Goal: Task Accomplishment & Management: Complete application form

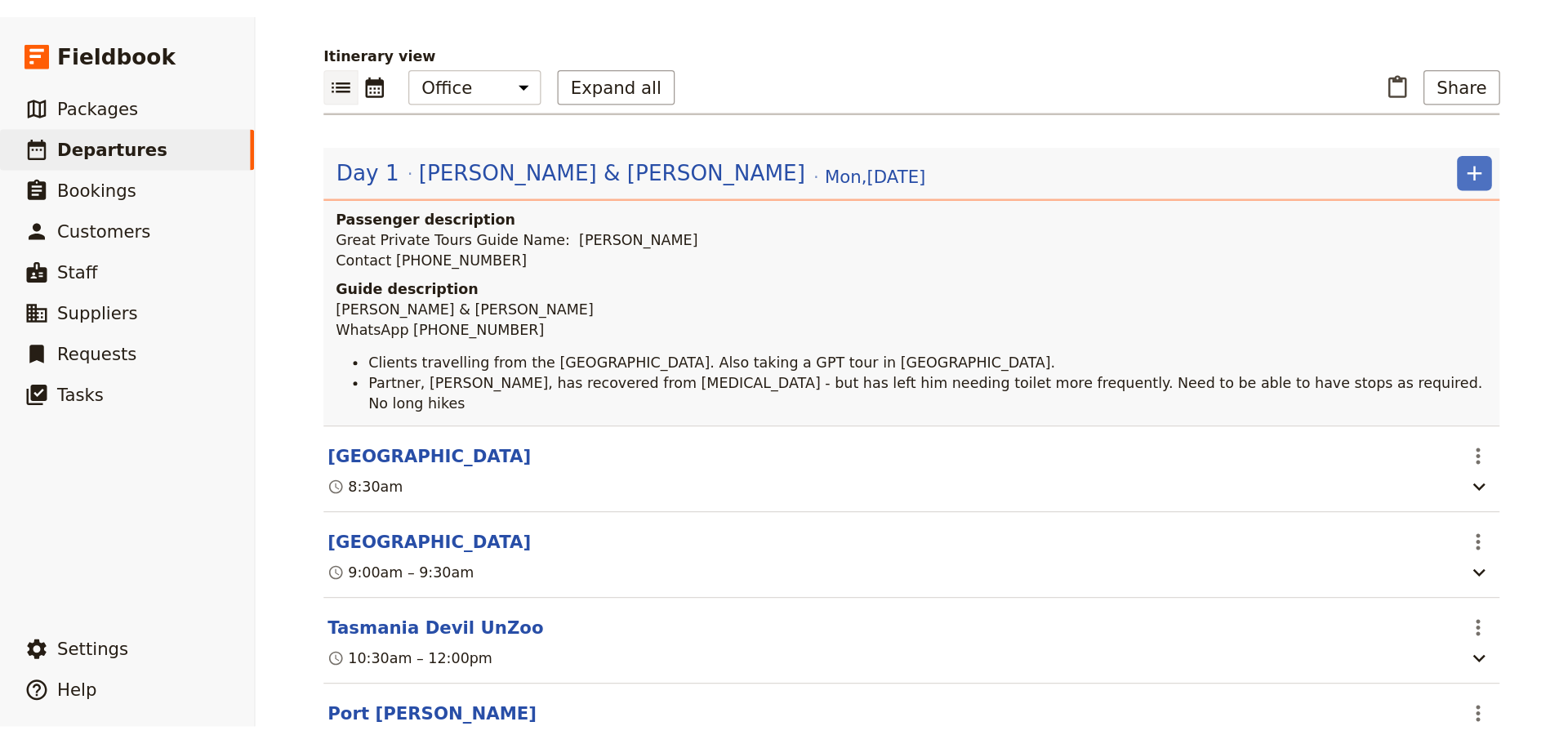
scroll to position [156, 0]
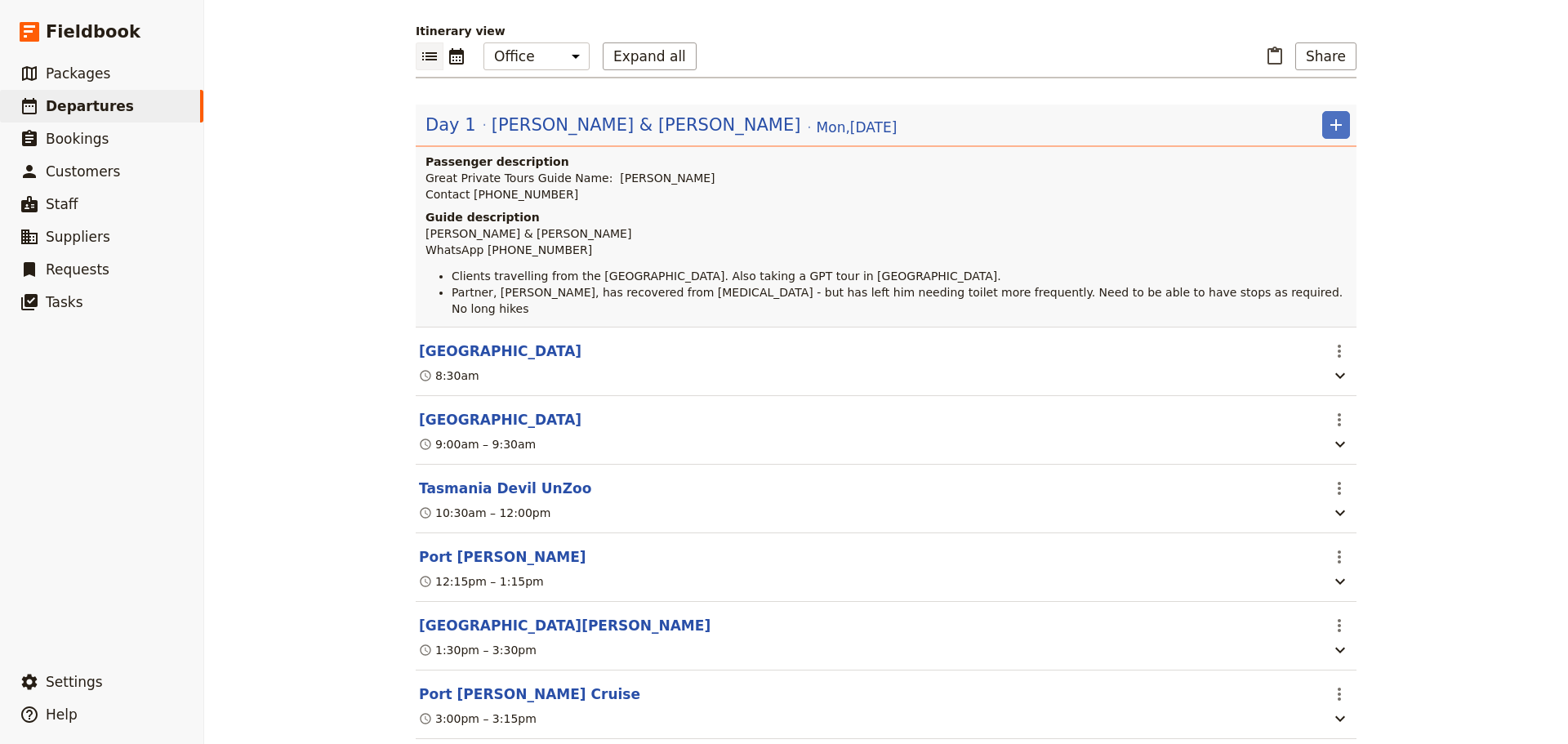
click at [544, 128] on span "[PERSON_NAME] & [PERSON_NAME]" at bounding box center [646, 125] width 309 height 25
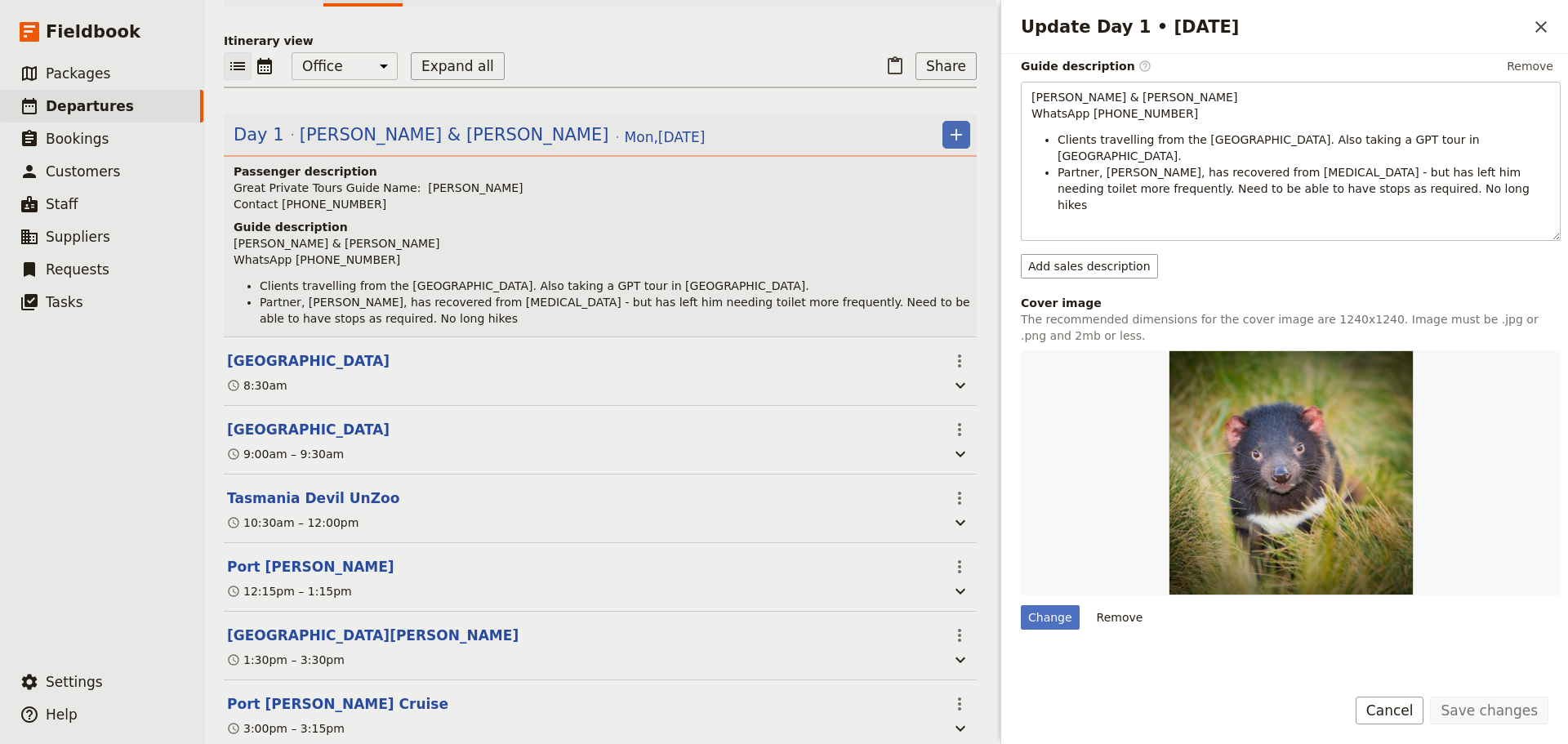
scroll to position [463, 0]
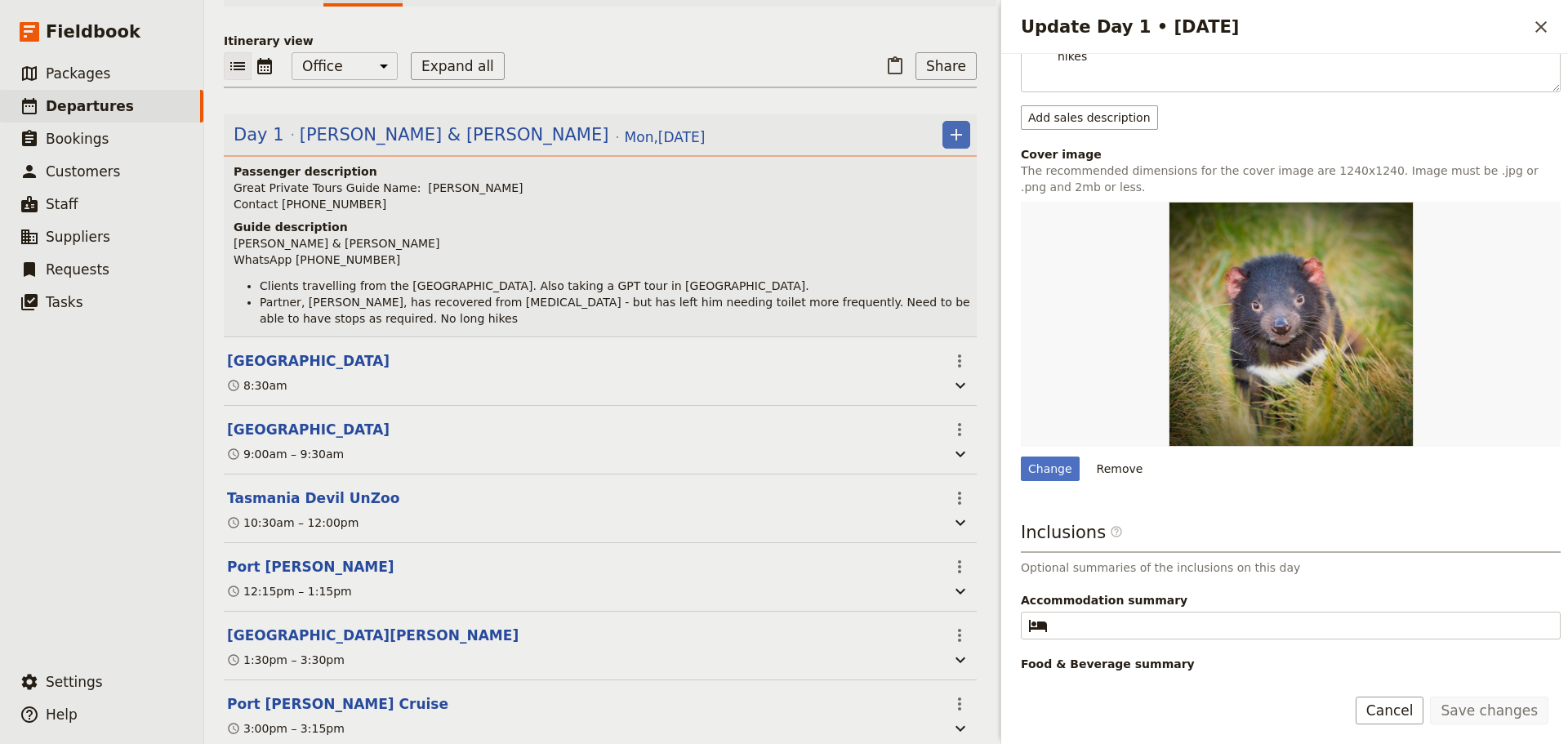
drag, startPoint x: 1405, startPoint y: 712, endPoint x: 1389, endPoint y: 666, distance: 48.7
click at [1253, 567] on button "Cancel" at bounding box center [1390, 710] width 69 height 28
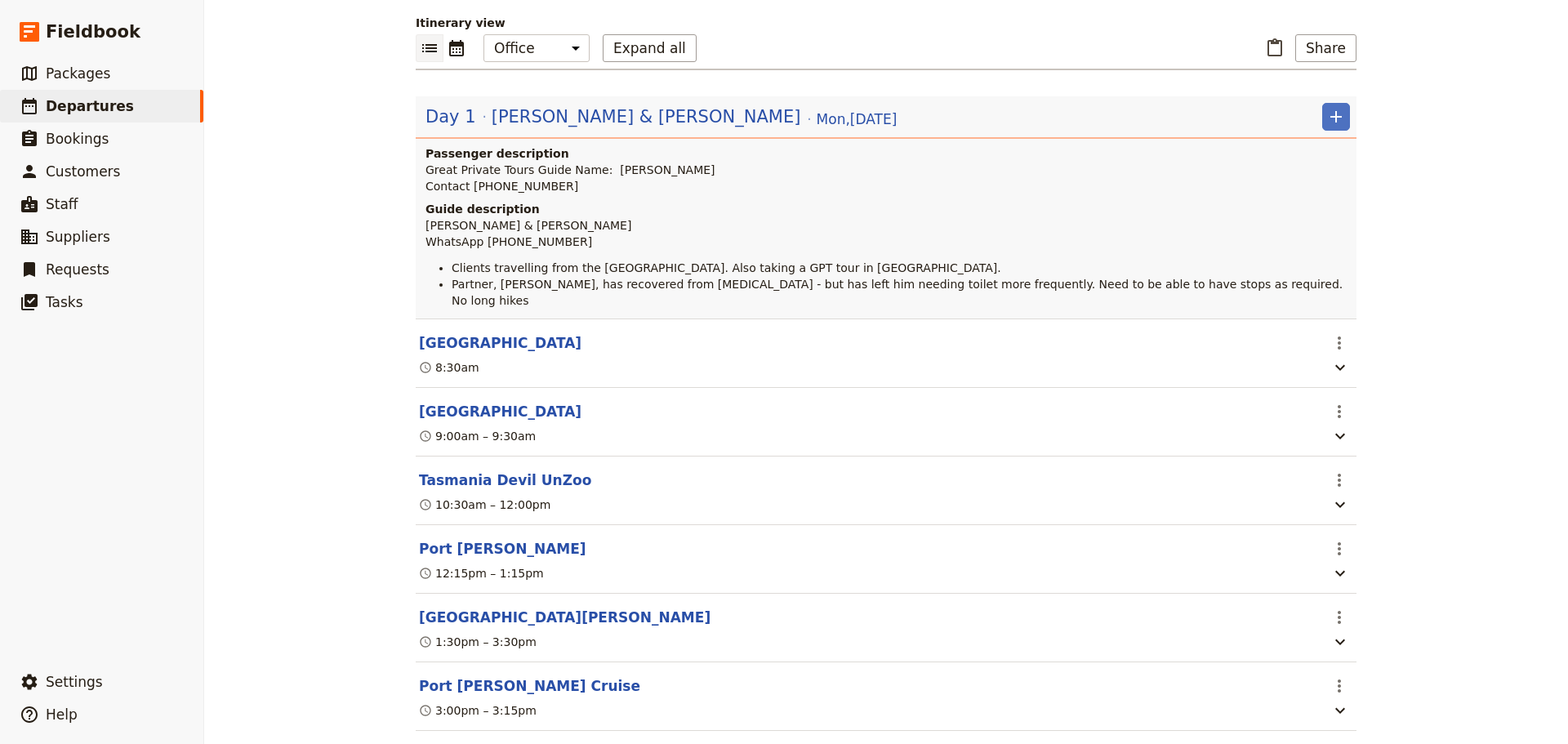
scroll to position [156, 0]
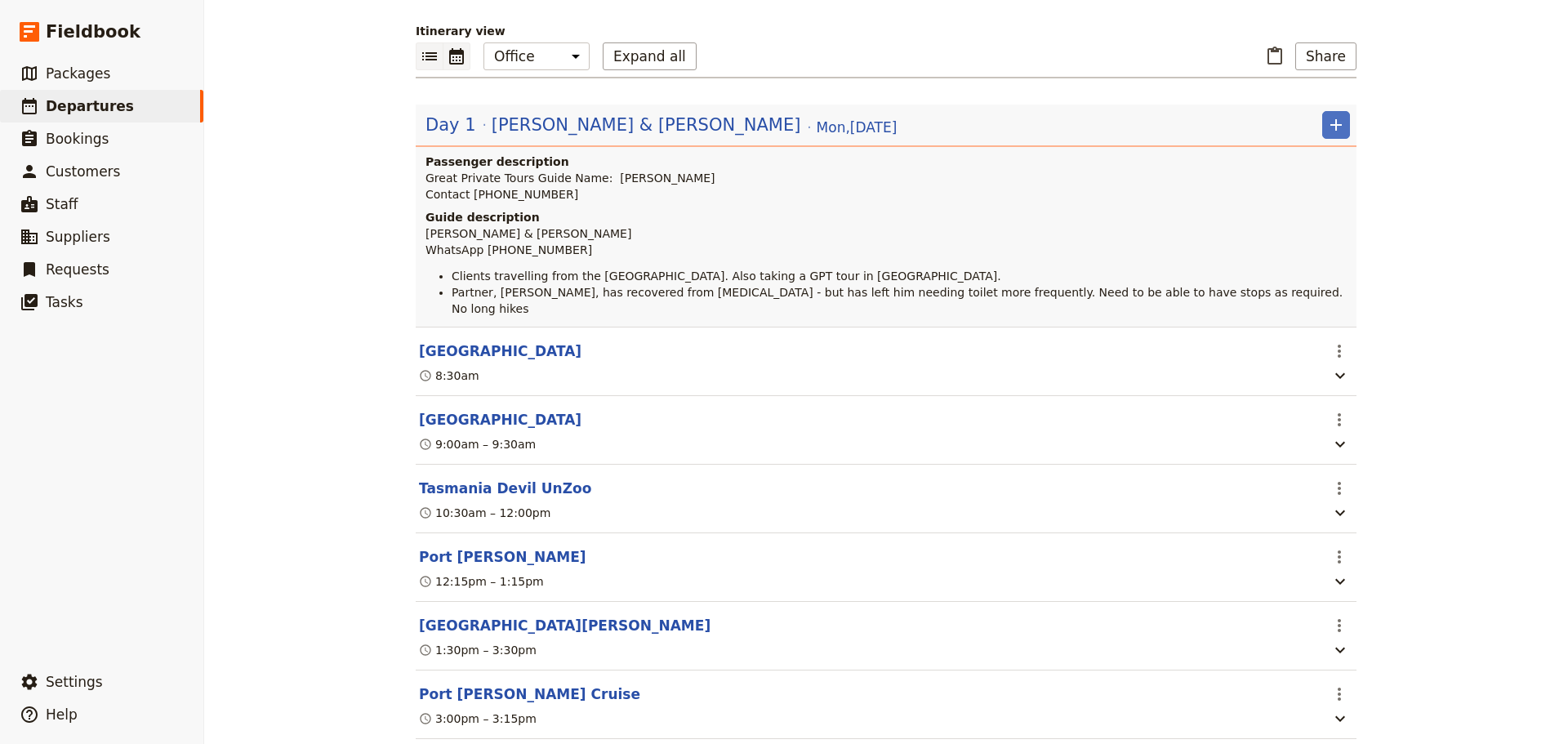
click at [453, 50] on icon "Calendar view" at bounding box center [456, 56] width 14 height 16
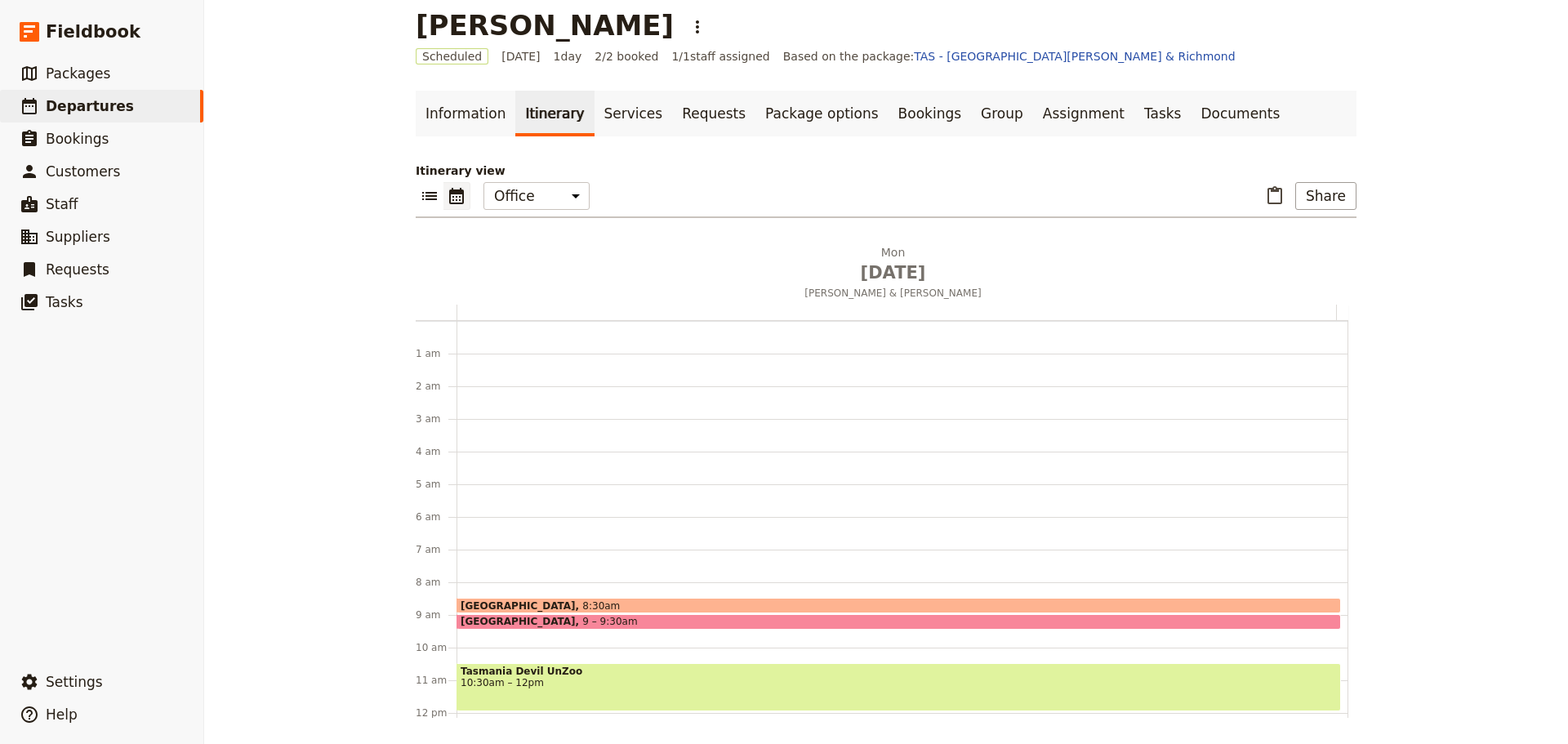
scroll to position [213, 0]
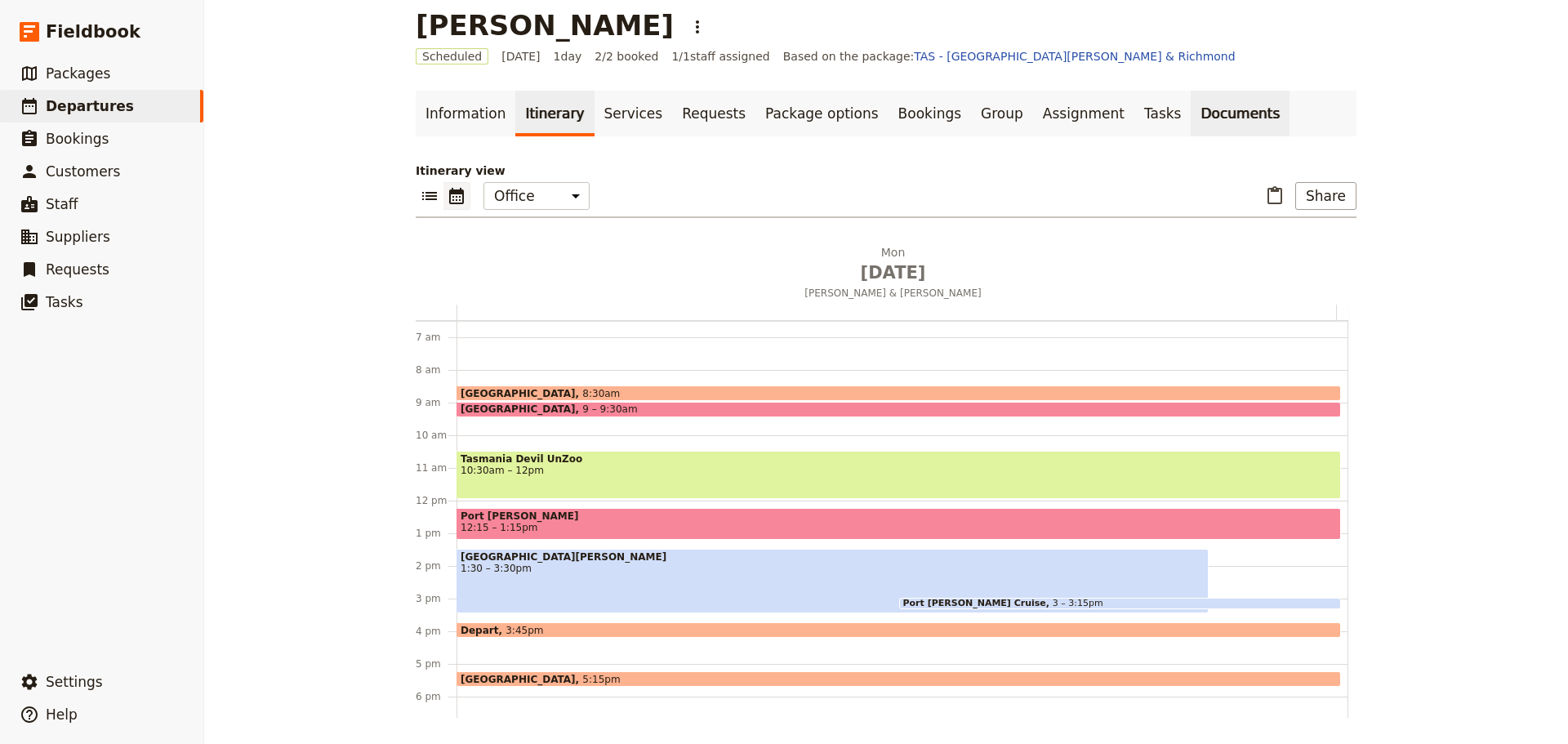
click at [1190, 114] on link "Documents" at bounding box center [1240, 114] width 99 height 46
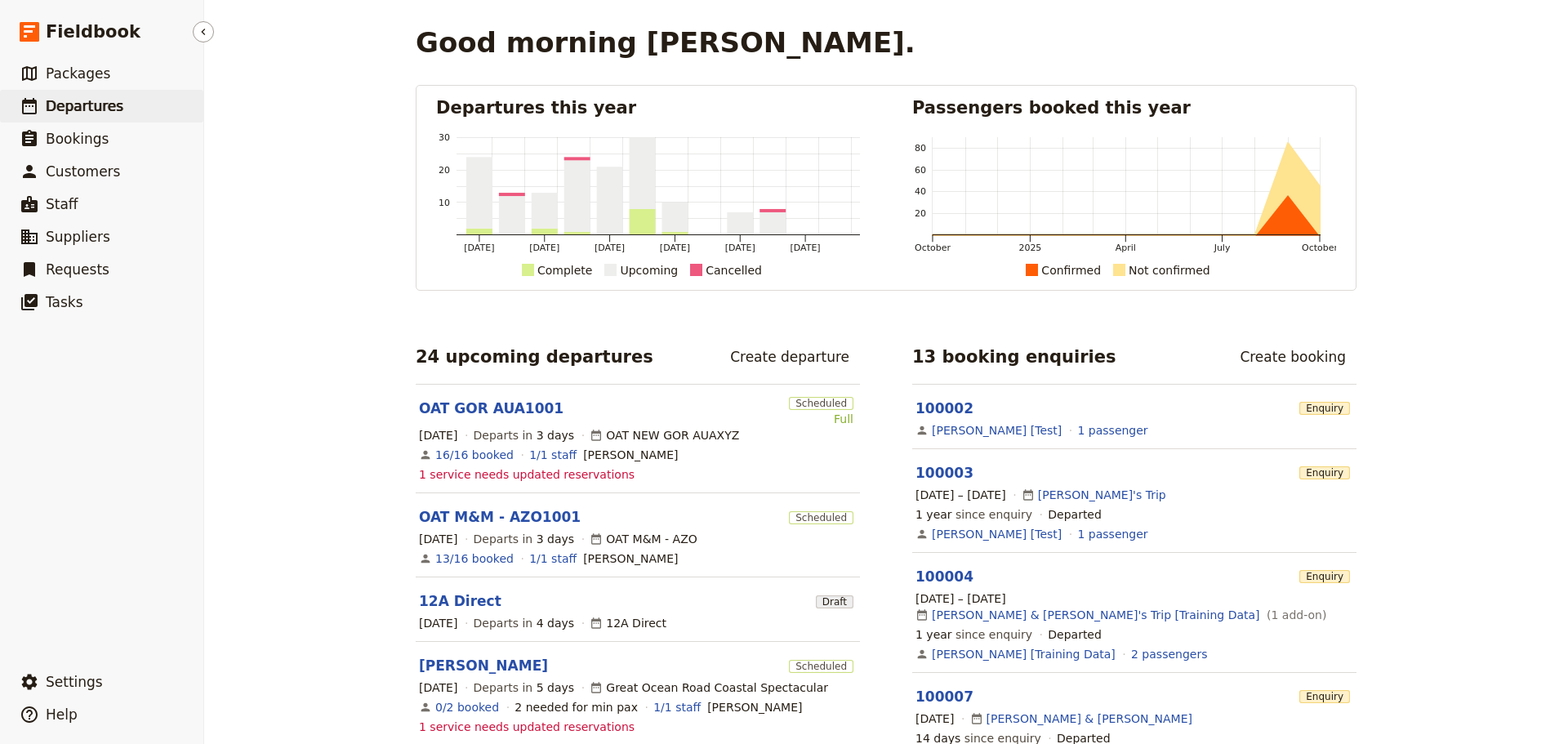
click at [78, 104] on span "Departures" at bounding box center [84, 106] width 77 height 16
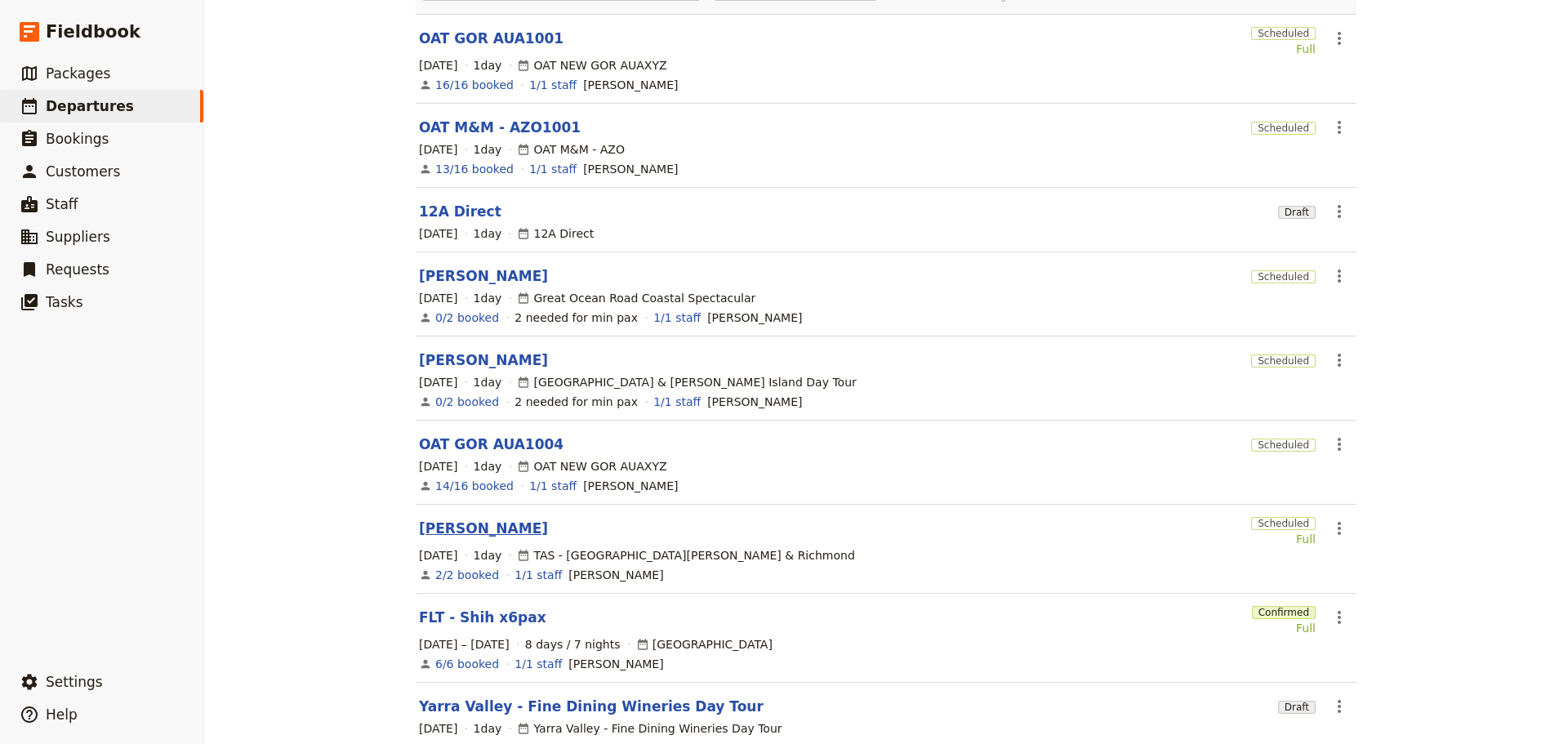
scroll to position [163, 0]
click at [433, 518] on link "[PERSON_NAME]" at bounding box center [483, 527] width 129 height 20
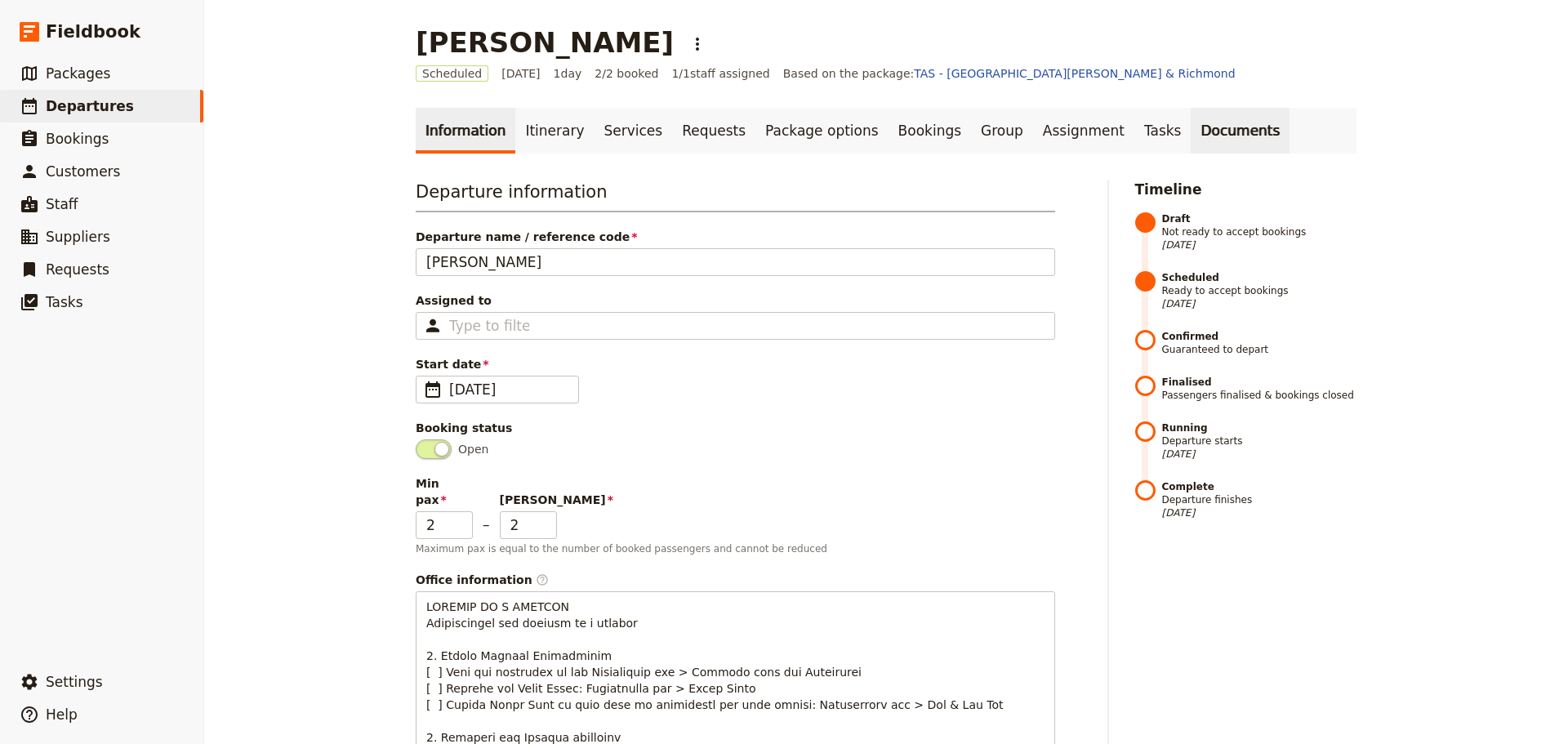
click at [1190, 133] on link "Documents" at bounding box center [1240, 131] width 99 height 46
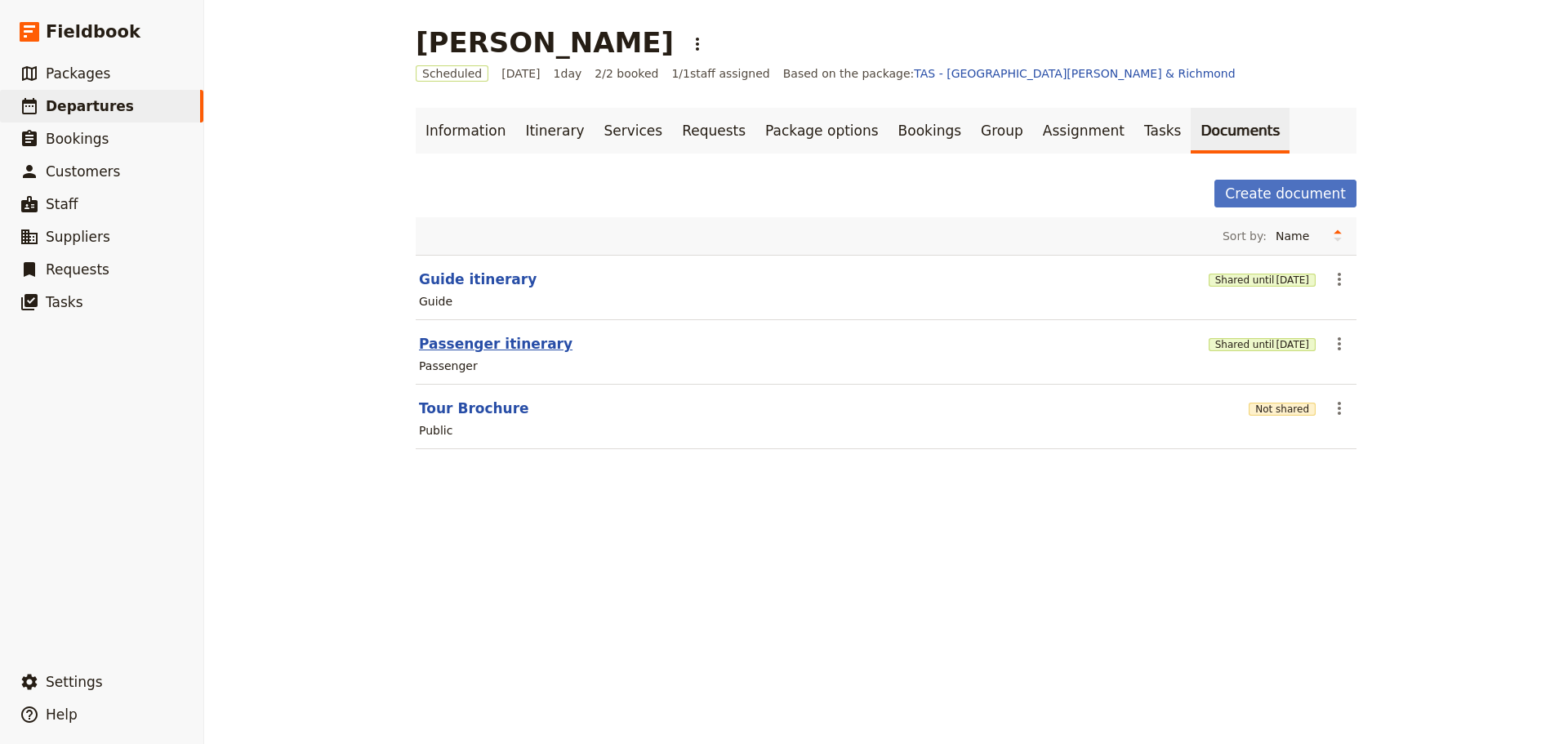
click at [469, 344] on button "Passenger itinerary" at bounding box center [495, 343] width 154 height 20
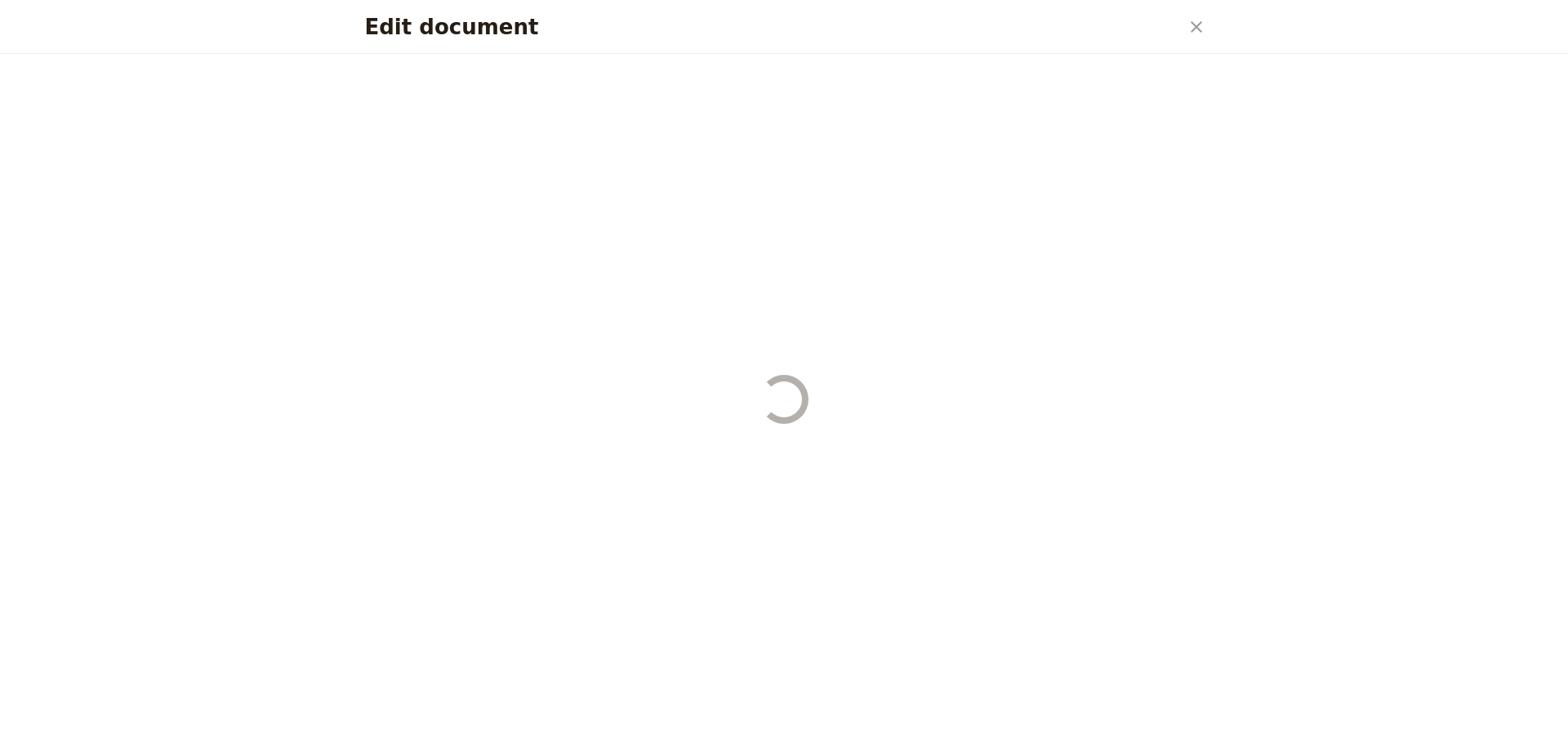
select select "PASSENGER"
select select "DEFAULT"
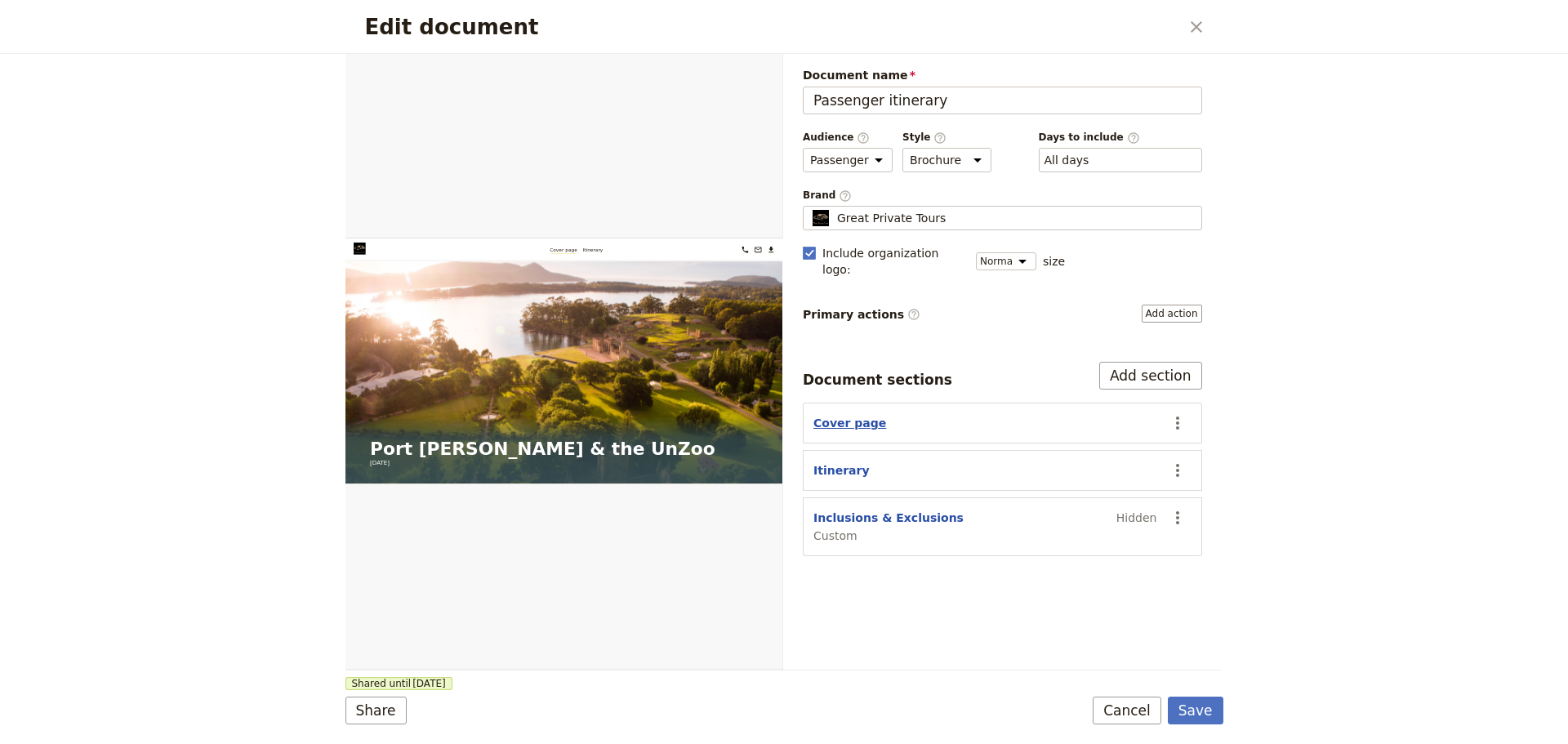
click at [847, 415] on button "Cover page" at bounding box center [850, 423] width 72 height 16
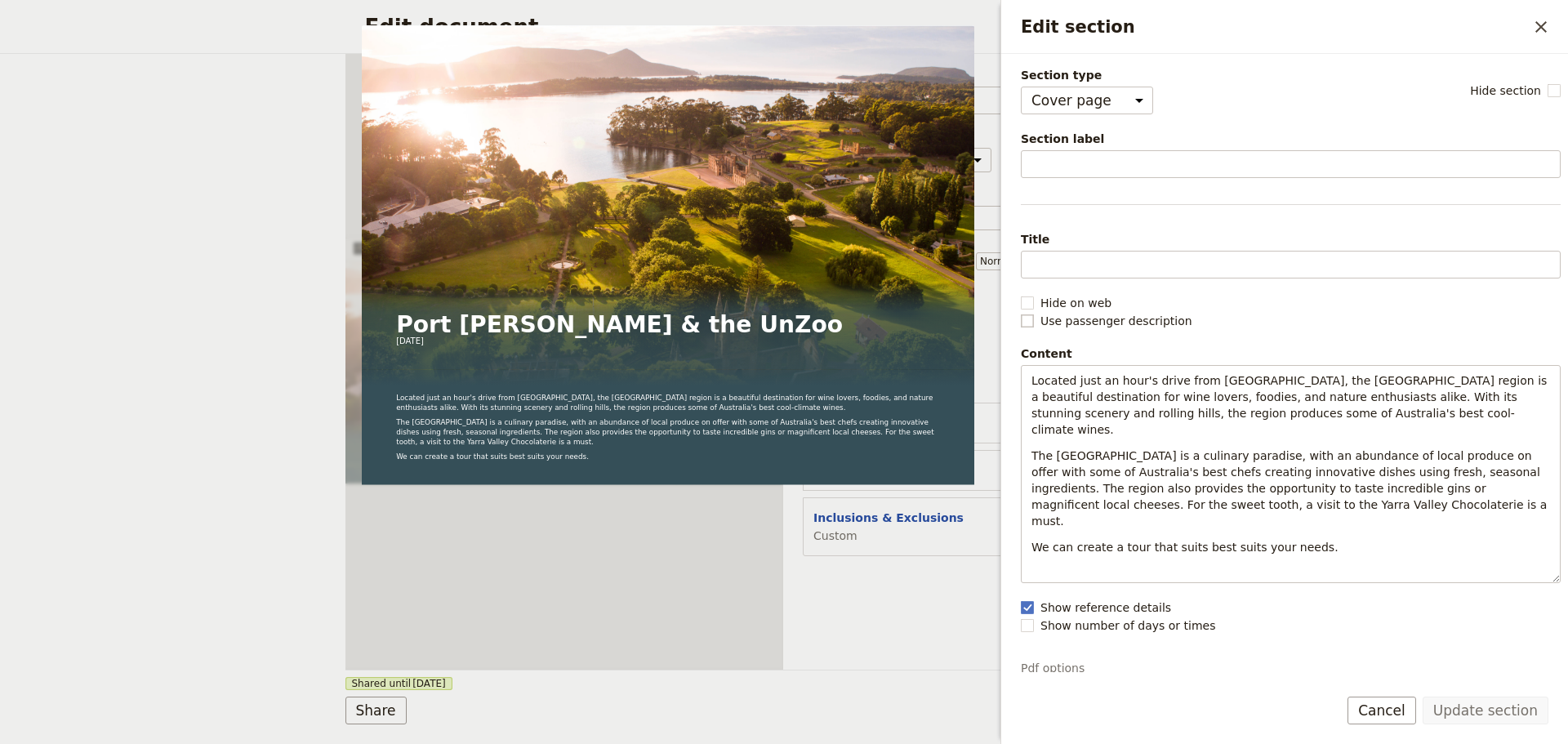
drag, startPoint x: 1019, startPoint y: 317, endPoint x: 1025, endPoint y: 326, distance: 10.8
click at [1019, 318] on div "Section type Cover page Day summary Itinerary Custom Hide section Section label…" at bounding box center [1285, 363] width 567 height 618
click at [1028, 327] on label "Use passenger description" at bounding box center [1290, 320] width 540 height 16
click at [1021, 313] on input "Use passenger description" at bounding box center [1020, 312] width 1 height 1
checkbox input "true"
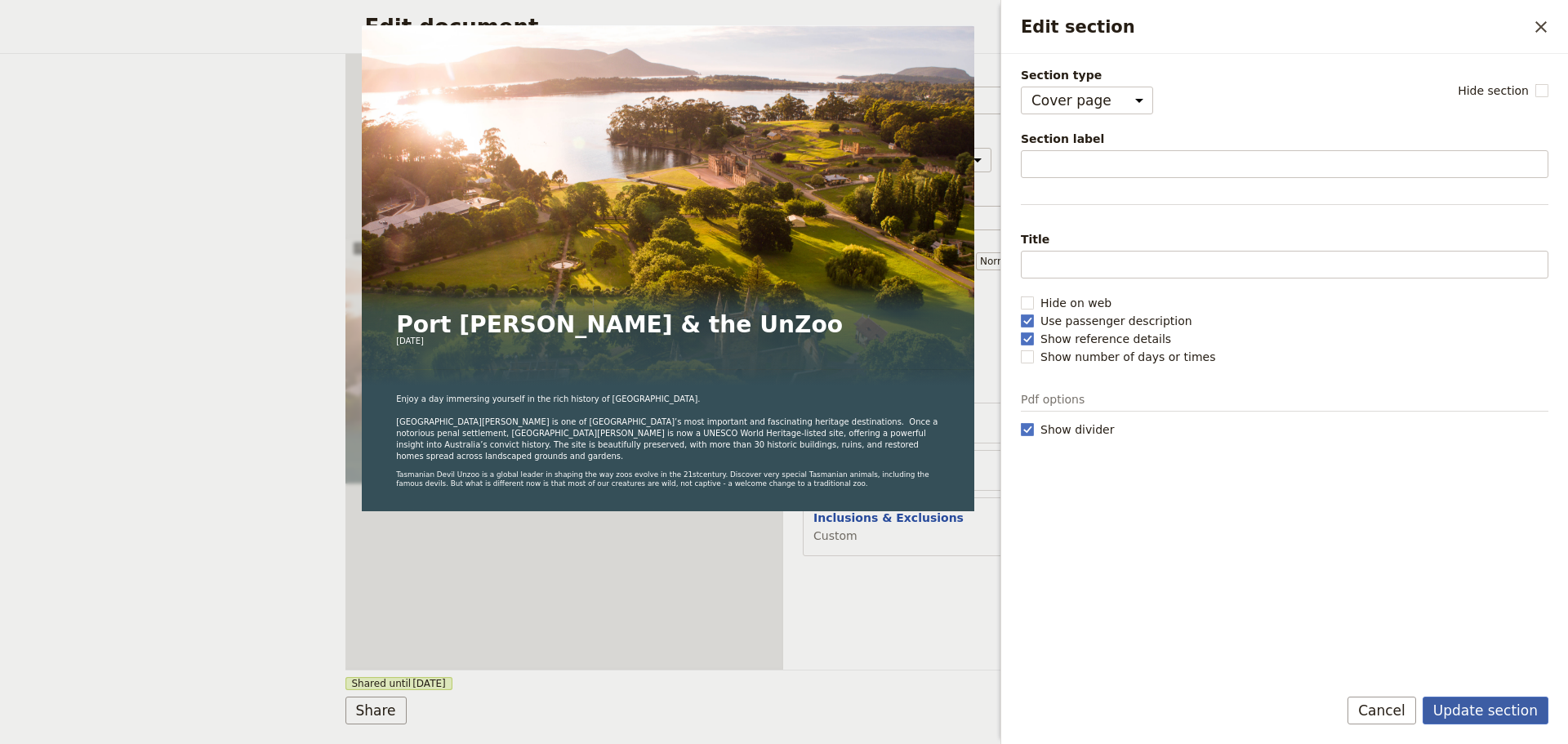
click at [1484, 707] on button "Update section" at bounding box center [1485, 710] width 126 height 28
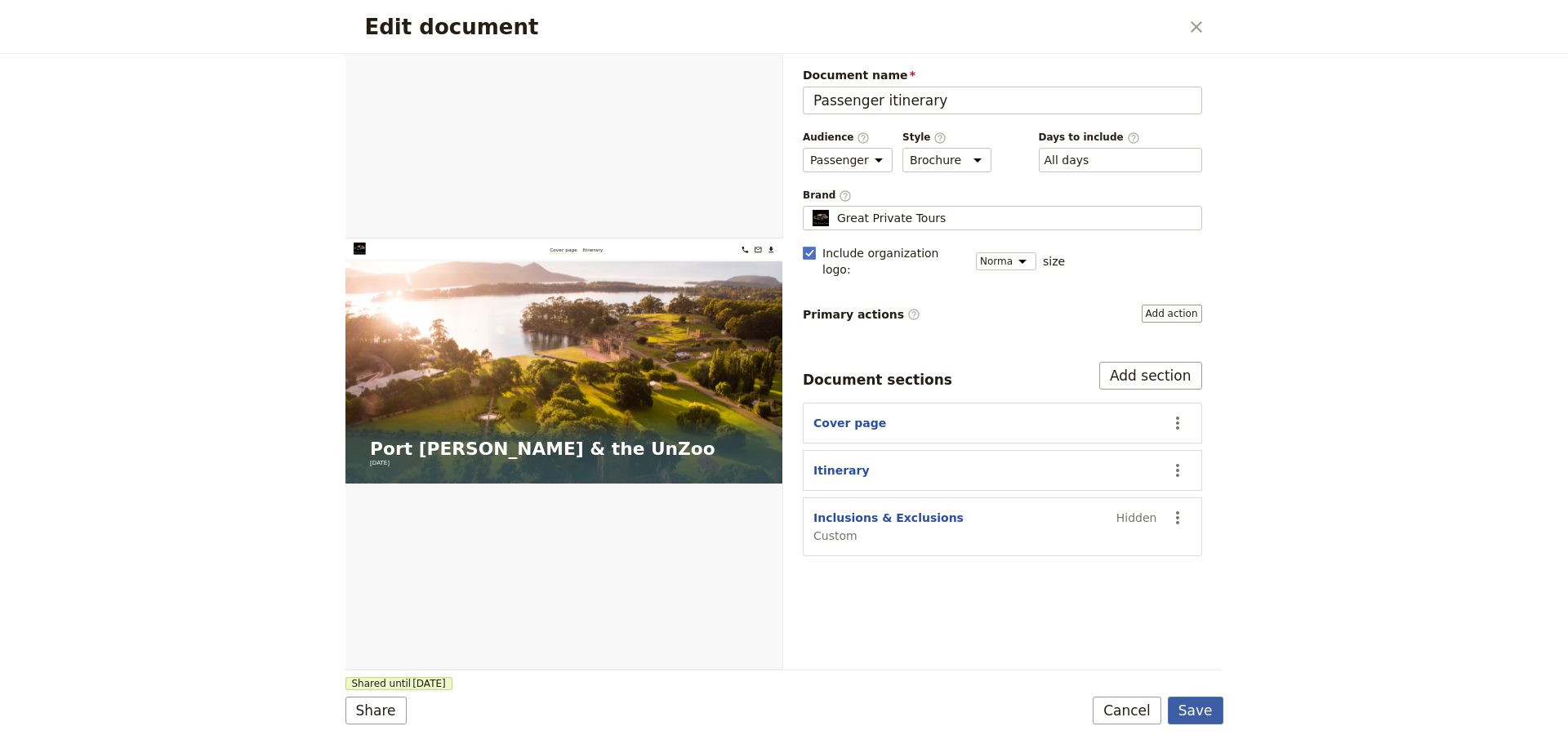
click at [1217, 715] on button "Save" at bounding box center [1195, 710] width 55 height 28
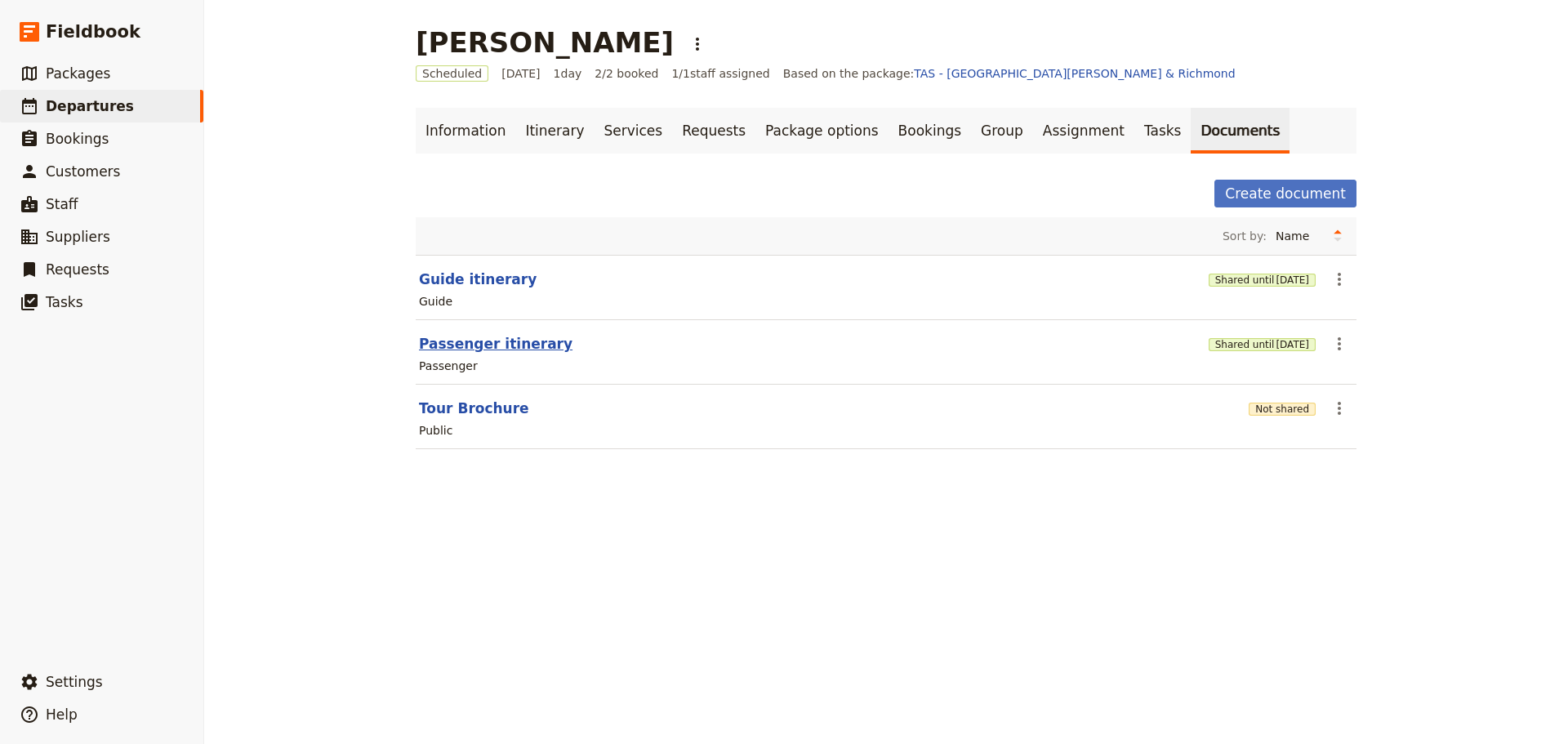
click at [434, 341] on button "Passenger itinerary" at bounding box center [495, 343] width 154 height 20
select select "PASSENGER"
select select "DEFAULT"
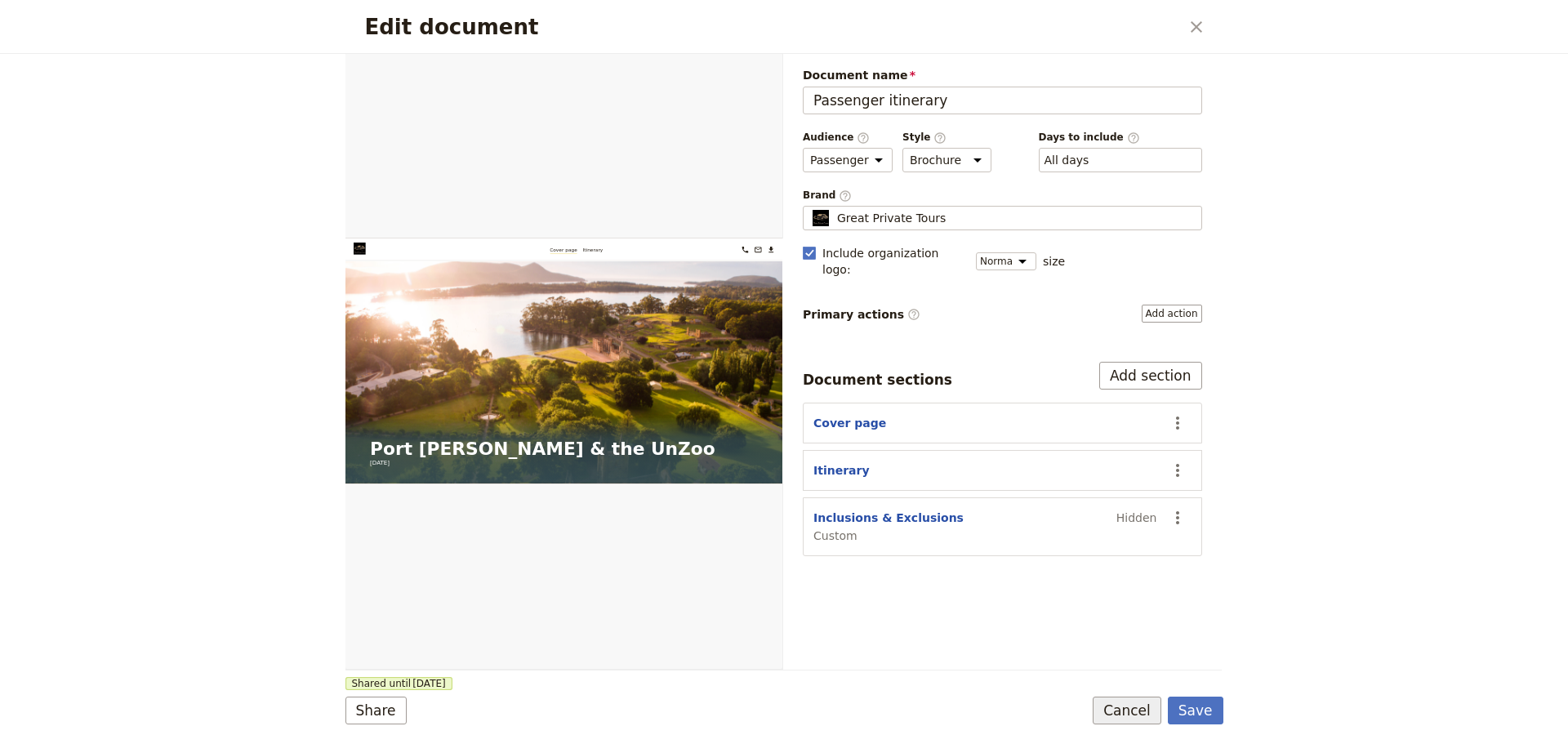
click at [1117, 706] on button "Cancel" at bounding box center [1126, 710] width 69 height 28
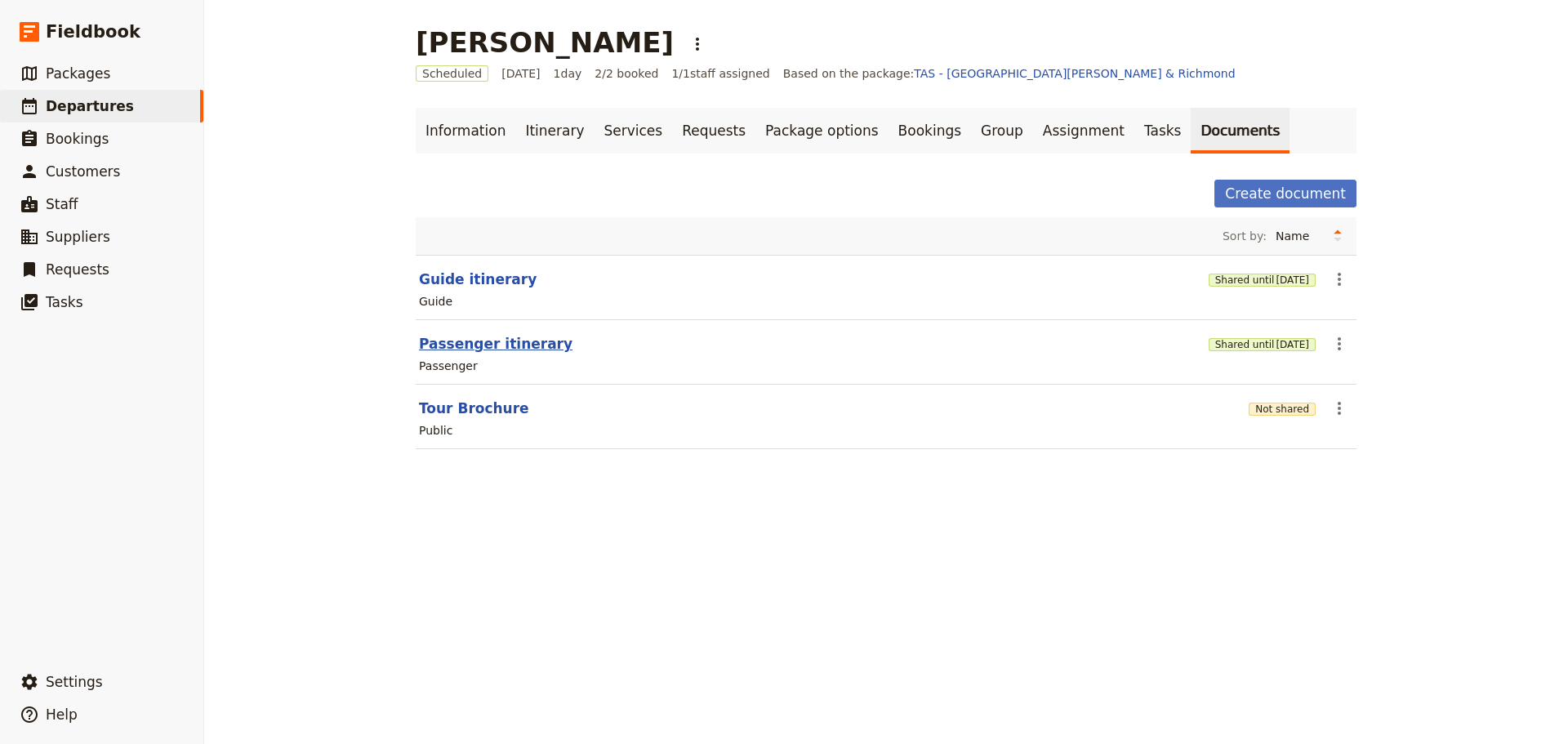
click at [451, 348] on button "Passenger itinerary" at bounding box center [495, 343] width 154 height 20
select select "PASSENGER"
select select "DEFAULT"
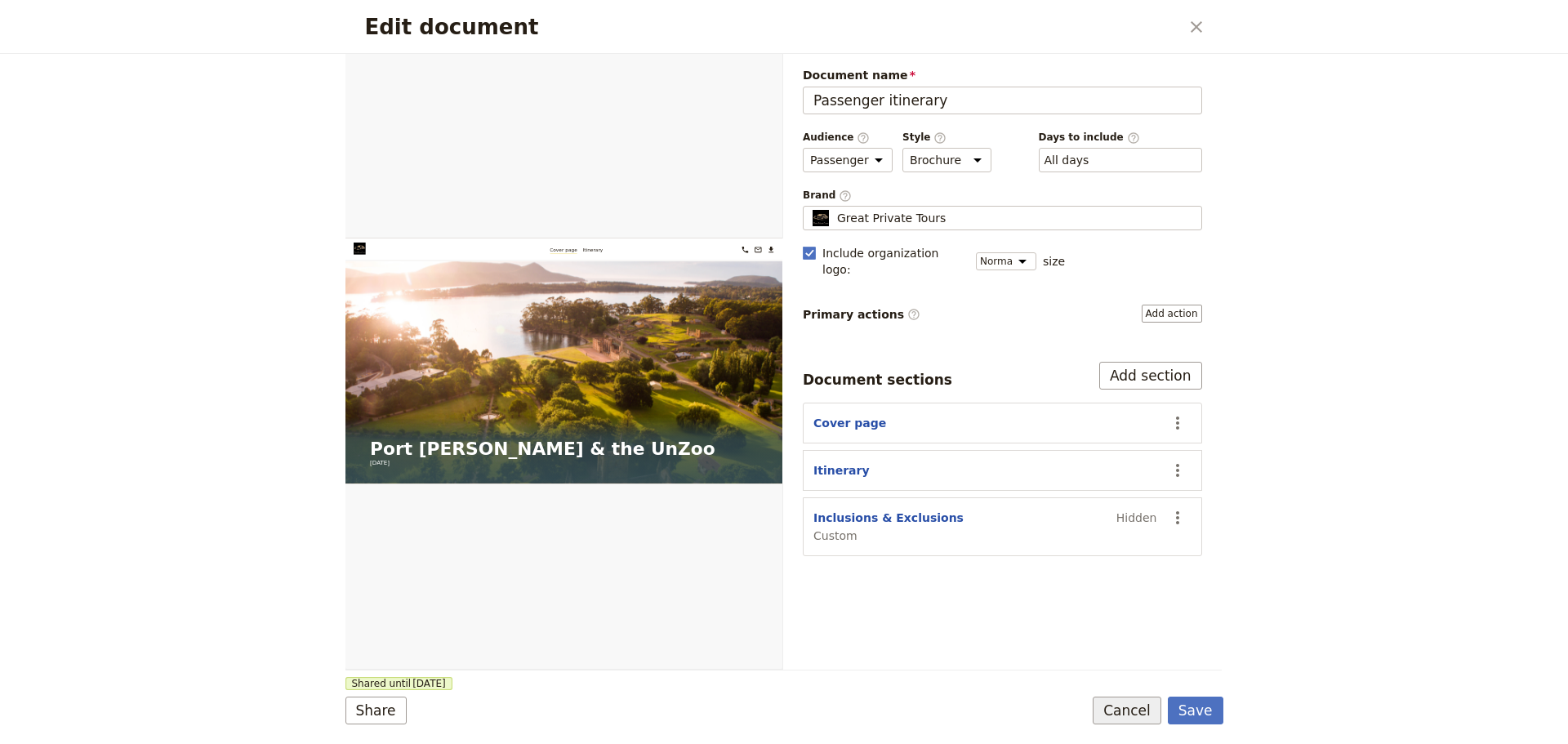
click at [1149, 709] on button "Cancel" at bounding box center [1126, 710] width 69 height 28
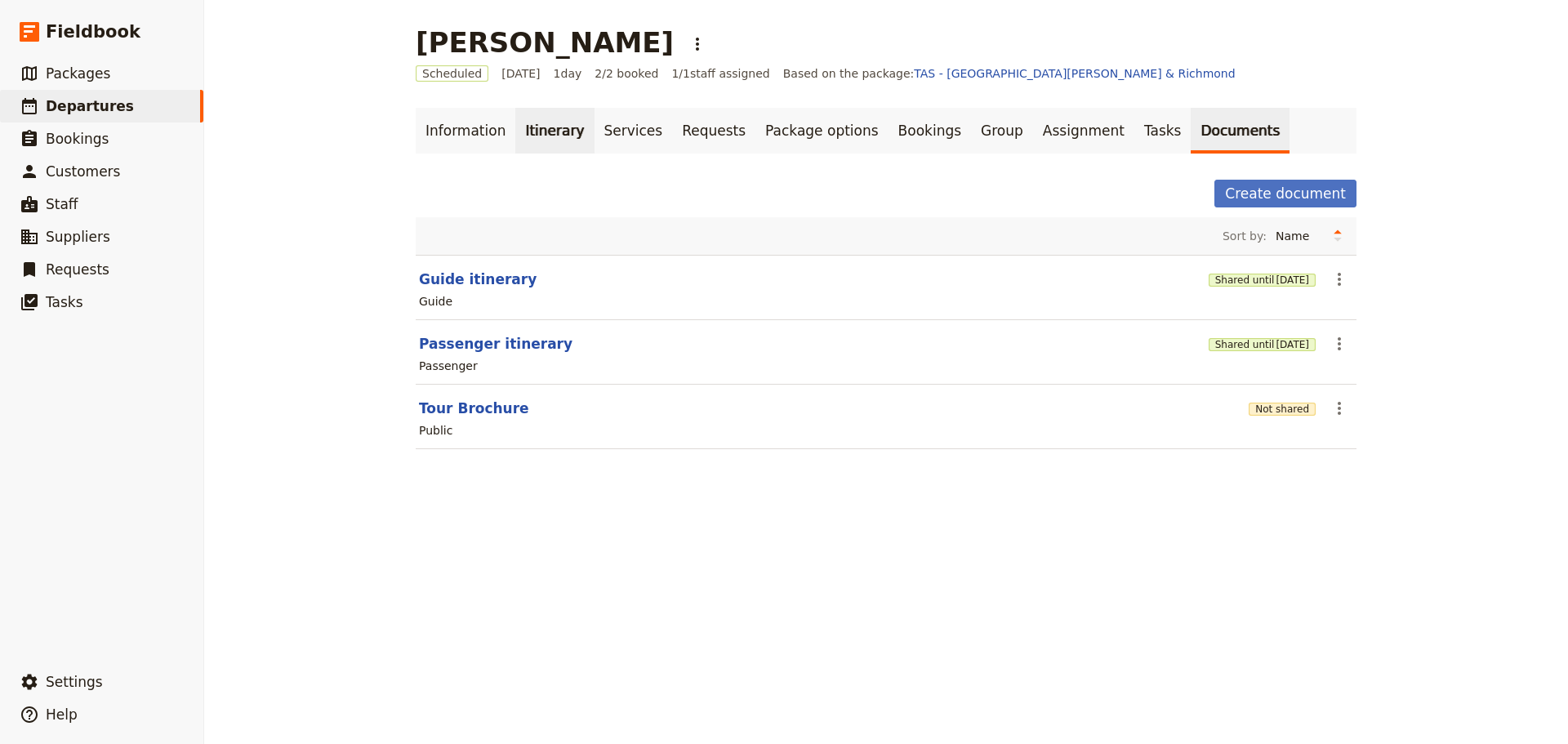
click at [536, 121] on link "Itinerary" at bounding box center [554, 131] width 78 height 46
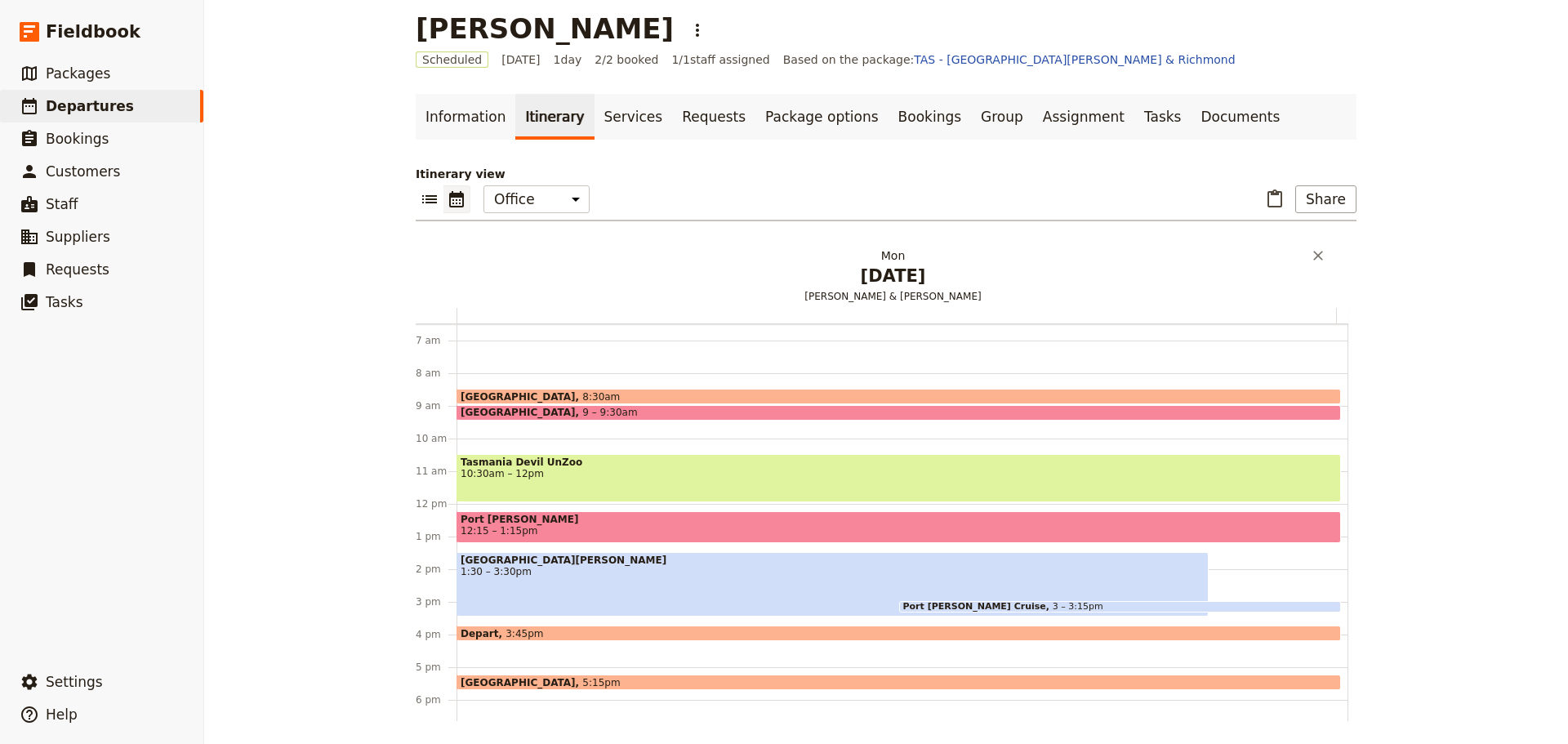
scroll to position [17, 0]
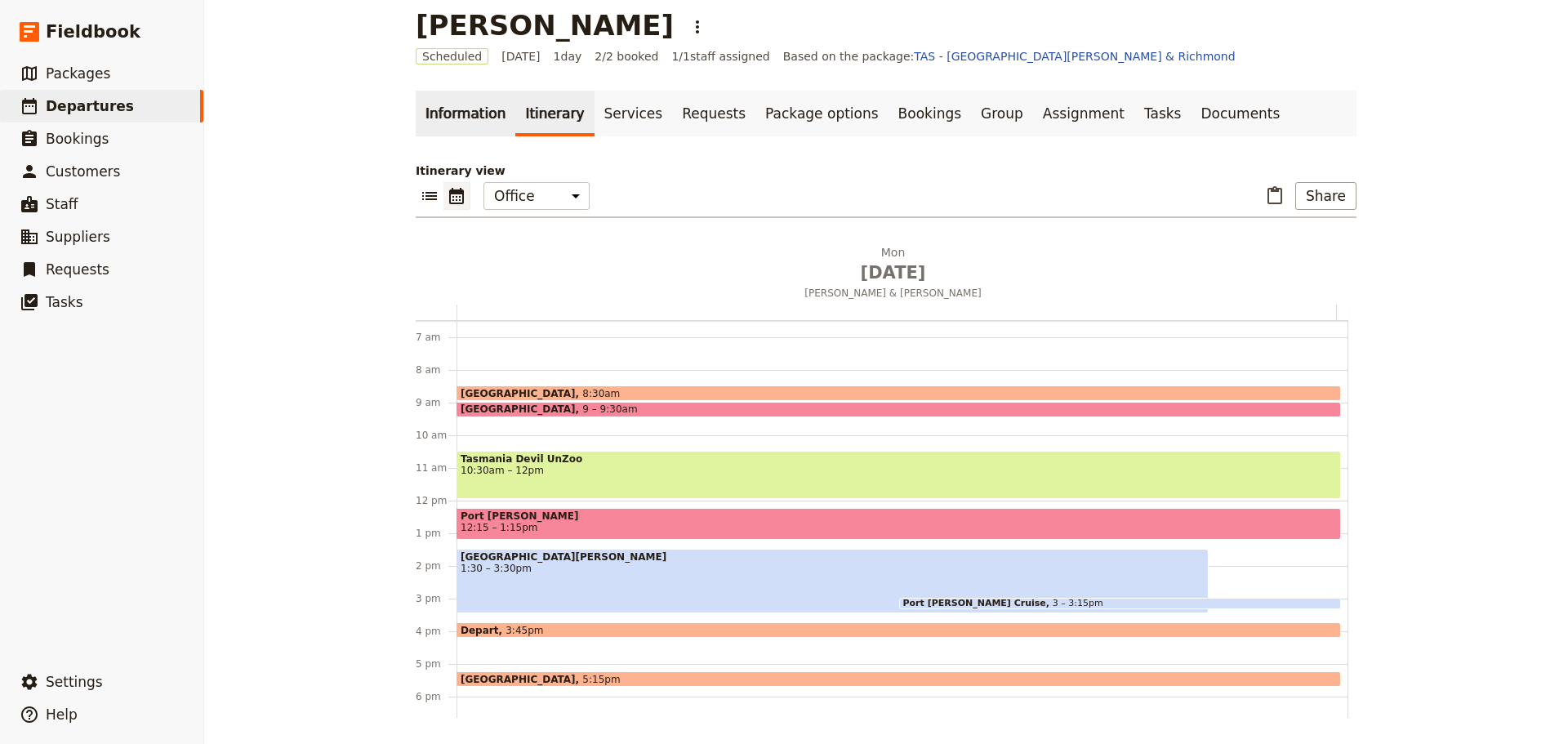
click at [456, 110] on link "Information" at bounding box center [465, 114] width 99 height 46
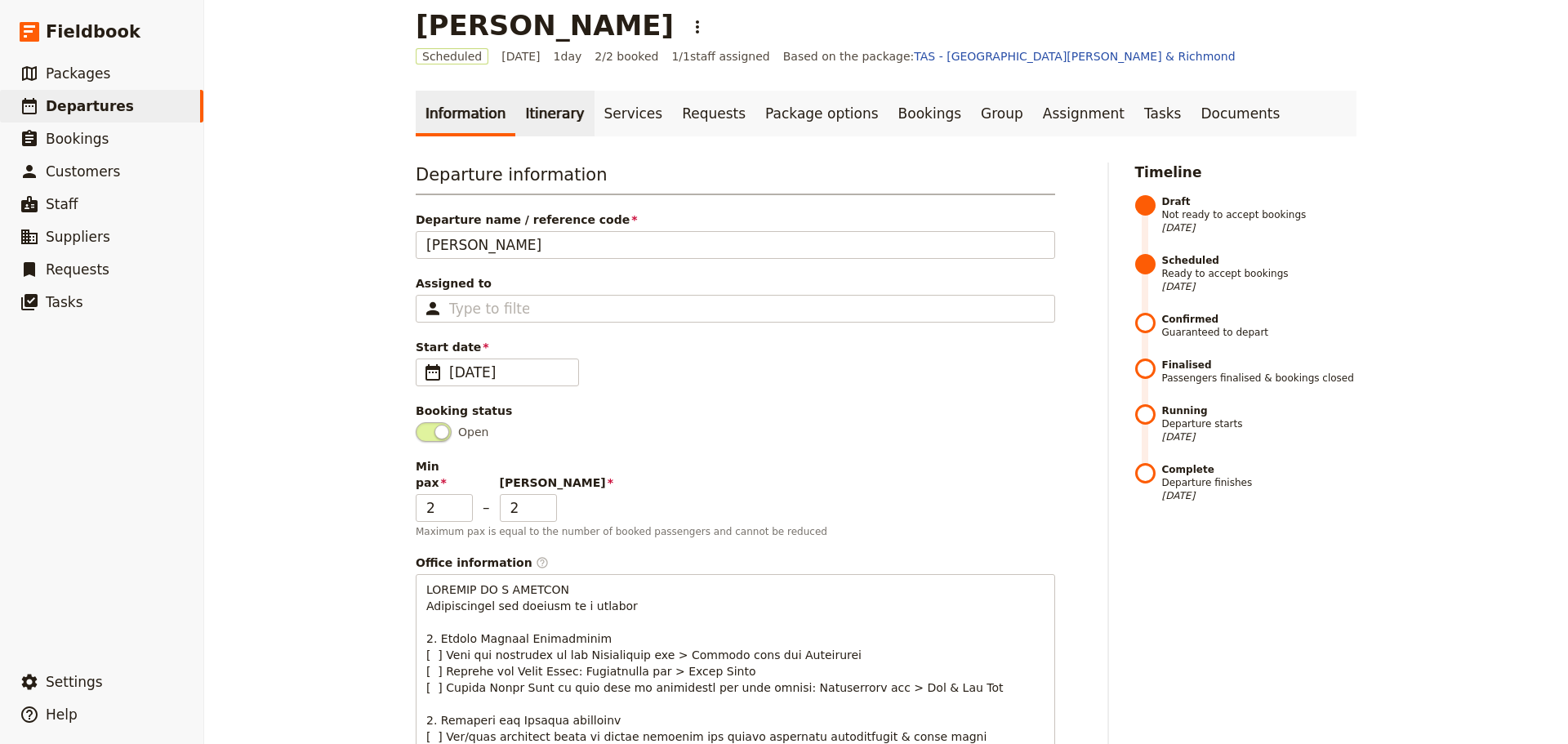
click at [515, 103] on link "Itinerary" at bounding box center [554, 114] width 78 height 46
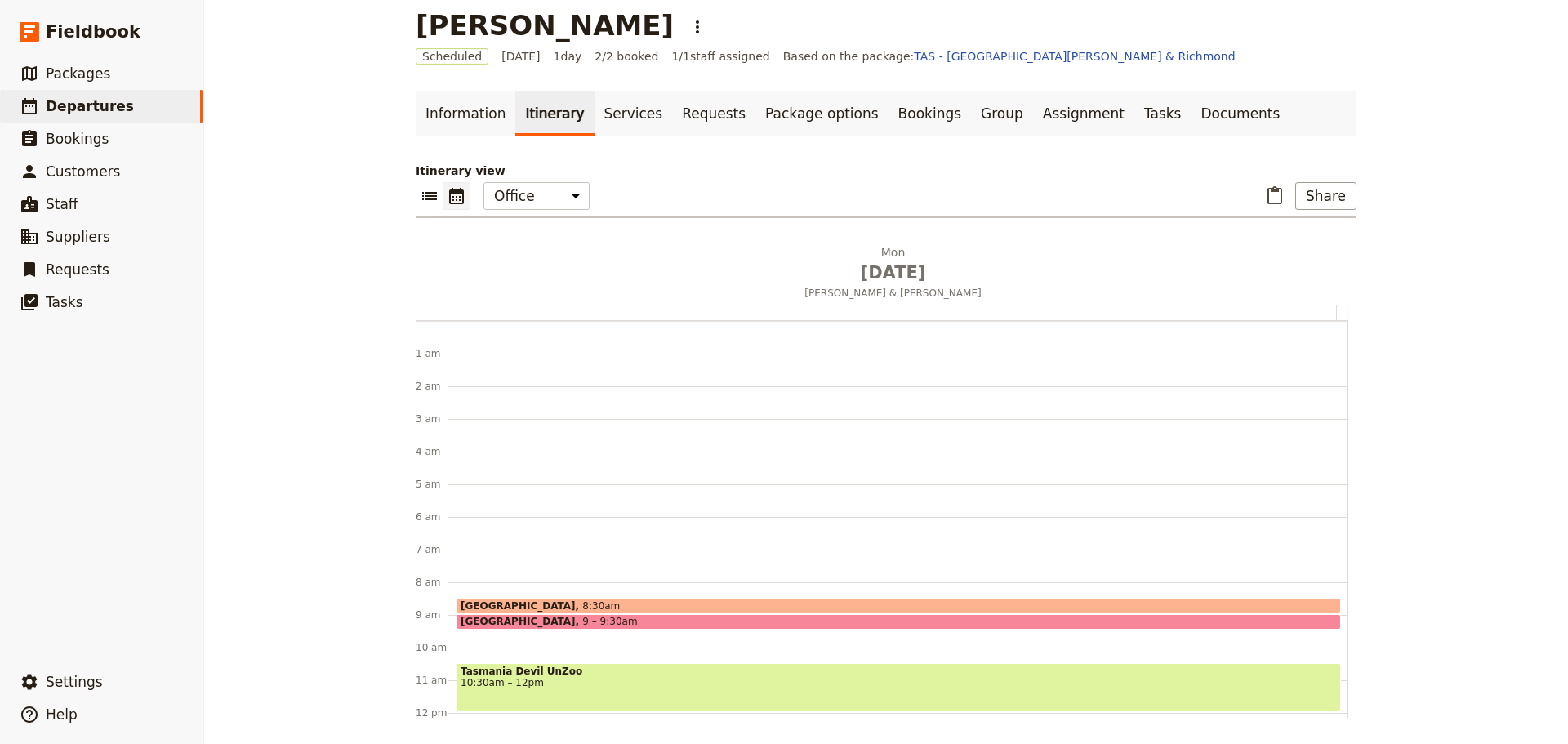
scroll to position [213, 0]
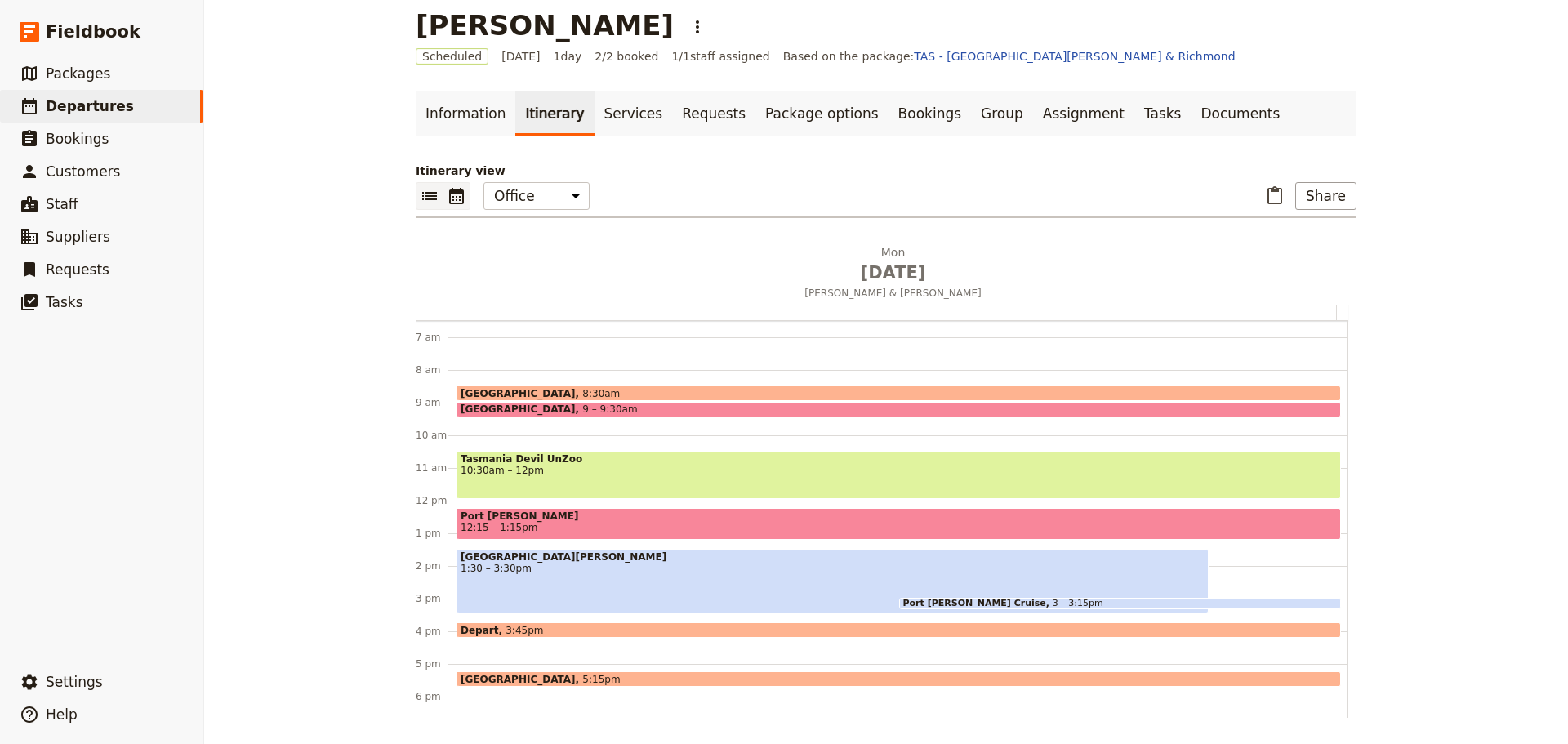
click at [423, 196] on icon "List view" at bounding box center [429, 196] width 14 height 9
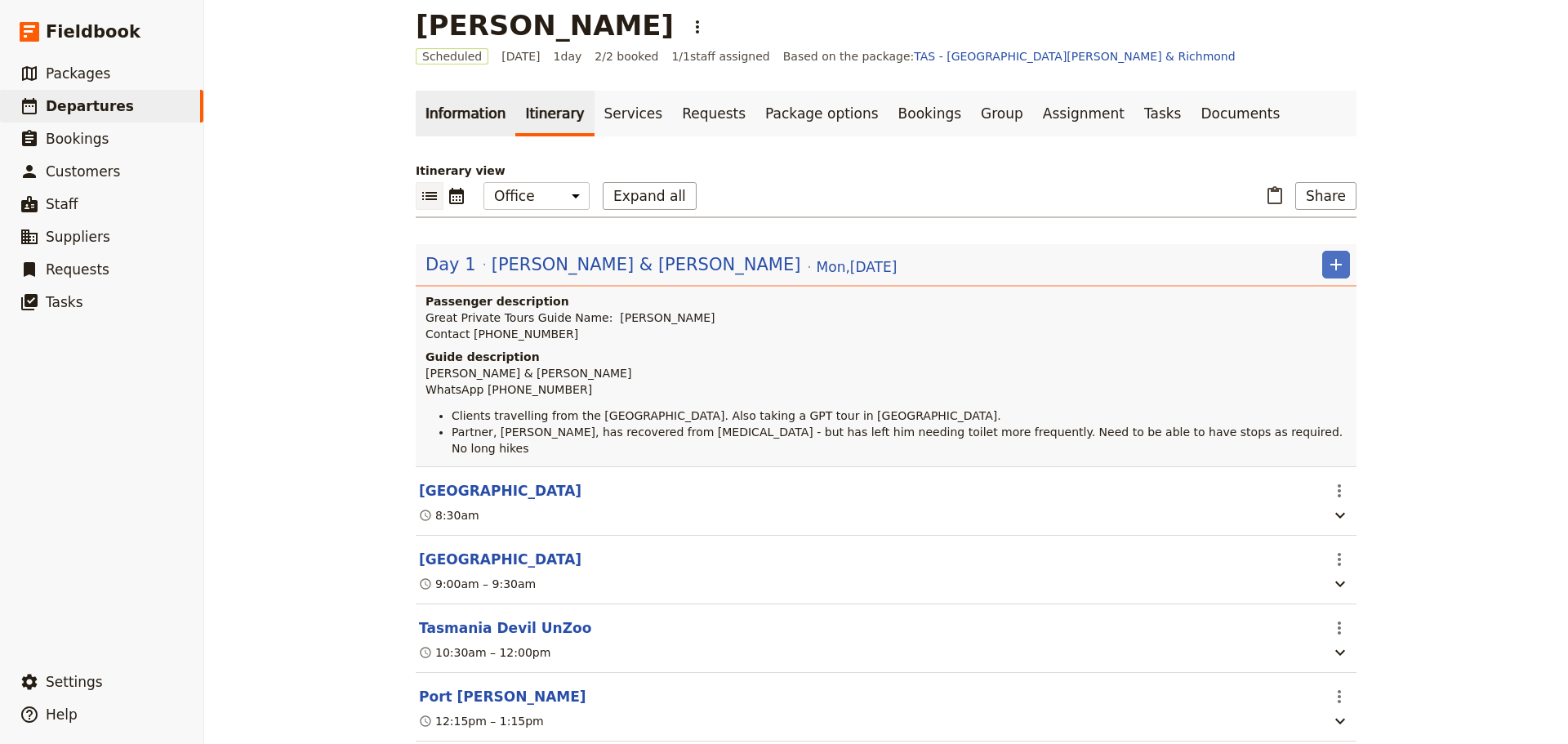
click at [463, 114] on link "Information" at bounding box center [465, 114] width 99 height 46
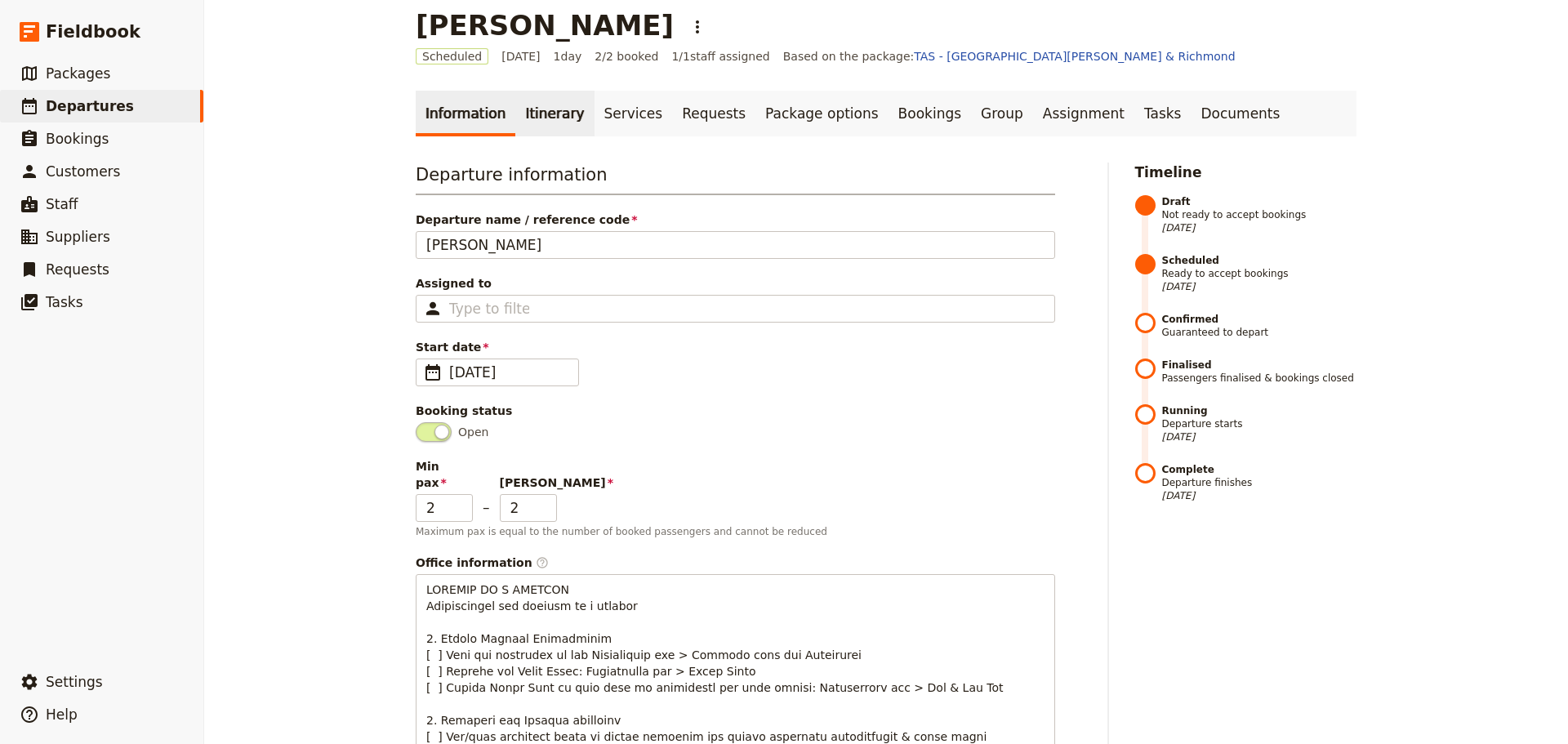
click at [526, 111] on link "Itinerary" at bounding box center [554, 114] width 78 height 46
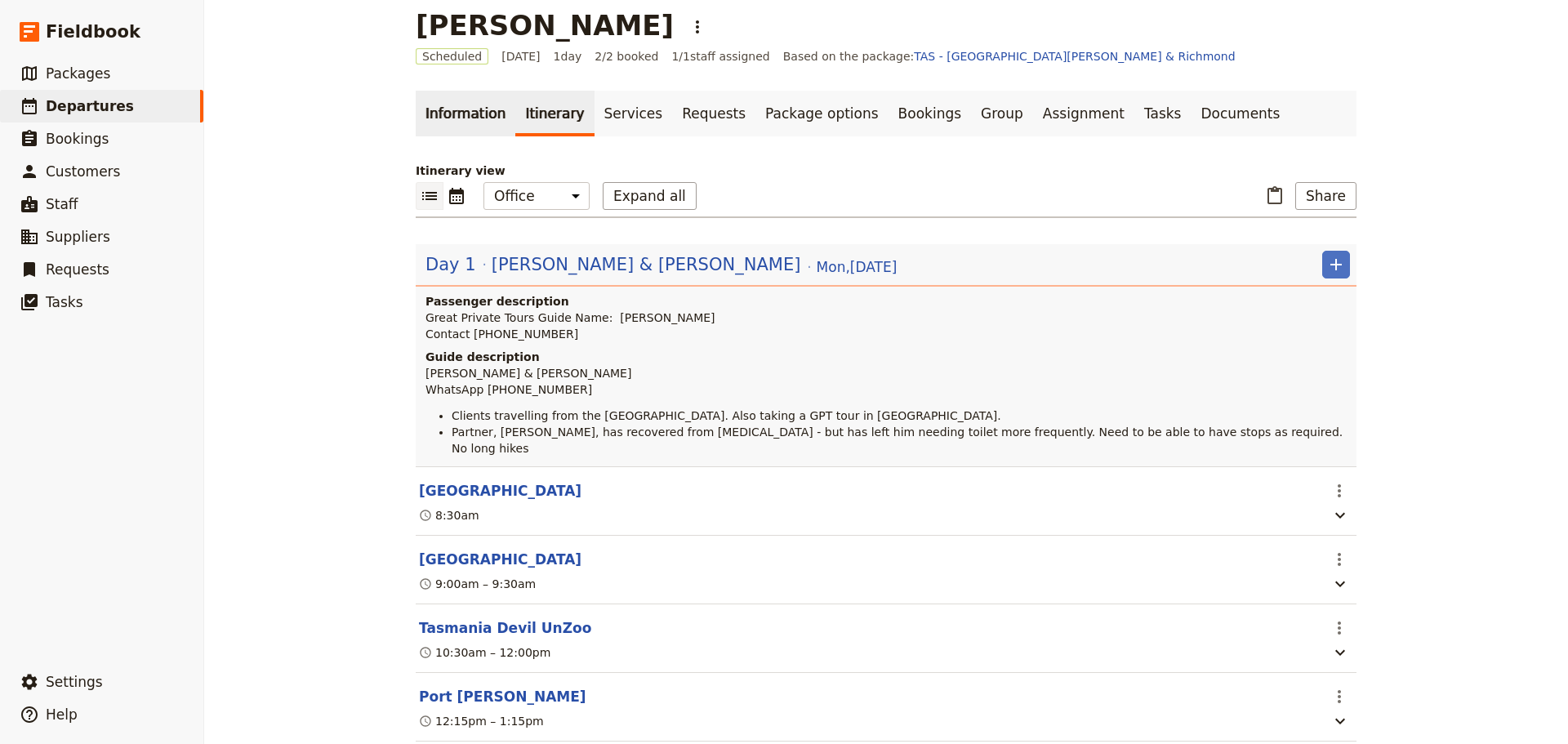
click at [462, 120] on link "Information" at bounding box center [465, 114] width 99 height 46
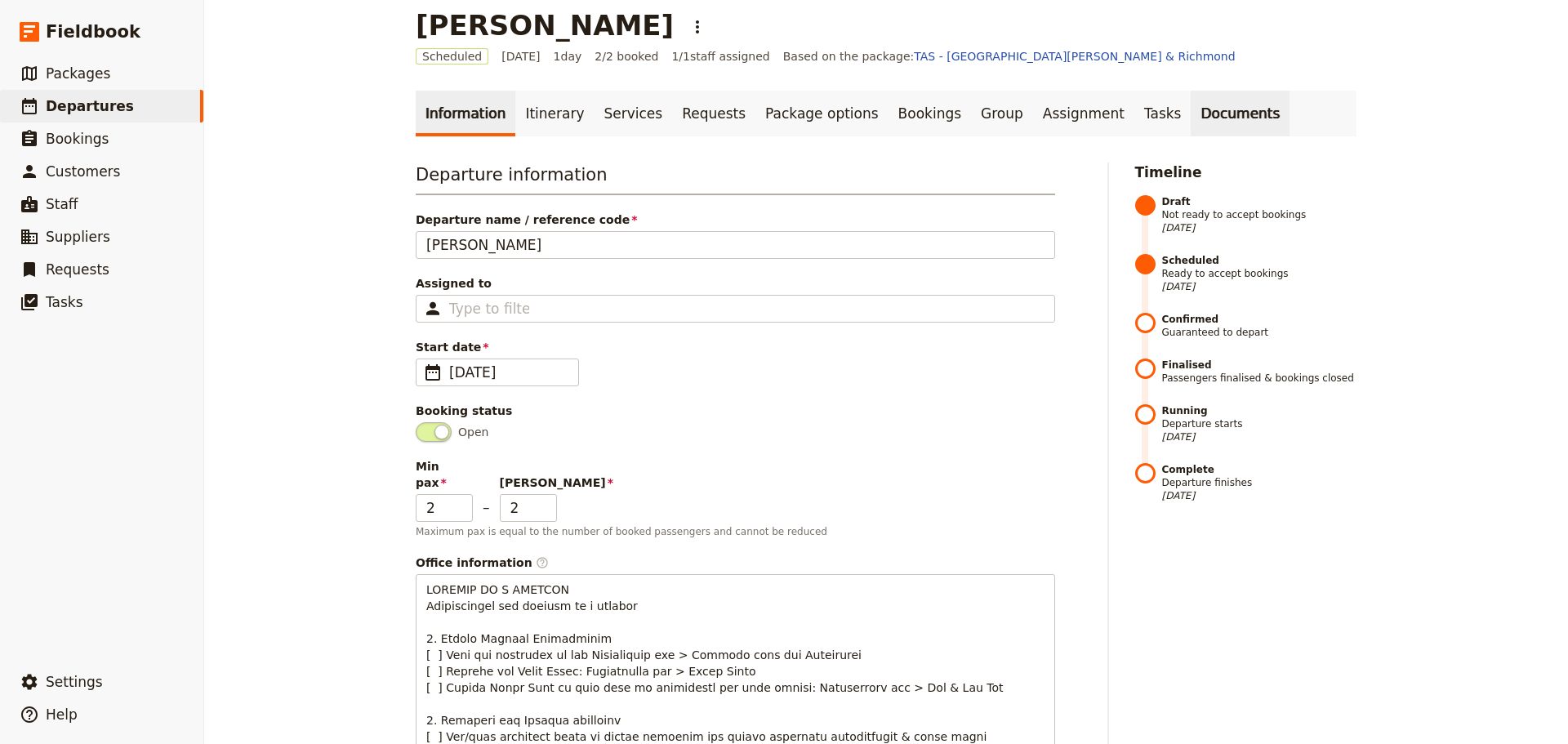
click at [1190, 120] on link "Documents" at bounding box center [1240, 114] width 99 height 46
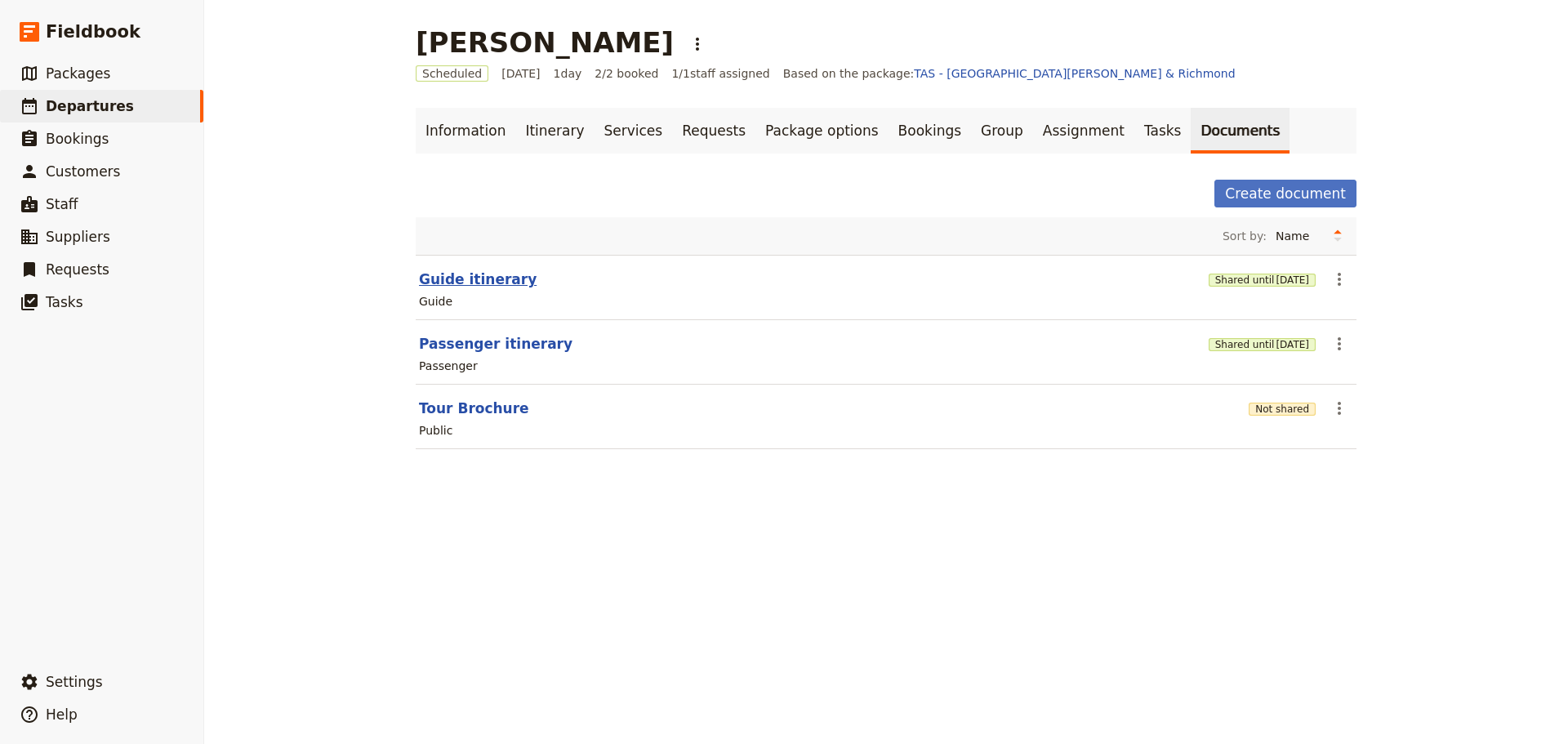
click at [451, 285] on button "Guide itinerary" at bounding box center [477, 279] width 117 height 20
select select "STAFF"
select select "RUN_SHEET"
select select "DEFAULT"
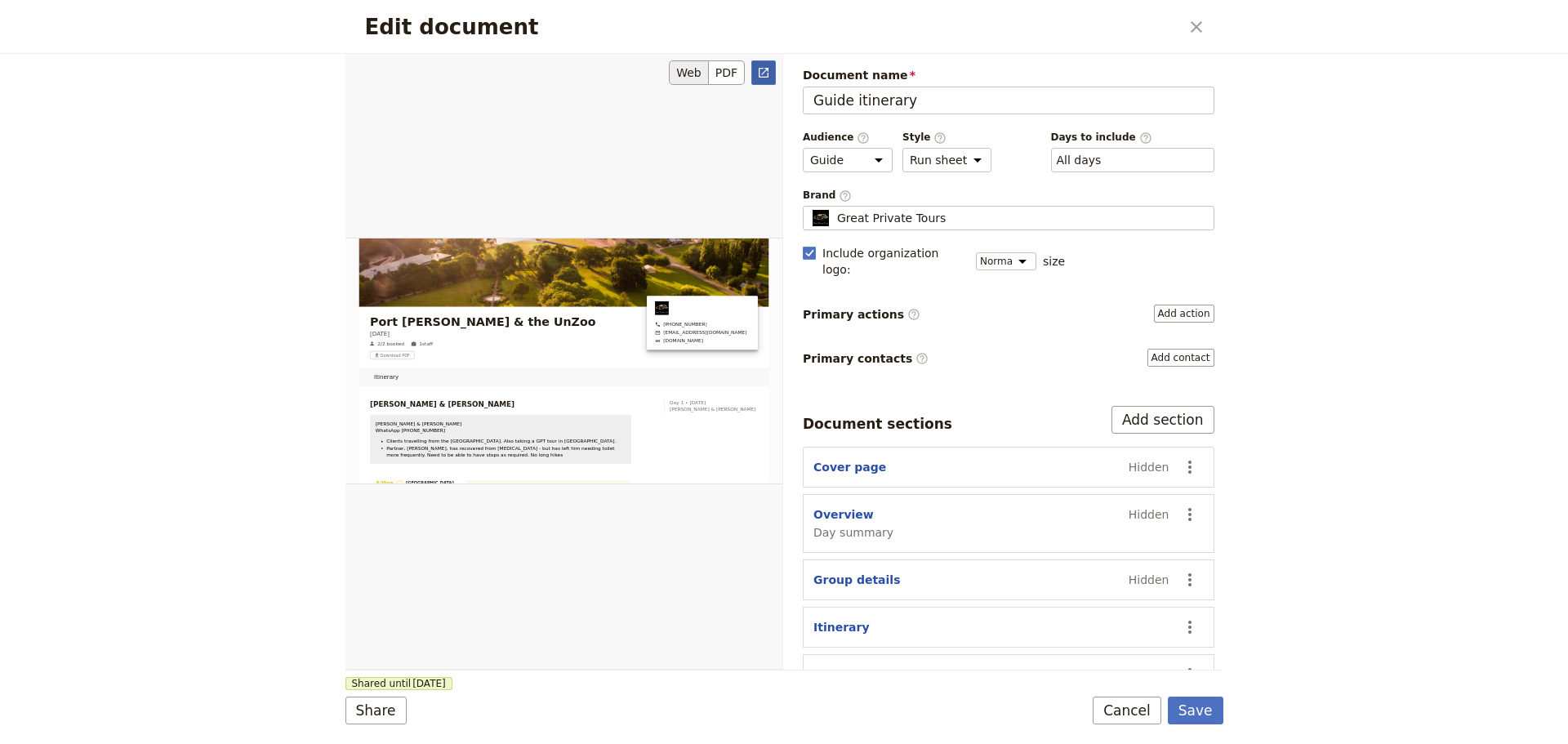
click at [761, 73] on icon "Open full preview" at bounding box center [764, 72] width 13 height 13
click at [1156, 716] on button "Cancel" at bounding box center [1126, 710] width 69 height 28
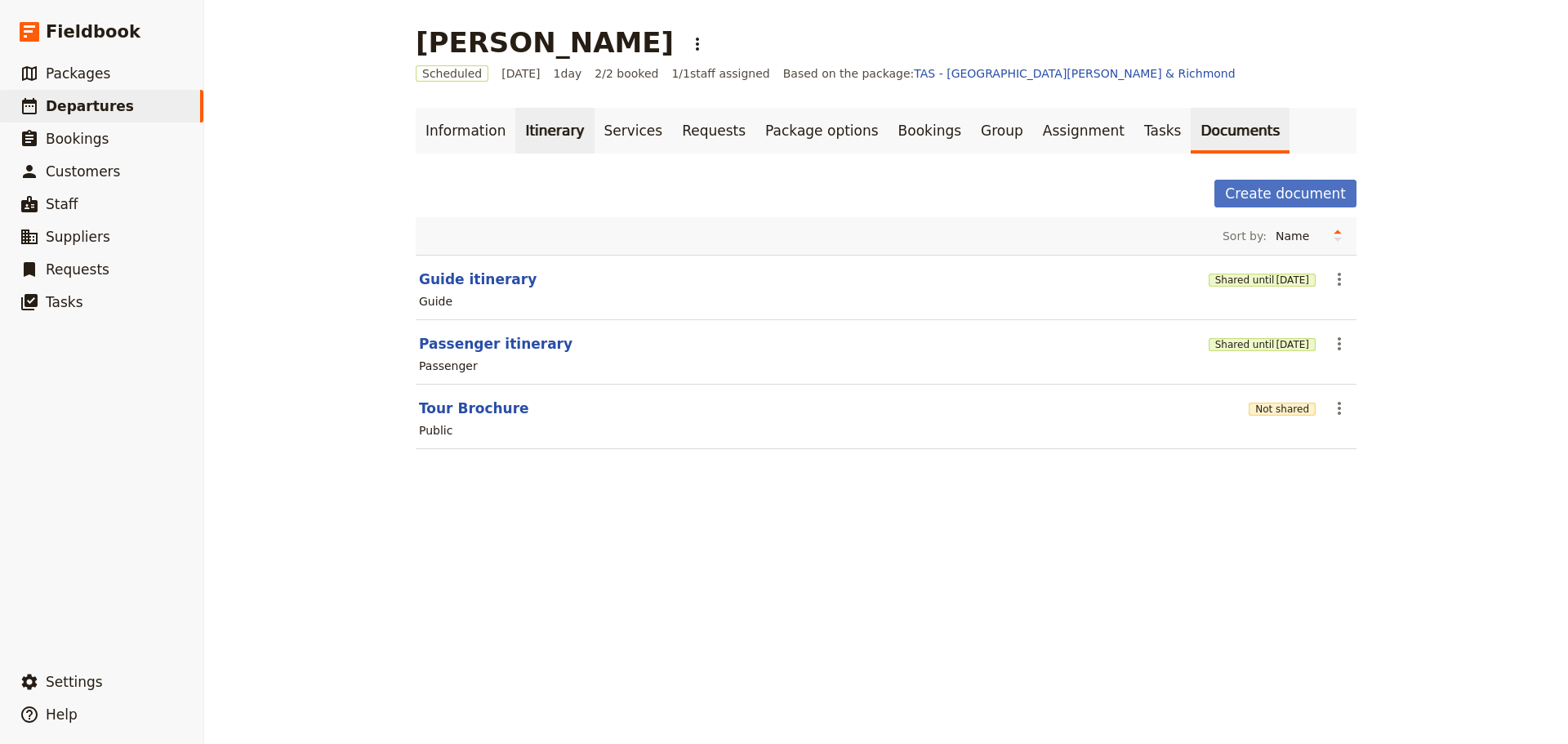
click at [551, 134] on link "Itinerary" at bounding box center [554, 131] width 78 height 46
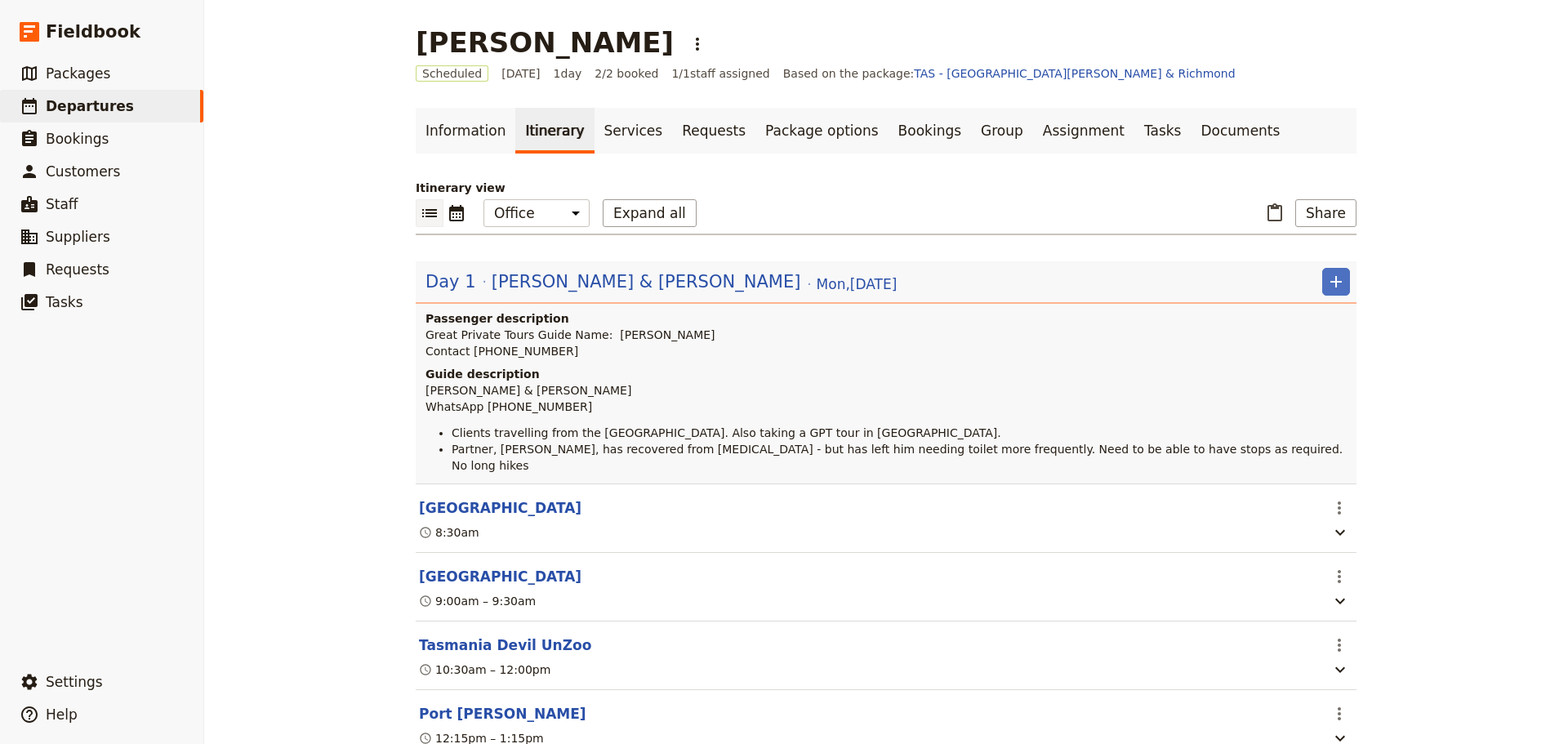
click at [510, 264] on header "Day 1 [PERSON_NAME] & [PERSON_NAME][DATE] ​ Passenger description Great Private…" at bounding box center [886, 372] width 940 height 222
click at [510, 285] on span "[PERSON_NAME] & [PERSON_NAME]" at bounding box center [646, 282] width 309 height 25
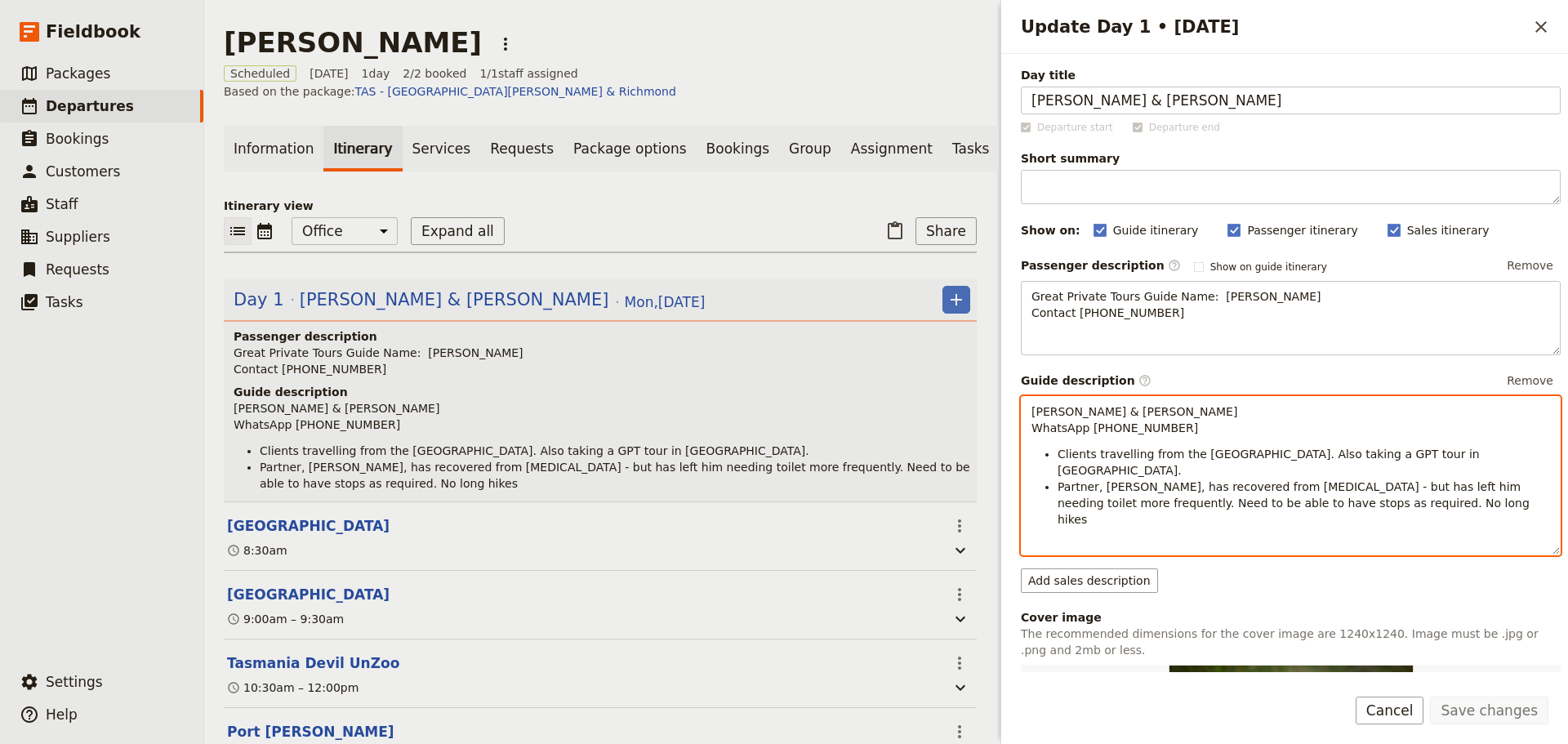
click at [1060, 411] on span "[PERSON_NAME] & [PERSON_NAME] WhatsApp [PHONE_NUMBER]" at bounding box center [1134, 420] width 206 height 30
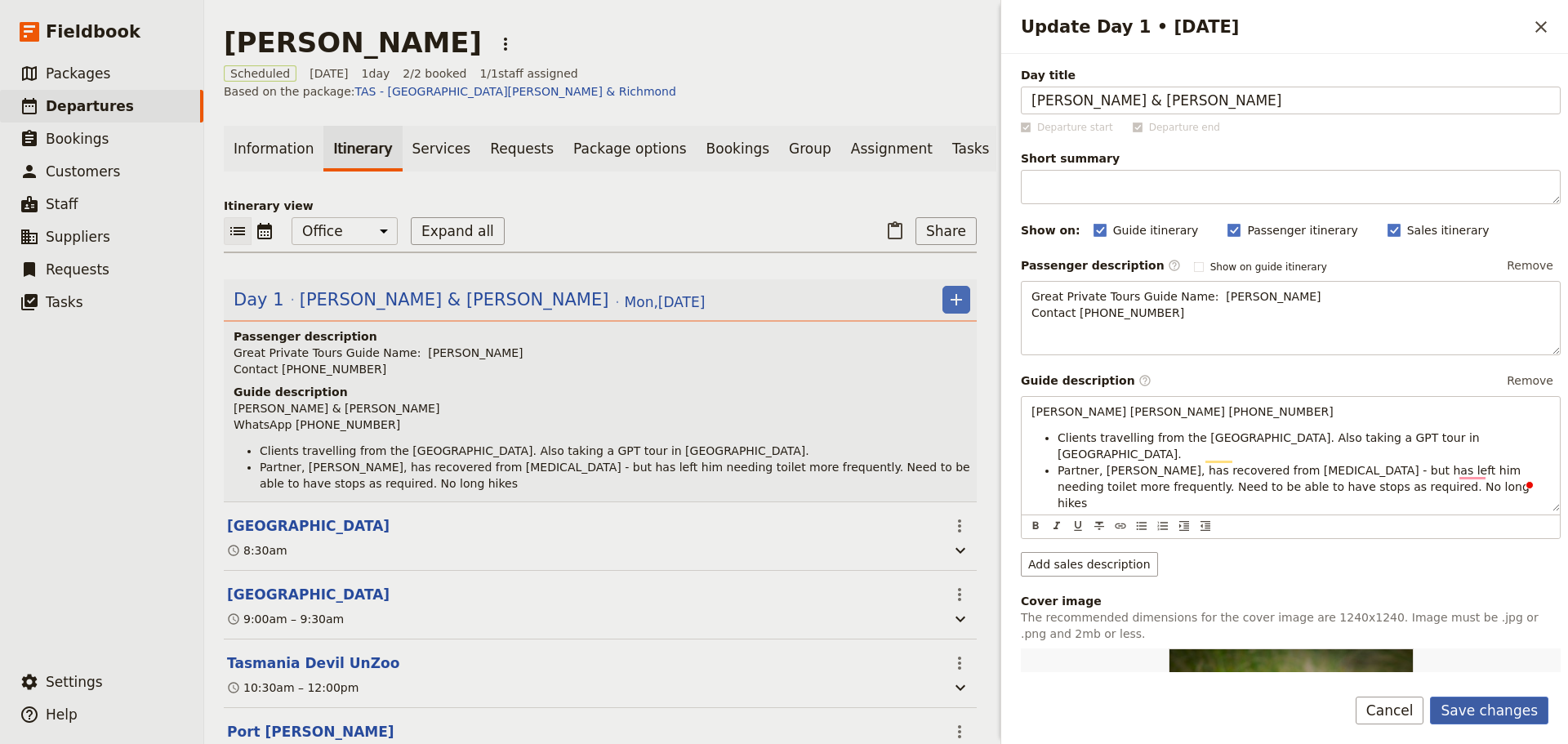
click at [1490, 701] on button "Save changes" at bounding box center [1489, 710] width 118 height 28
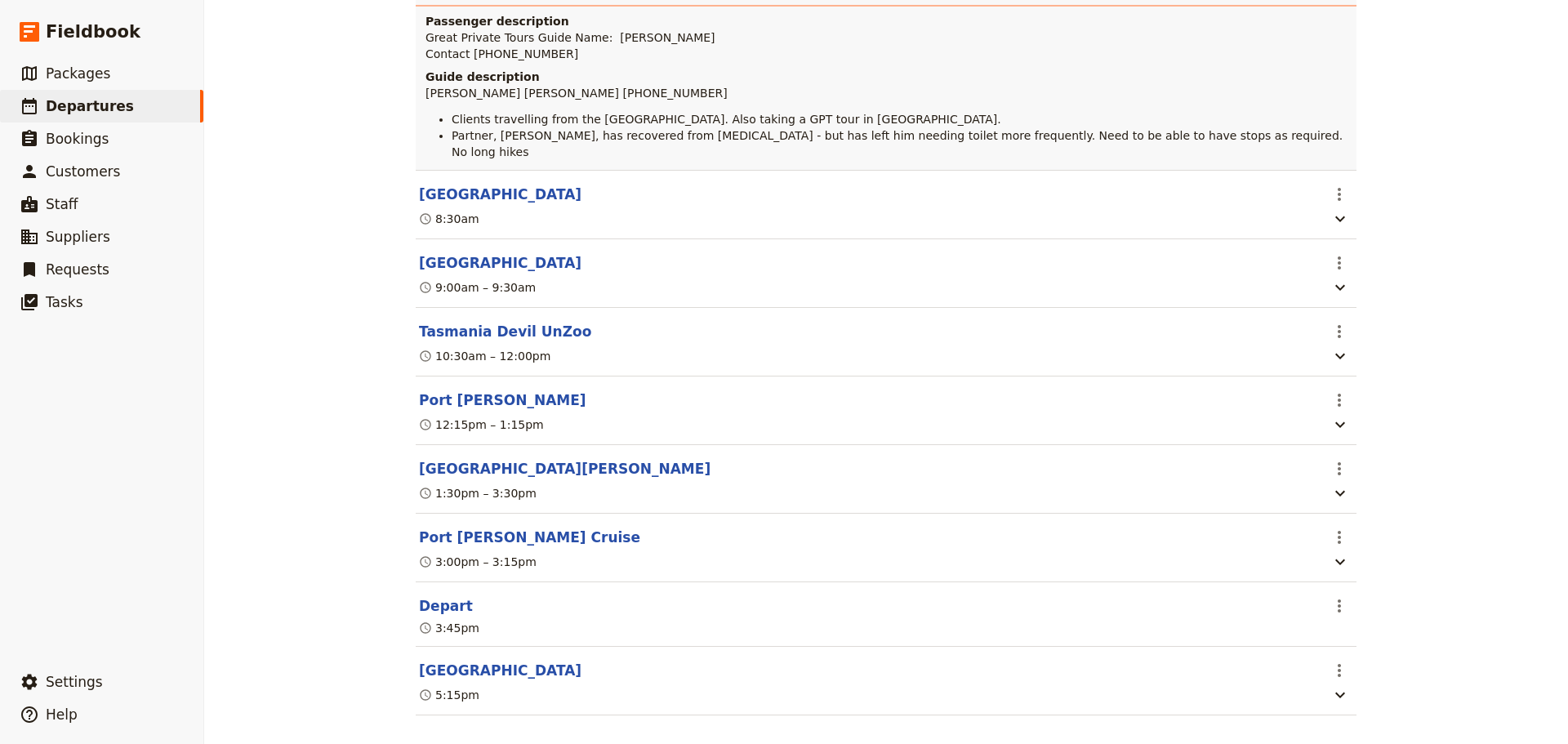
scroll to position [324, 0]
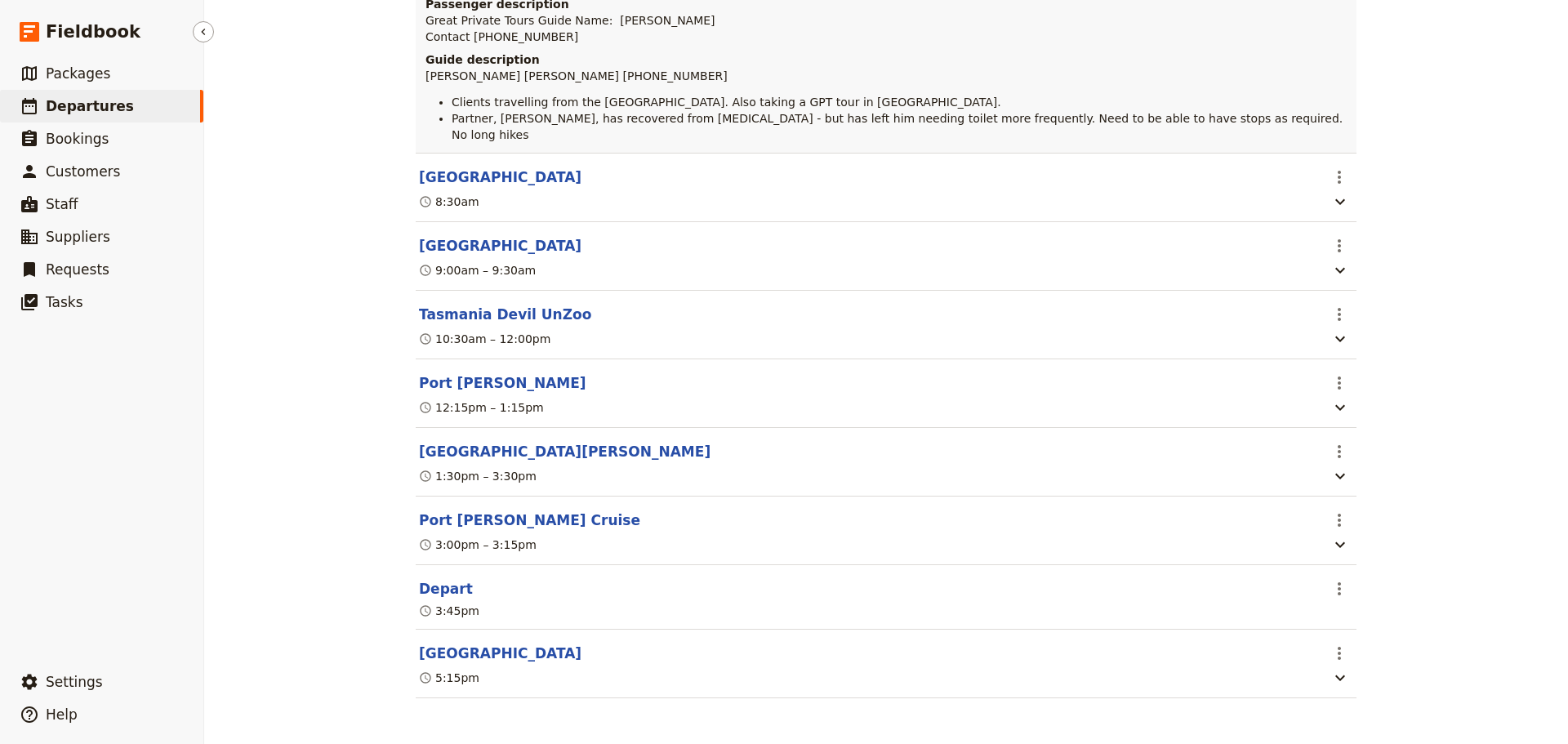
drag, startPoint x: 62, startPoint y: 104, endPoint x: 54, endPoint y: 99, distance: 9.4
click at [60, 105] on span "Departures" at bounding box center [90, 106] width 88 height 16
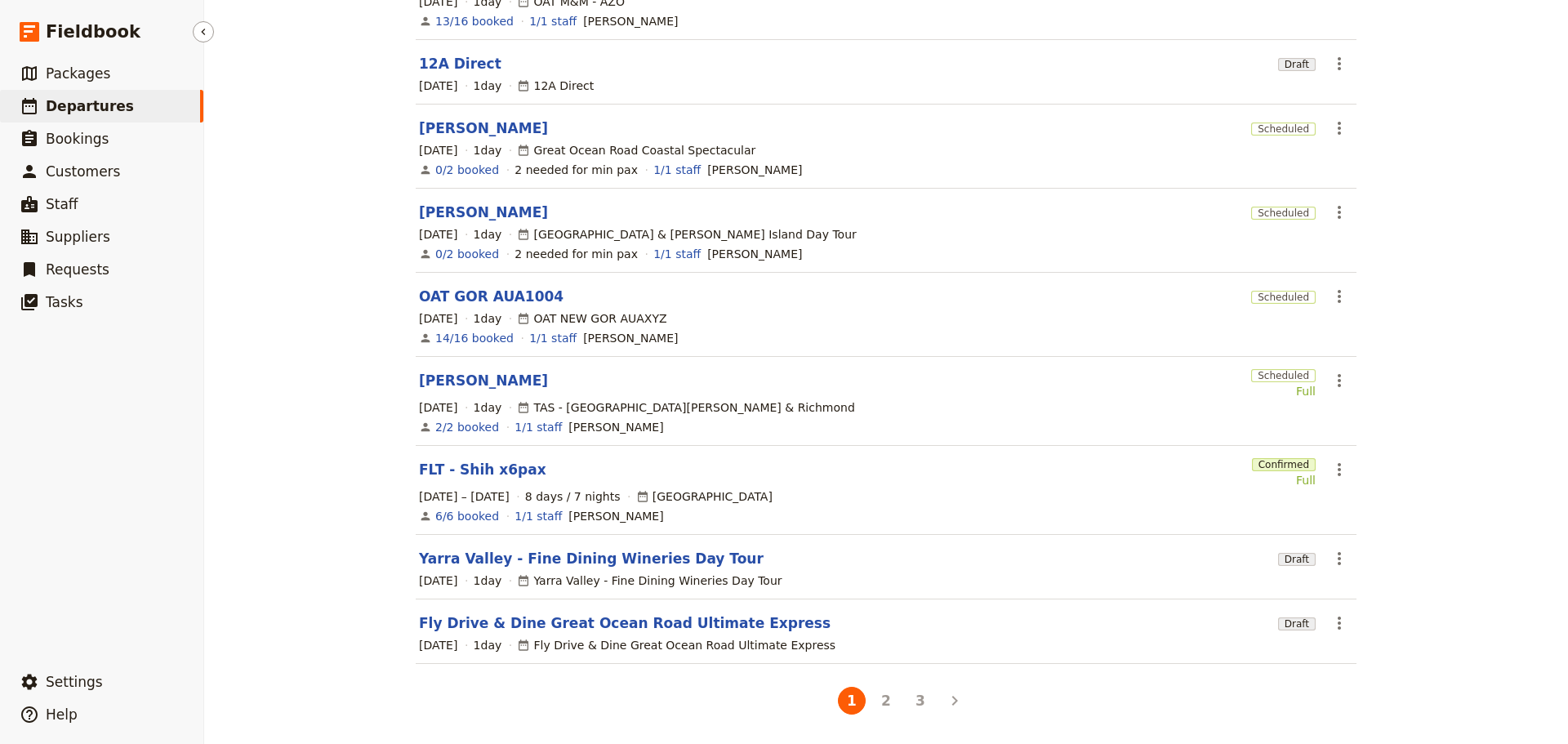
scroll to position [298, 0]
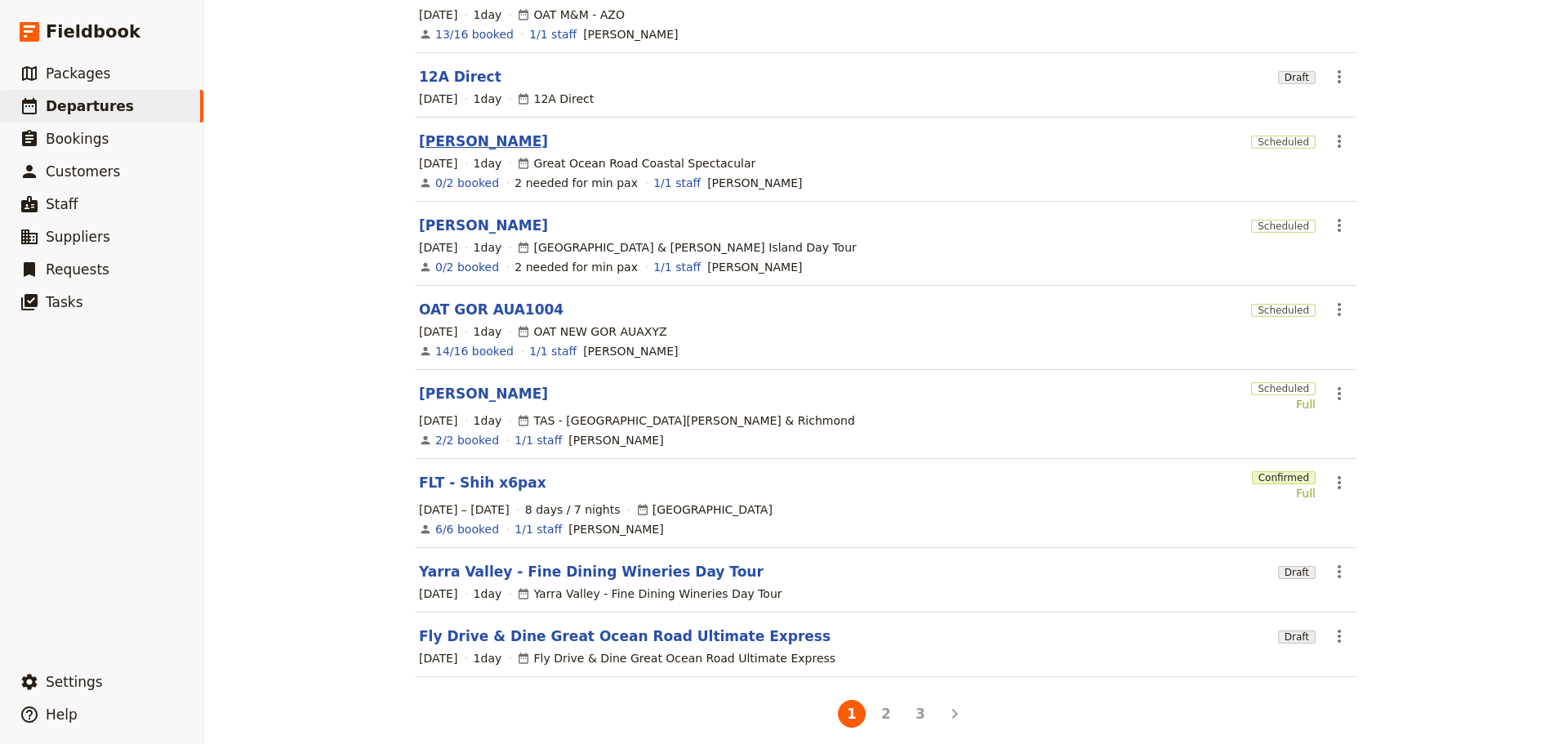
click at [444, 132] on link "[PERSON_NAME]" at bounding box center [483, 141] width 129 height 20
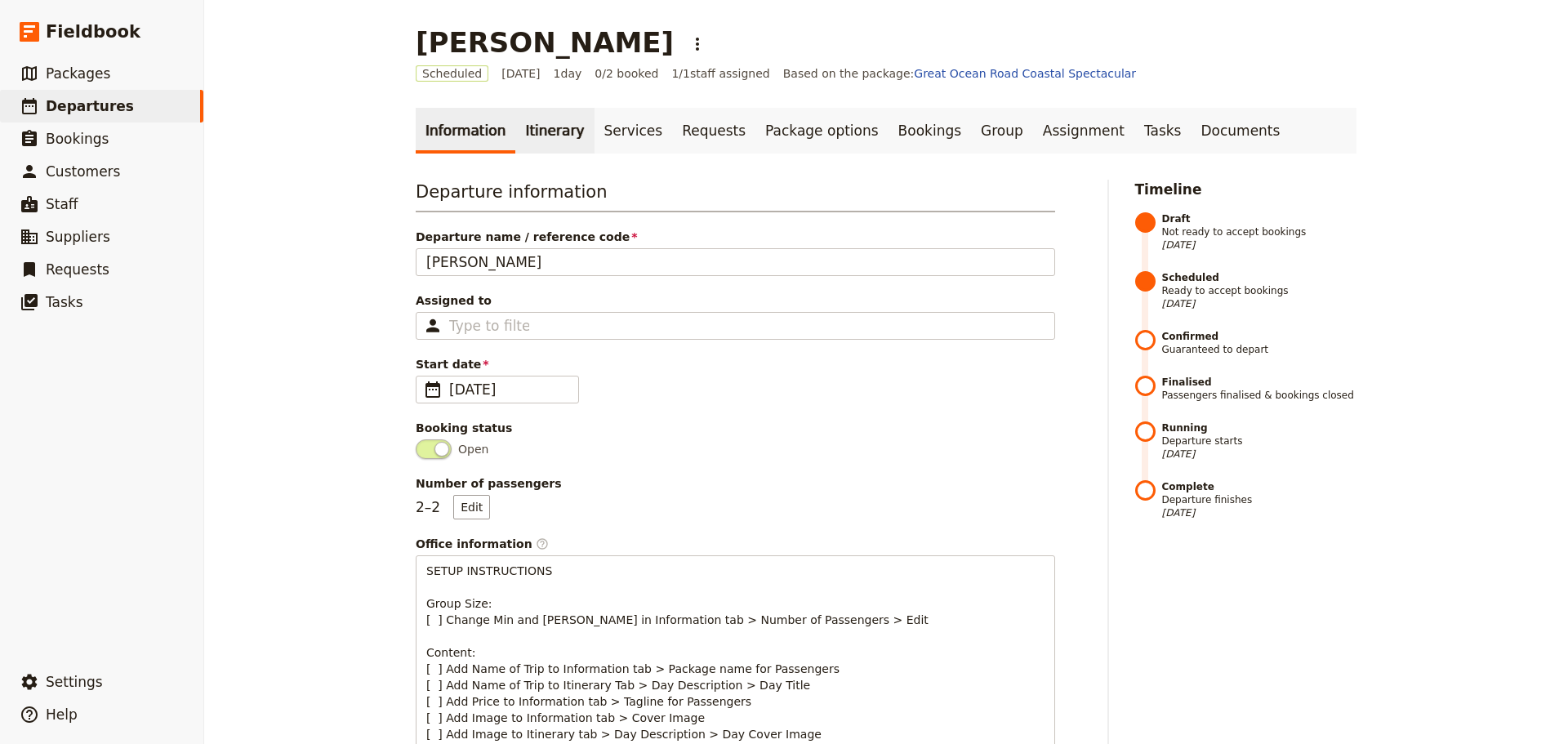
click at [536, 125] on link "Itinerary" at bounding box center [554, 131] width 78 height 46
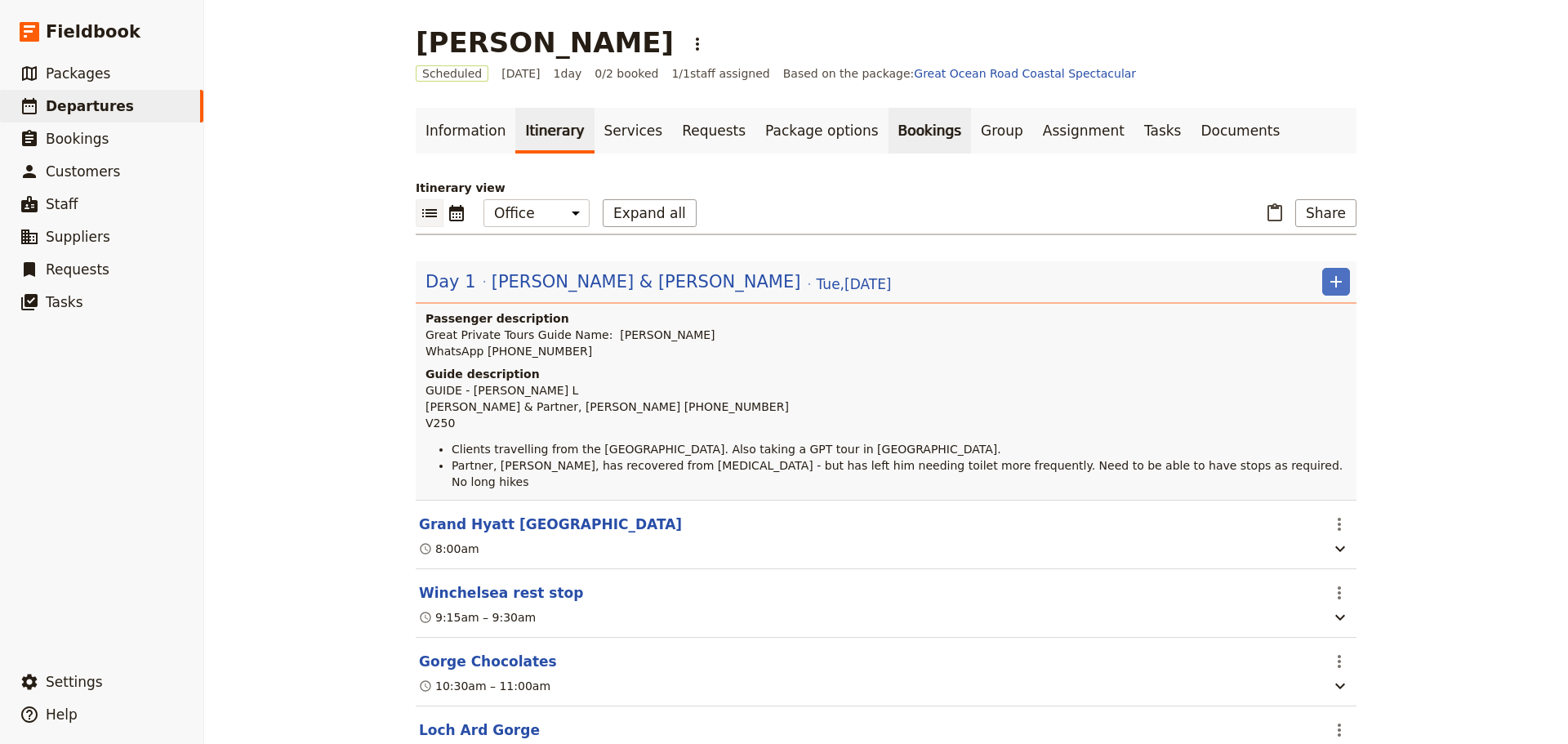
click at [888, 128] on link "Bookings" at bounding box center [929, 131] width 82 height 46
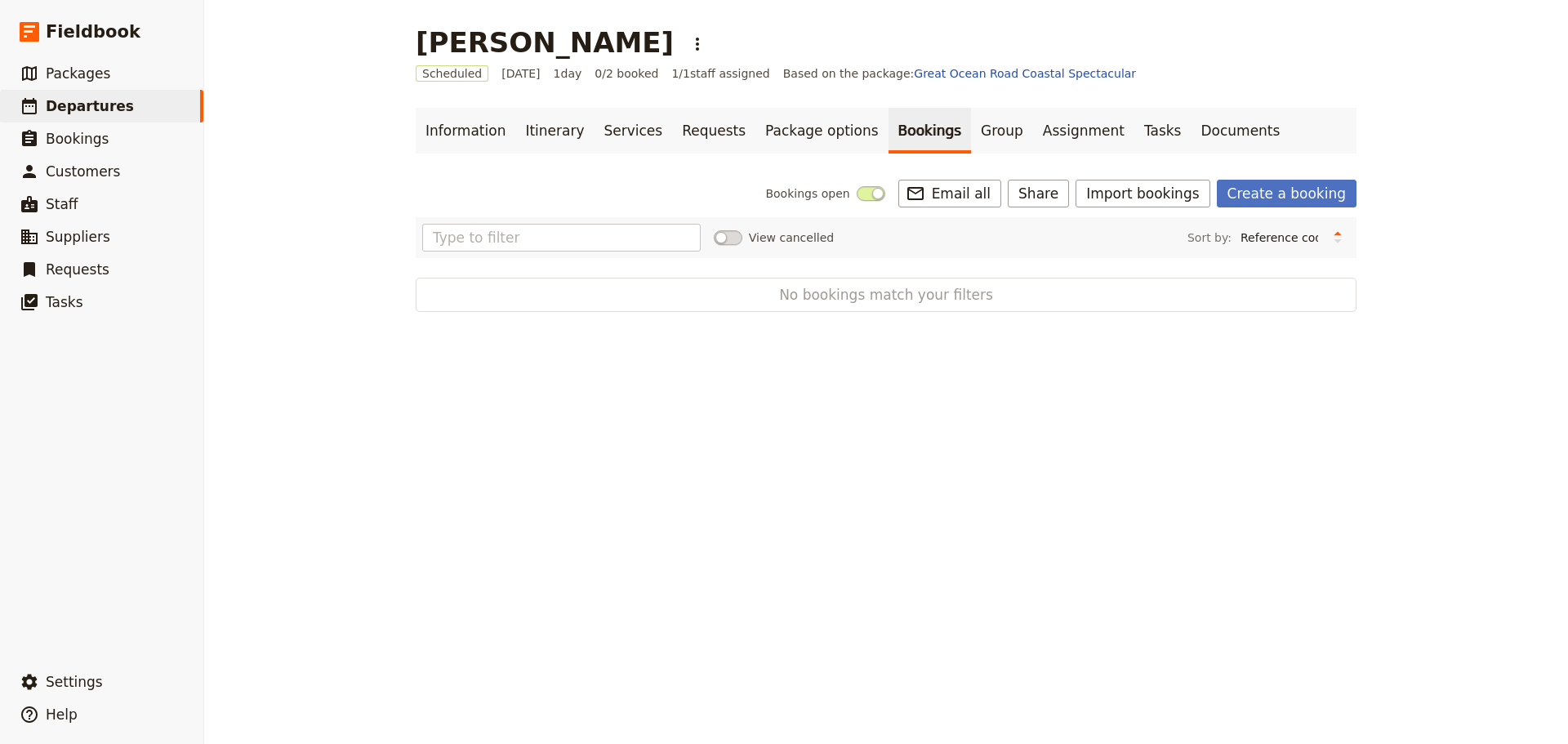
click at [1263, 186] on link "Create a booking" at bounding box center [1287, 193] width 139 height 28
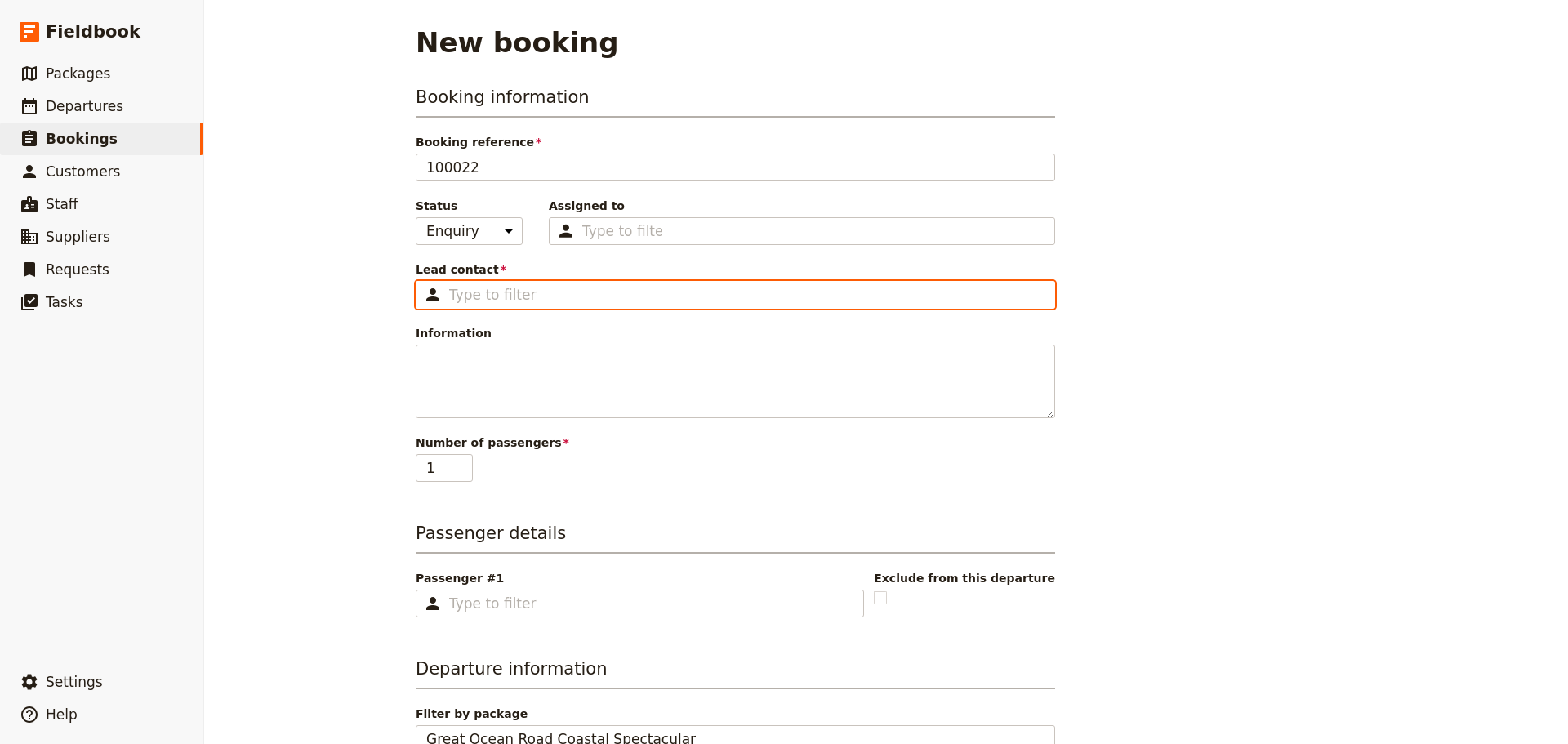
click at [537, 286] on input "Lead contact ​" at bounding box center [747, 295] width 595 height 20
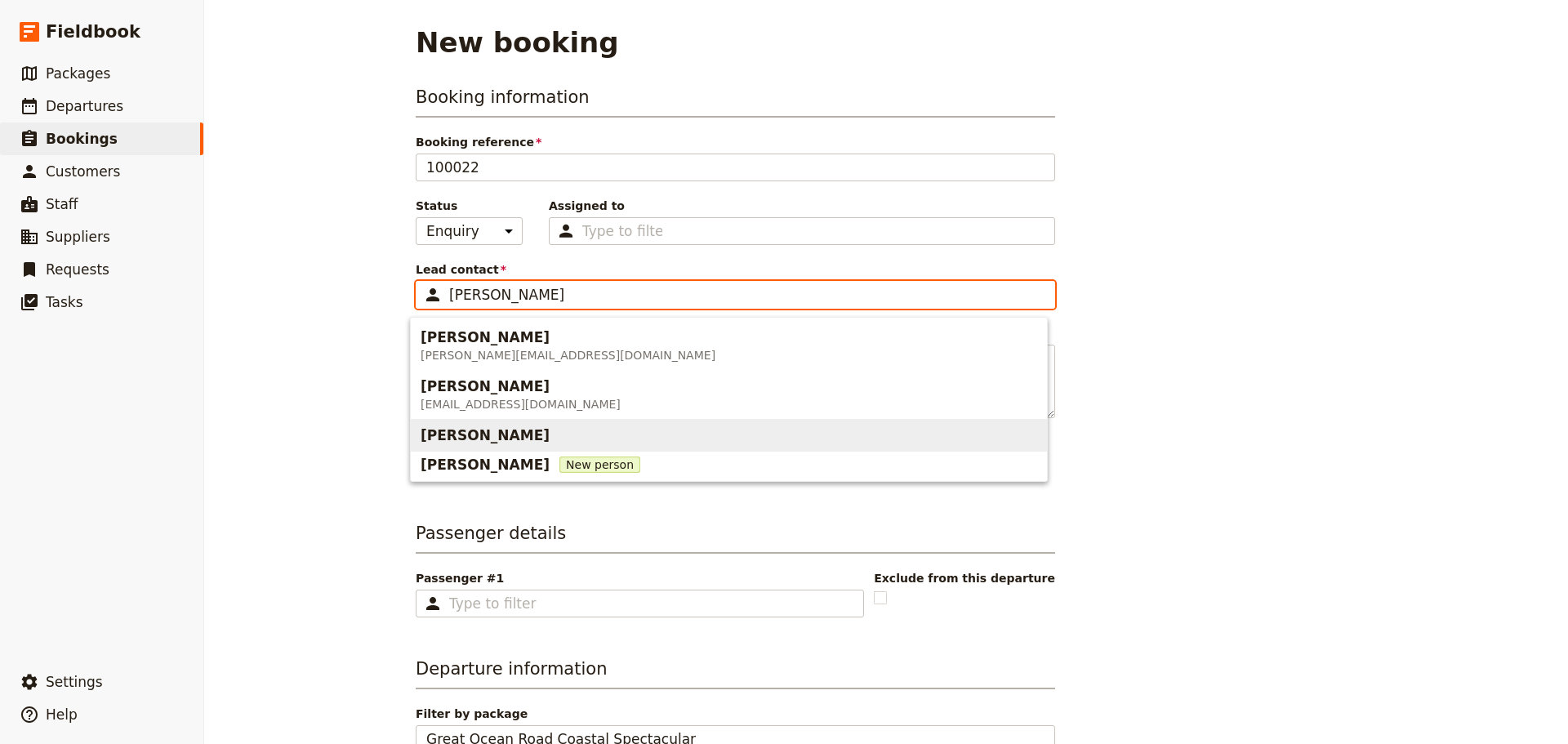
click at [458, 444] on span "[PERSON_NAME]" at bounding box center [485, 435] width 129 height 20
type input "[PERSON_NAME]"
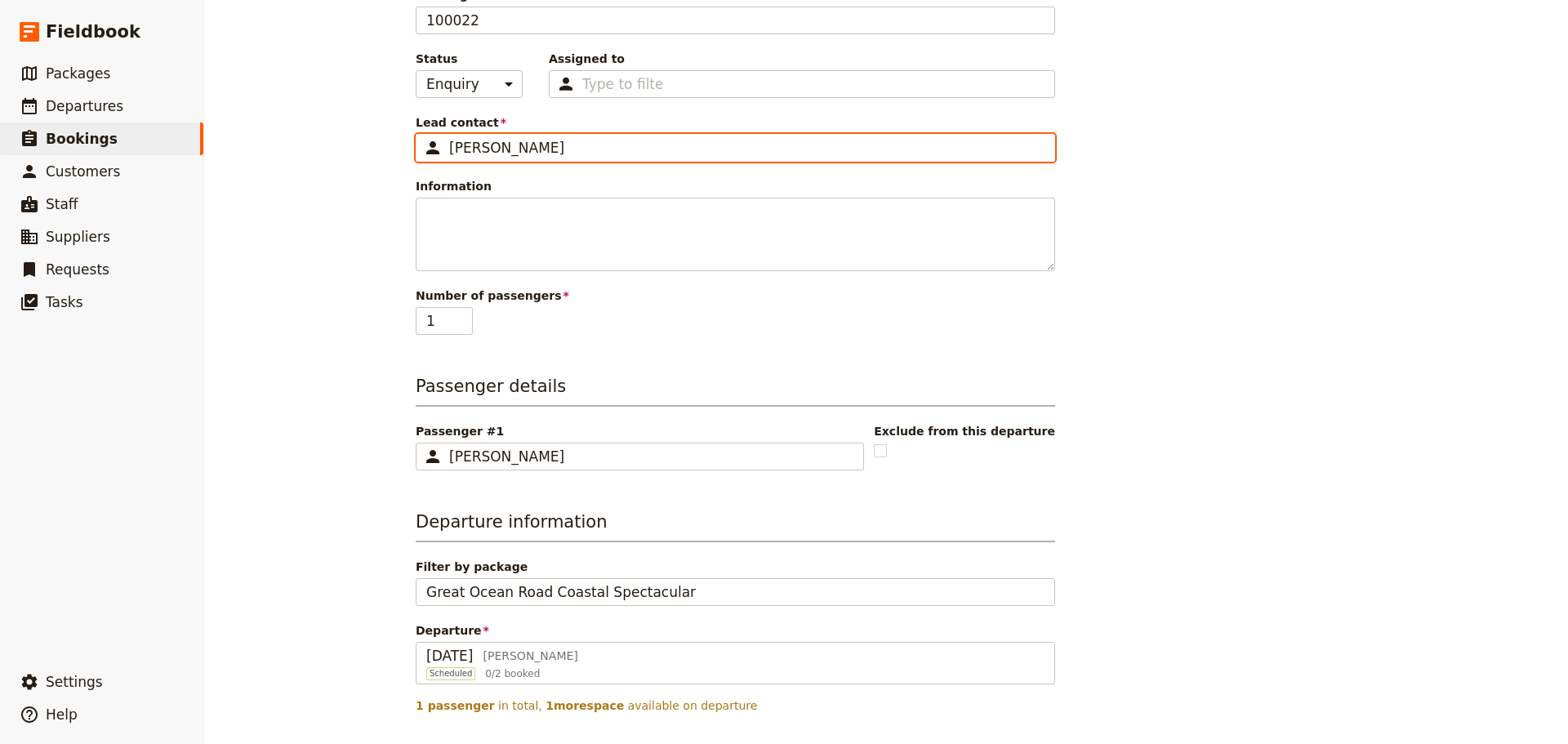
scroll to position [269, 0]
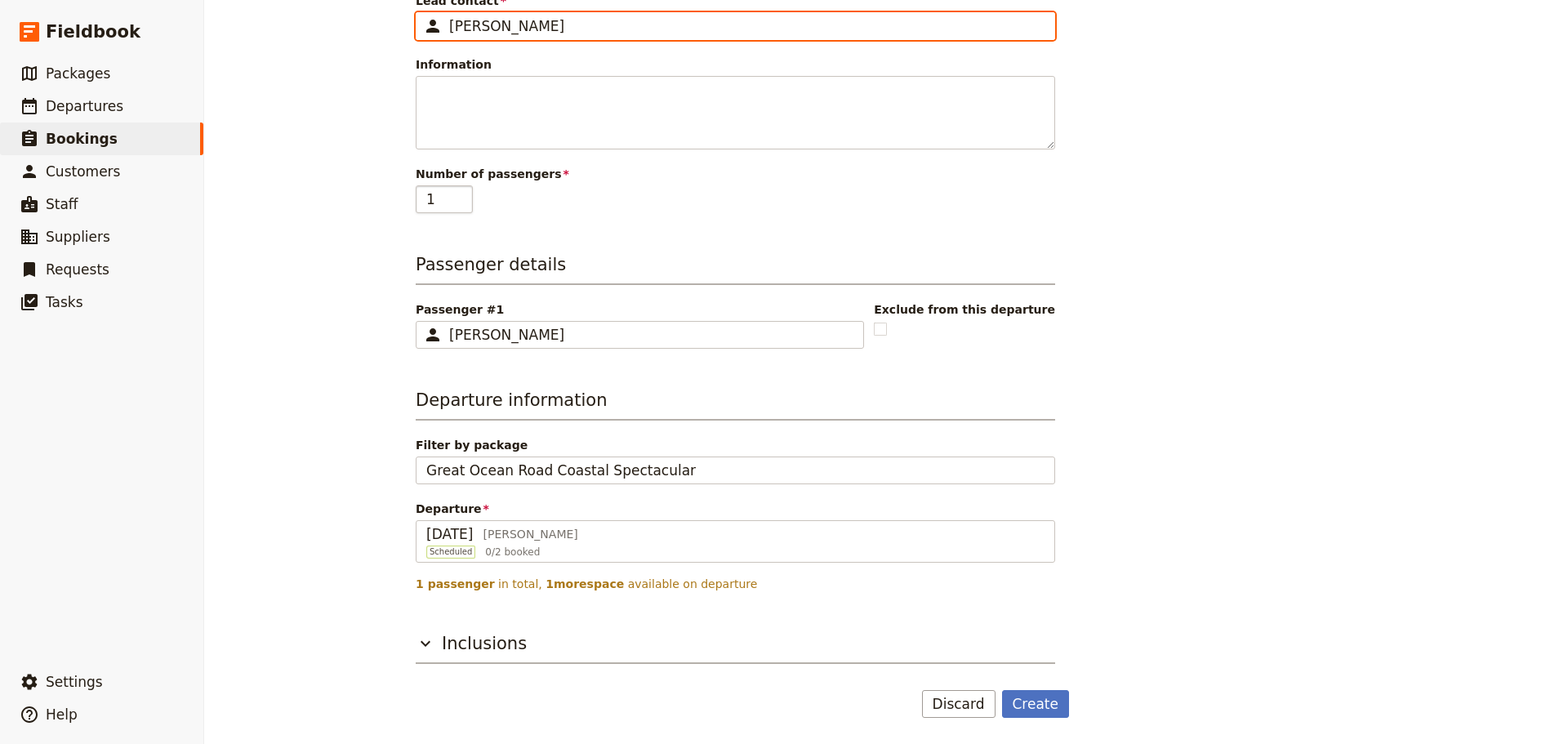
type input "[PERSON_NAME]"
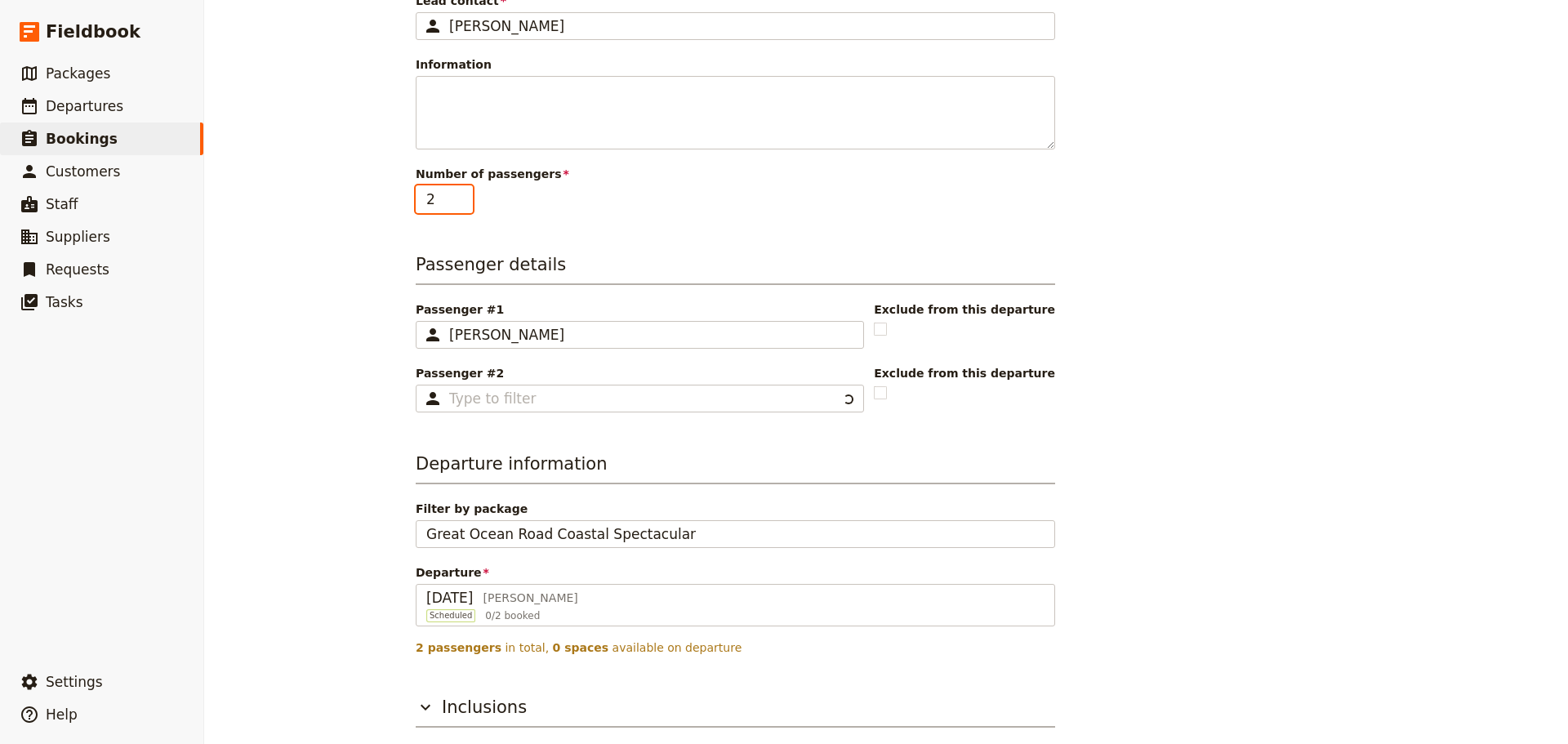
type input "2"
click at [461, 196] on input "2" at bounding box center [444, 198] width 57 height 28
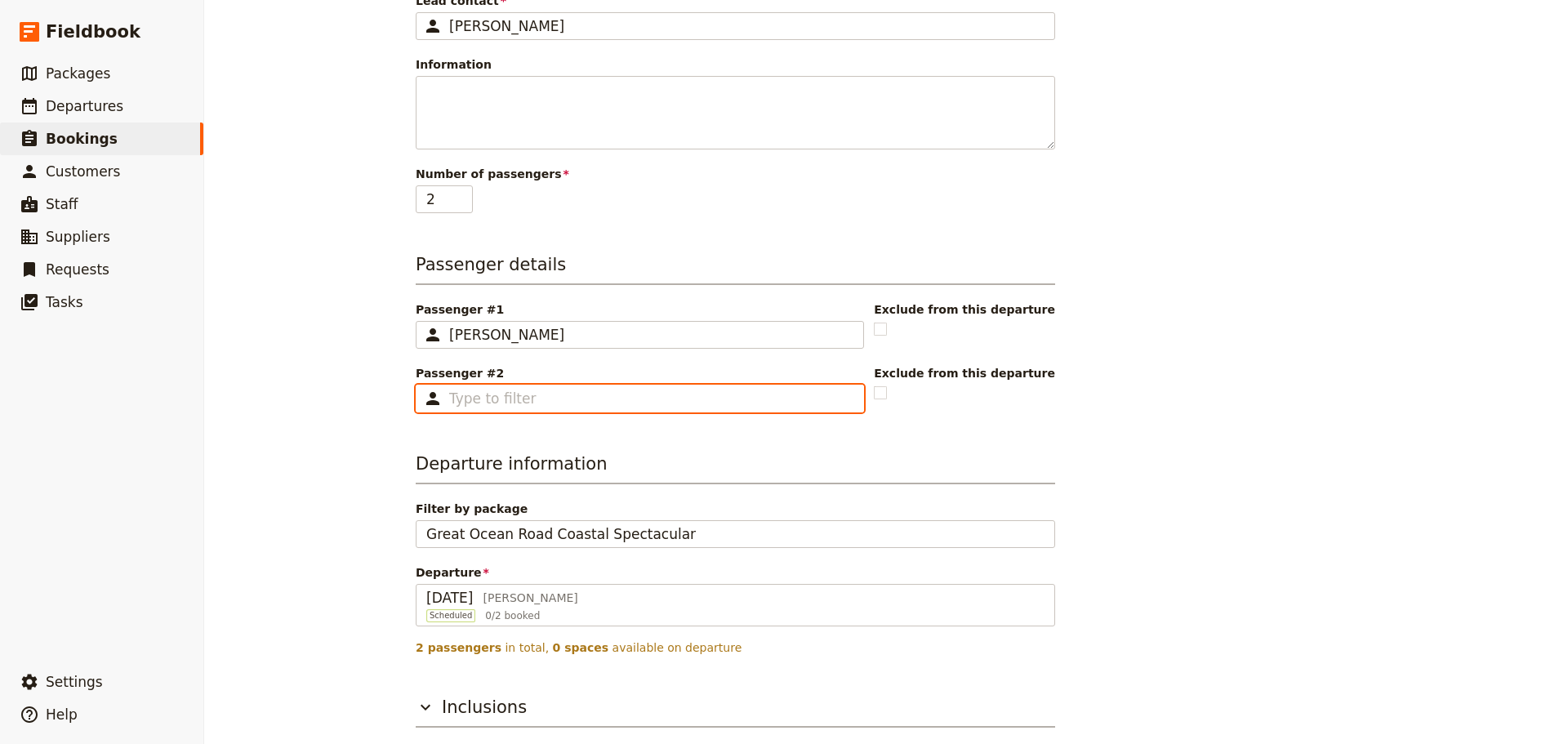
click at [520, 398] on input "Passenger #2 ​" at bounding box center [651, 399] width 404 height 20
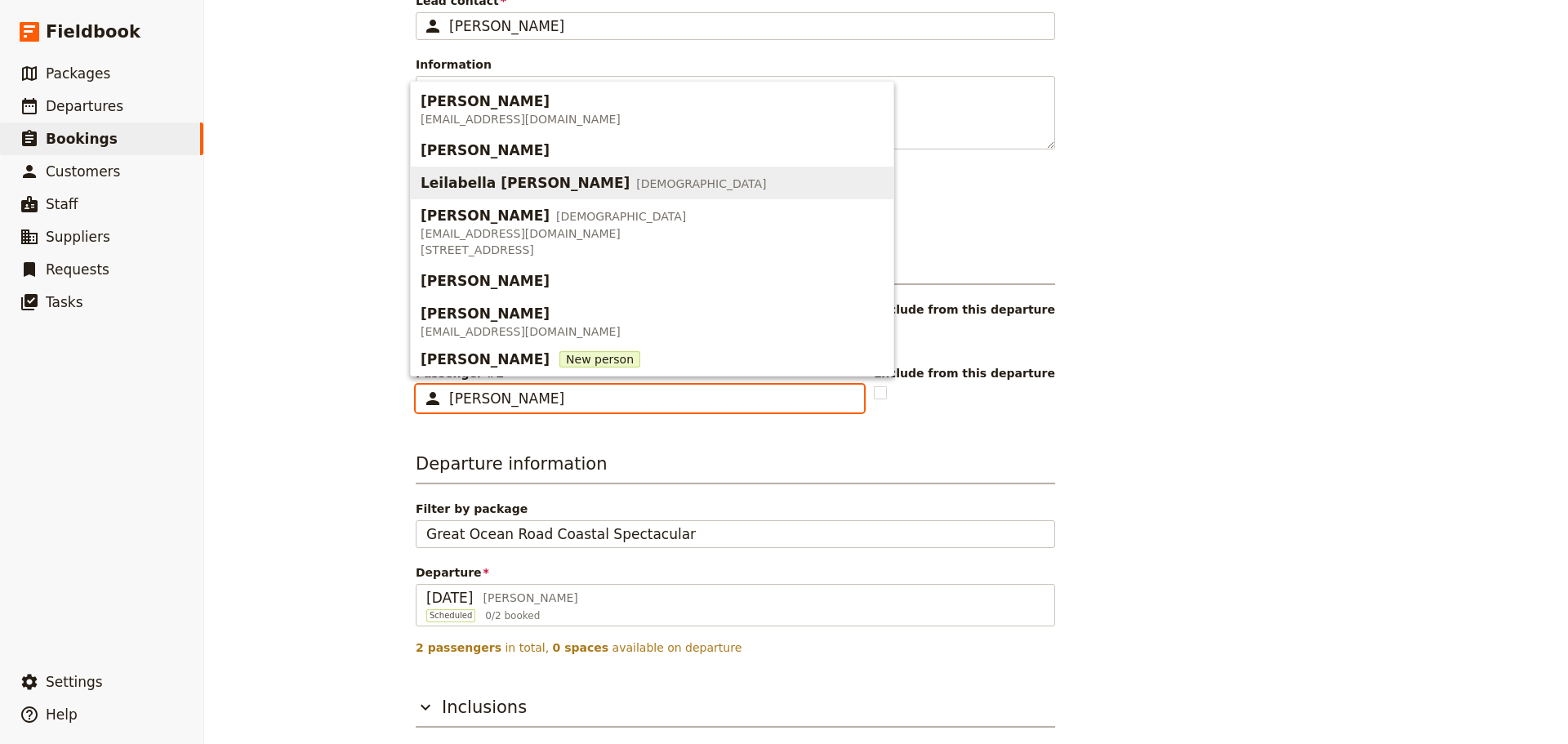
click at [437, 167] on button "Leilabella [PERSON_NAME] [DEMOGRAPHIC_DATA]" at bounding box center [652, 183] width 483 height 32
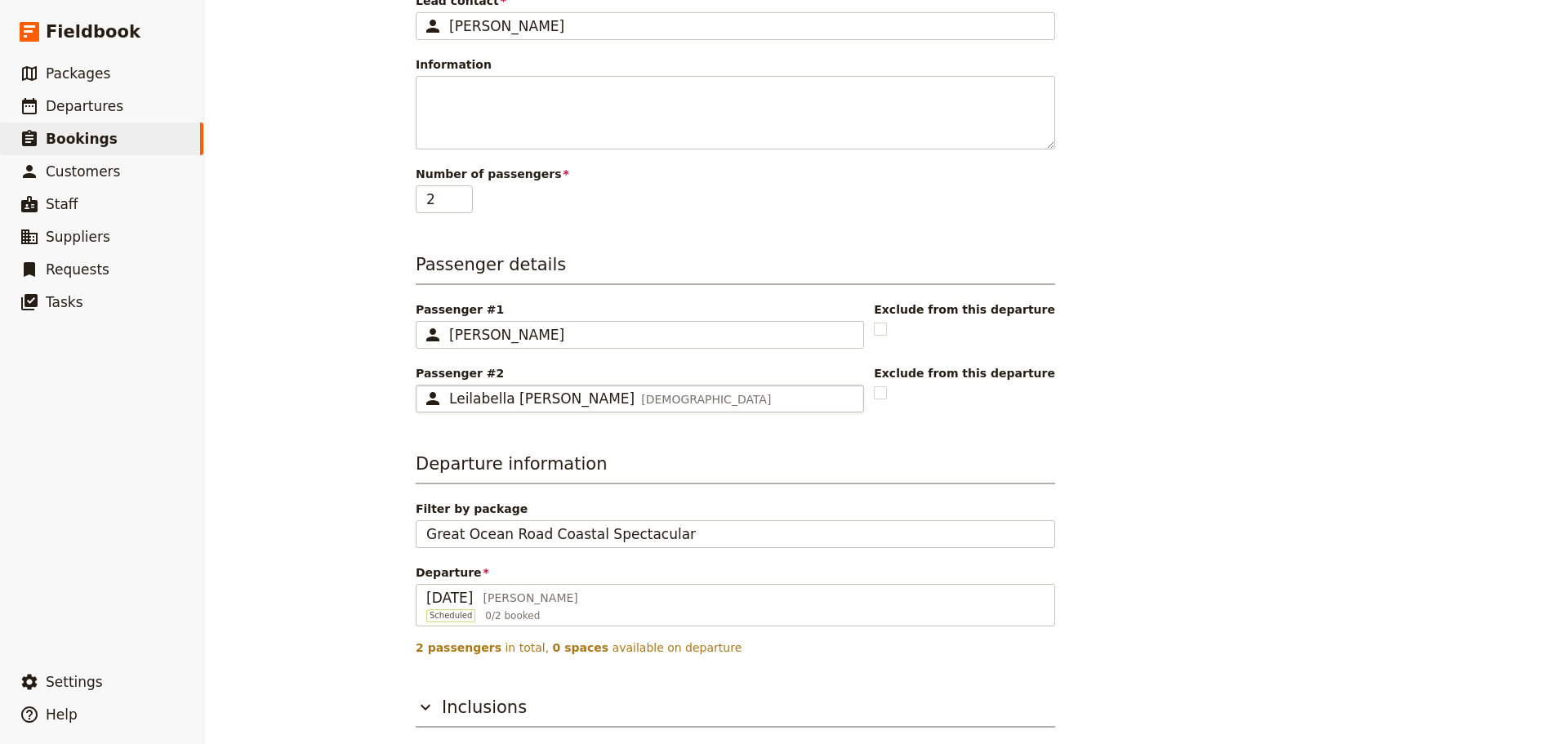
click at [597, 400] on div "Leilabella [PERSON_NAME] [DEMOGRAPHIC_DATA]" at bounding box center [651, 399] width 404 height 20
click at [423, 385] on input "Leilabella [PERSON_NAME]" at bounding box center [423, 384] width 1 height 1
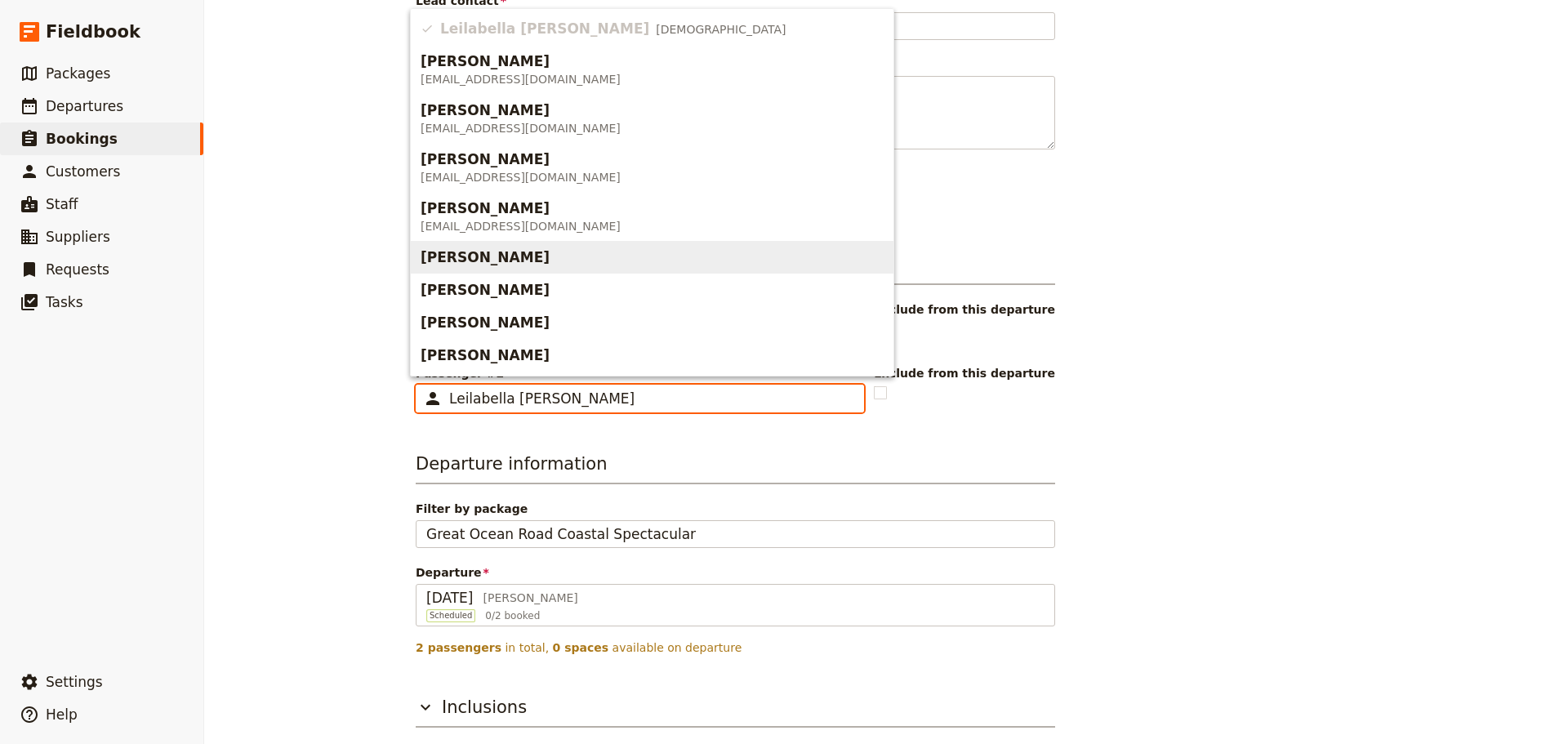
click at [537, 260] on span "[PERSON_NAME]" at bounding box center [651, 257] width 463 height 26
type input "[PERSON_NAME]"
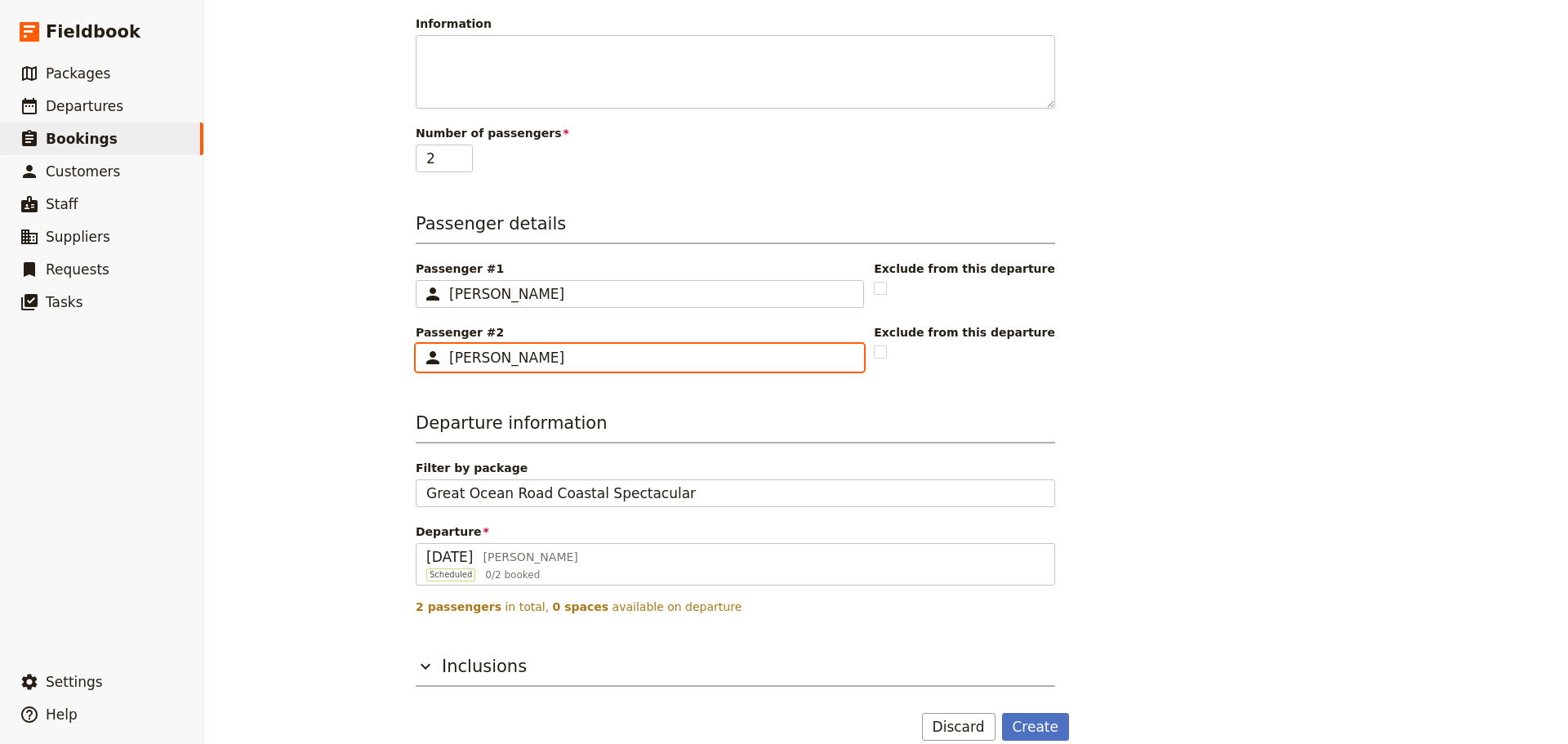
scroll to position [332, 0]
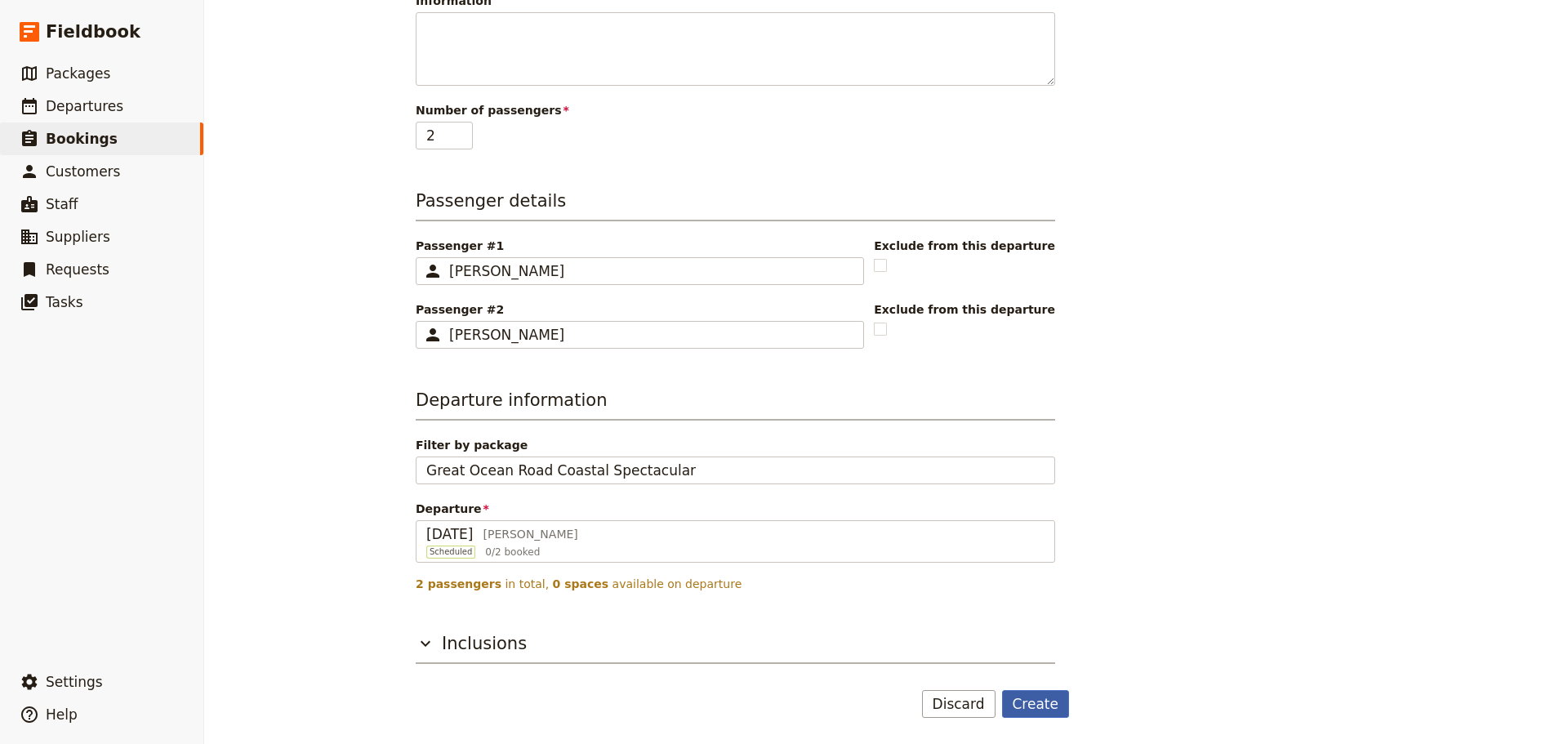
click at [1024, 698] on button "Create" at bounding box center [1035, 703] width 68 height 28
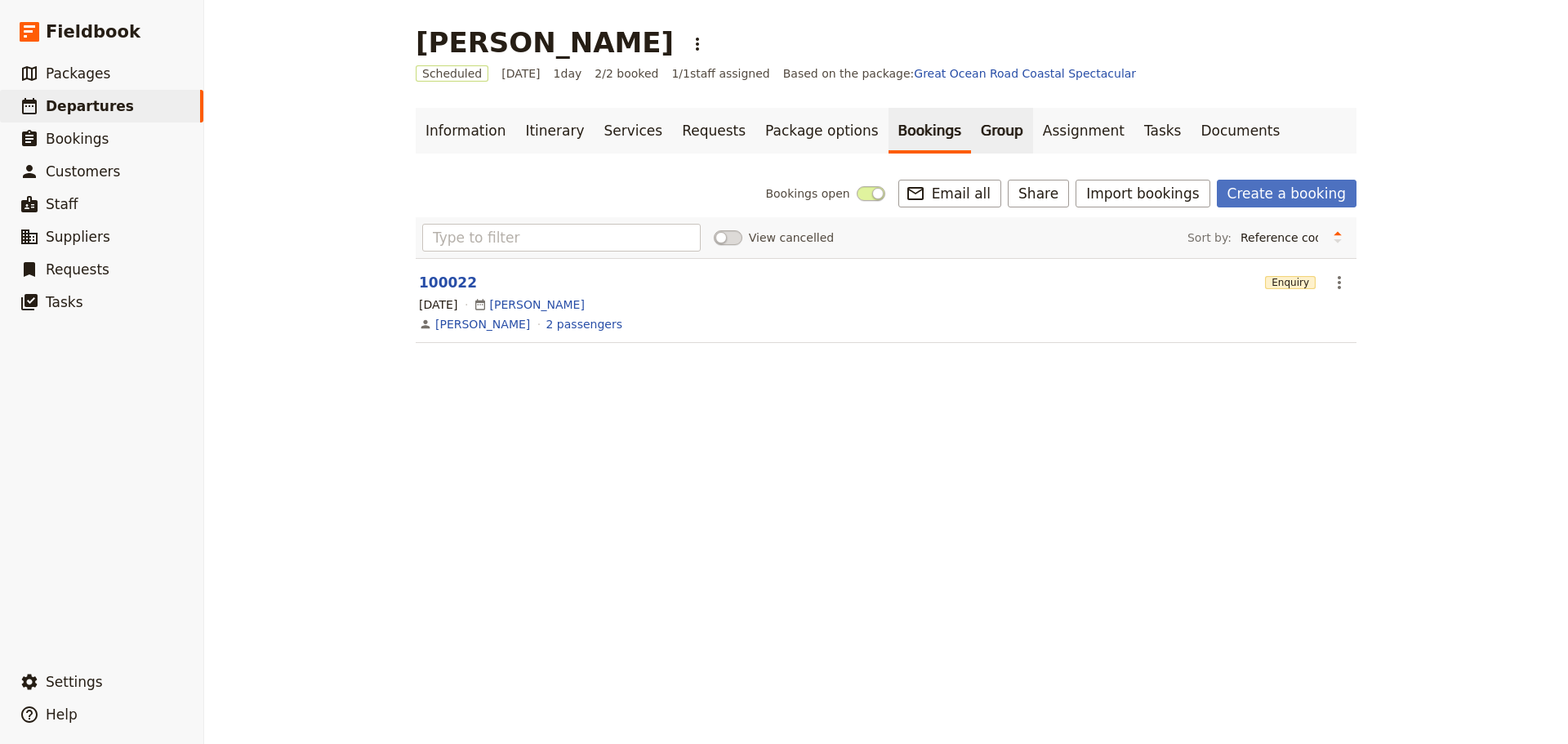
click at [971, 124] on link "Group" at bounding box center [1001, 131] width 62 height 46
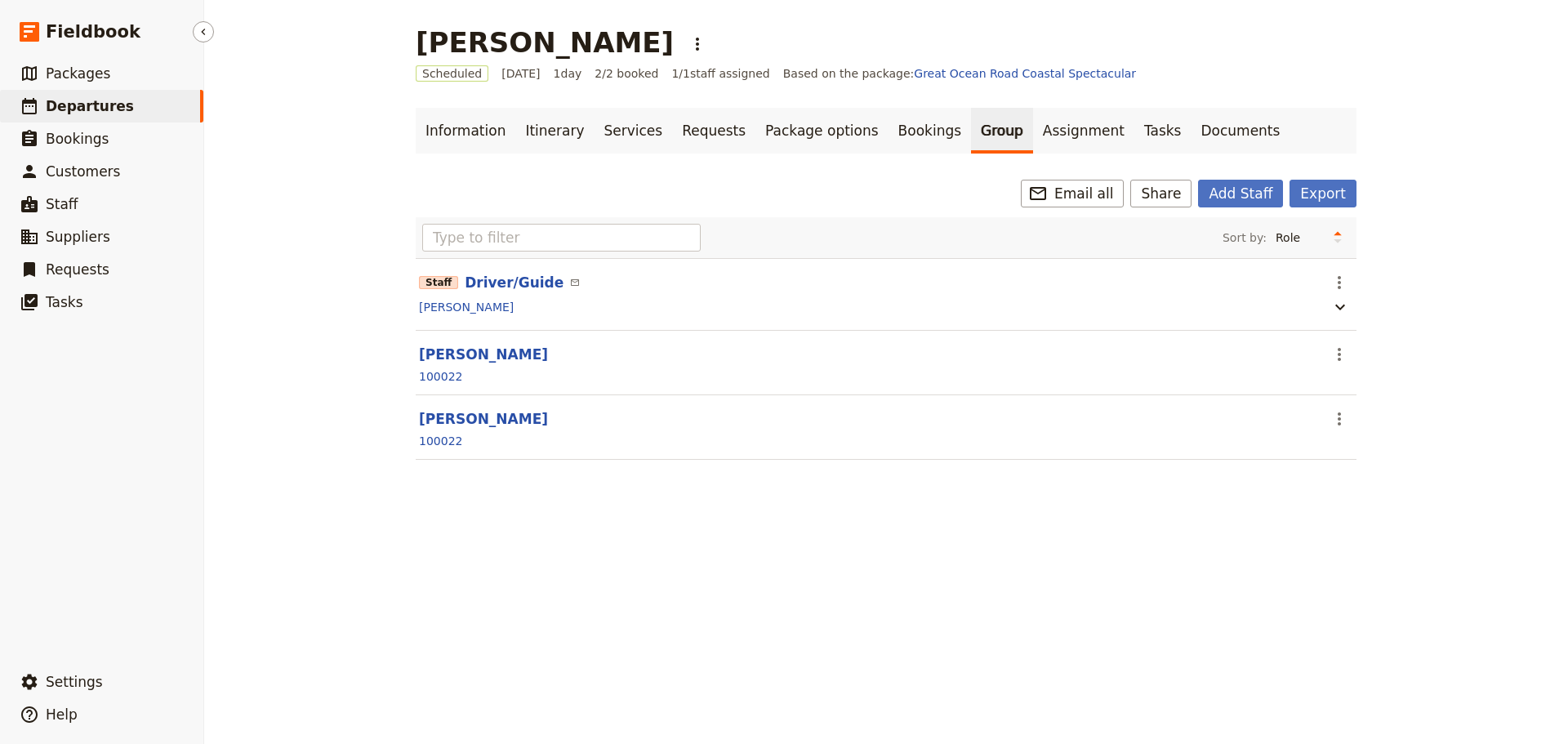
click at [81, 102] on span "Departures" at bounding box center [90, 106] width 88 height 16
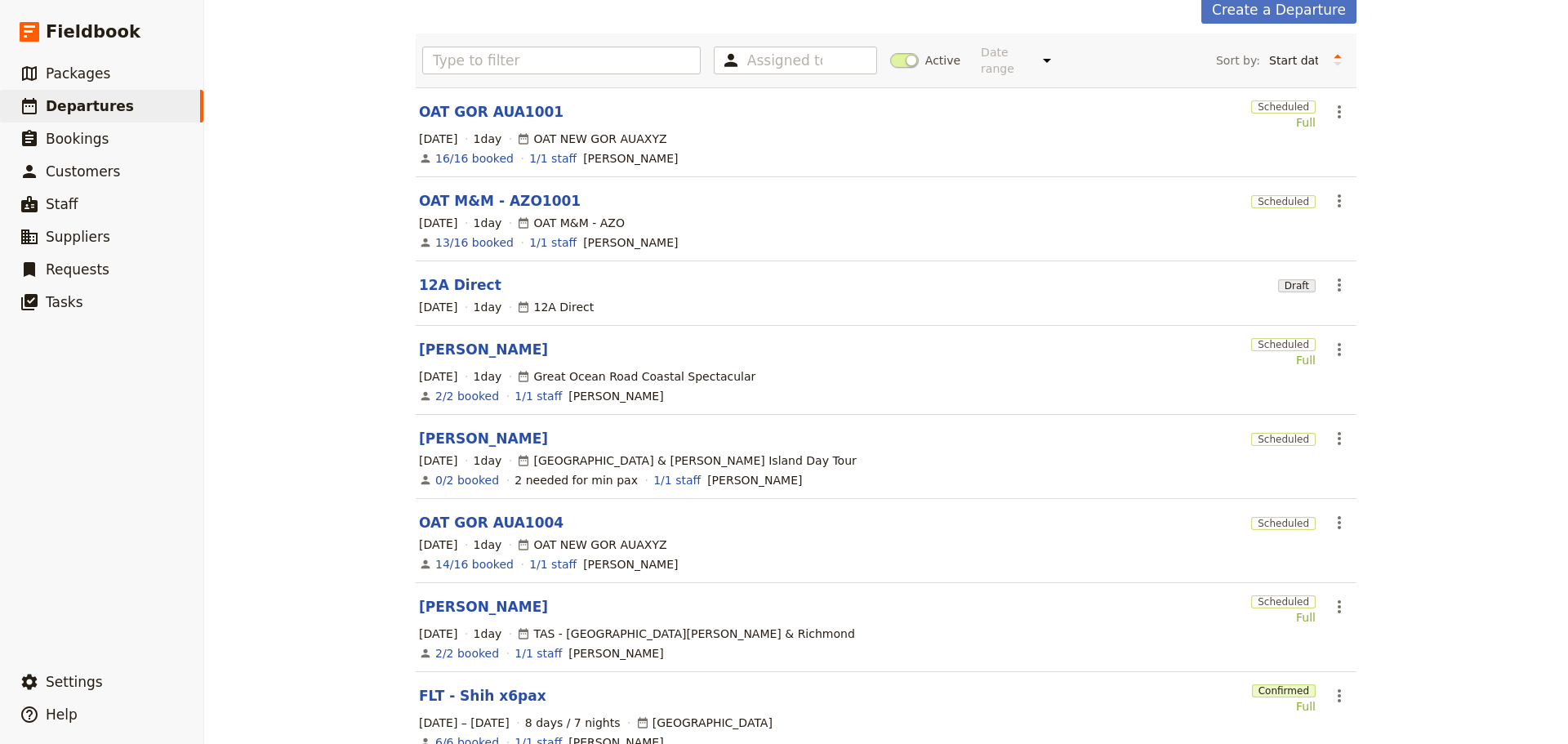
scroll to position [245, 0]
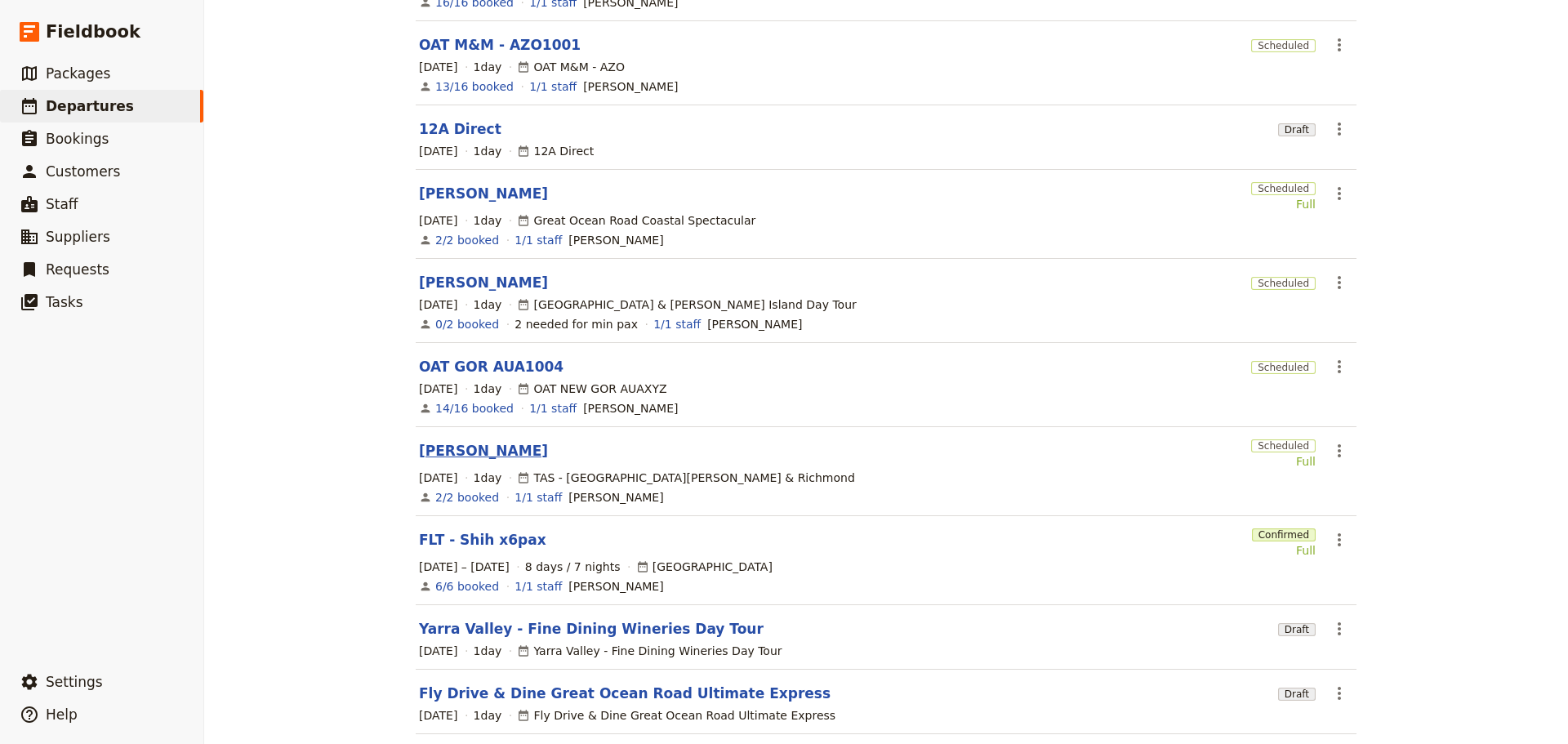
click at [430, 444] on link "[PERSON_NAME]" at bounding box center [483, 450] width 129 height 20
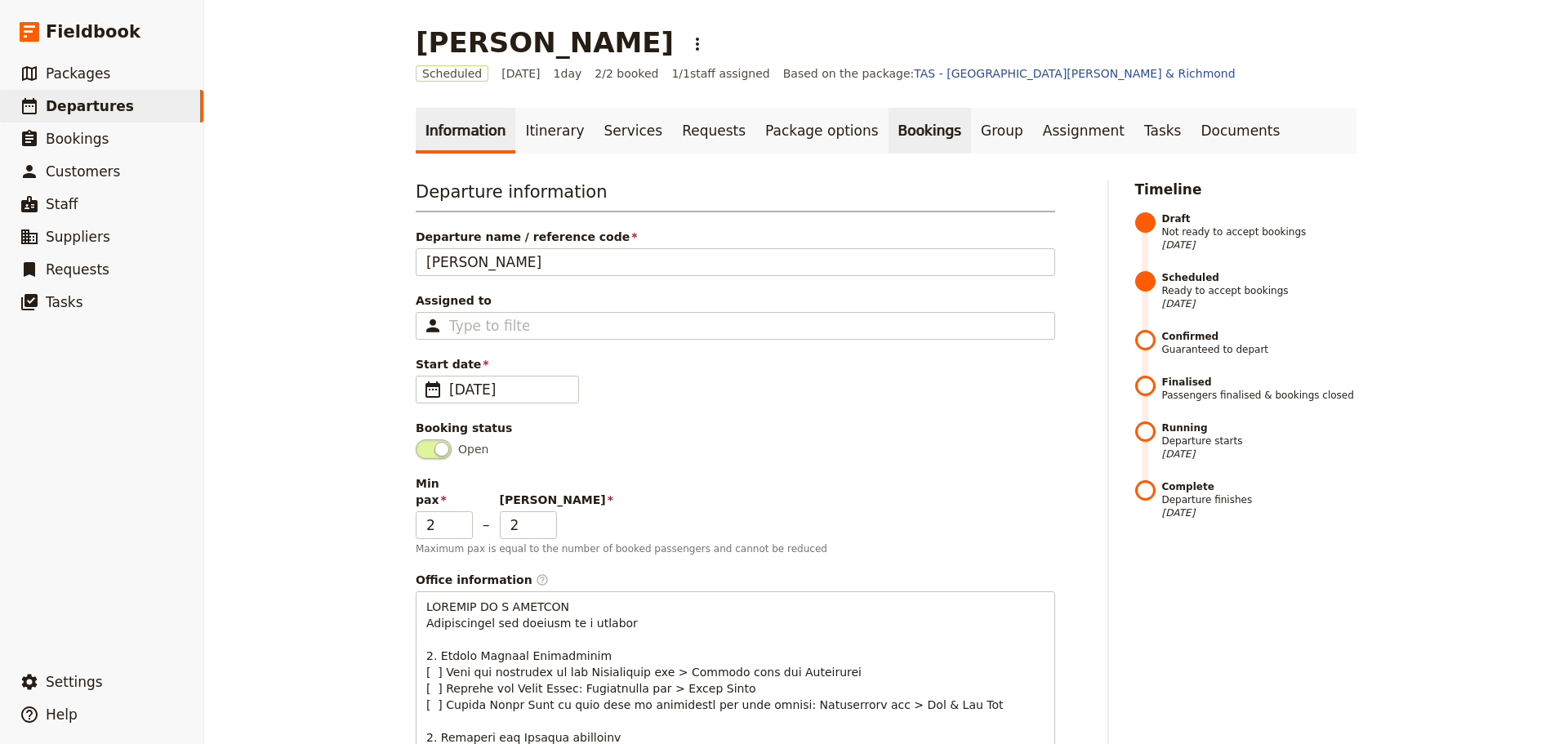
click at [888, 114] on link "Bookings" at bounding box center [929, 131] width 82 height 46
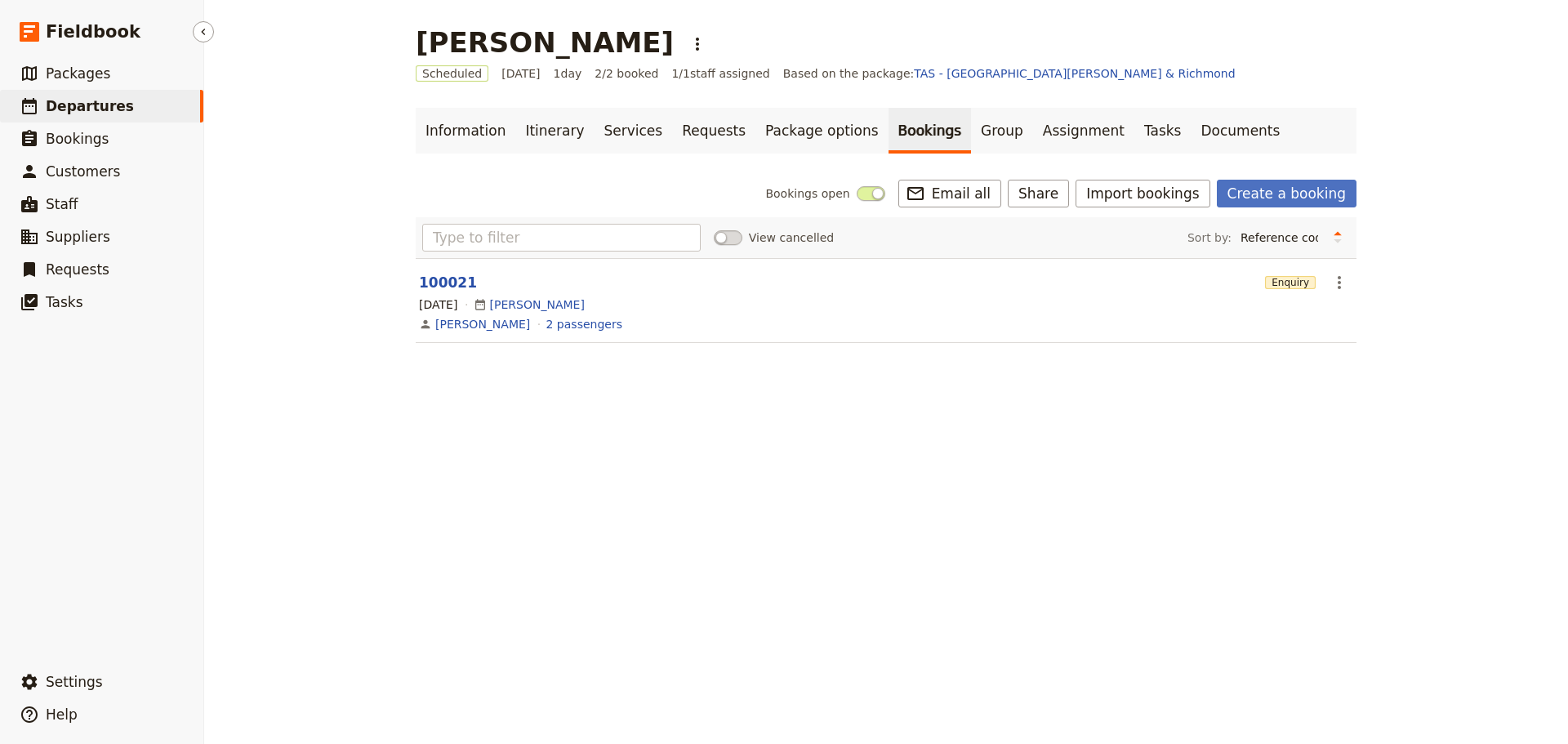
click at [79, 111] on span "Departures" at bounding box center [90, 106] width 88 height 16
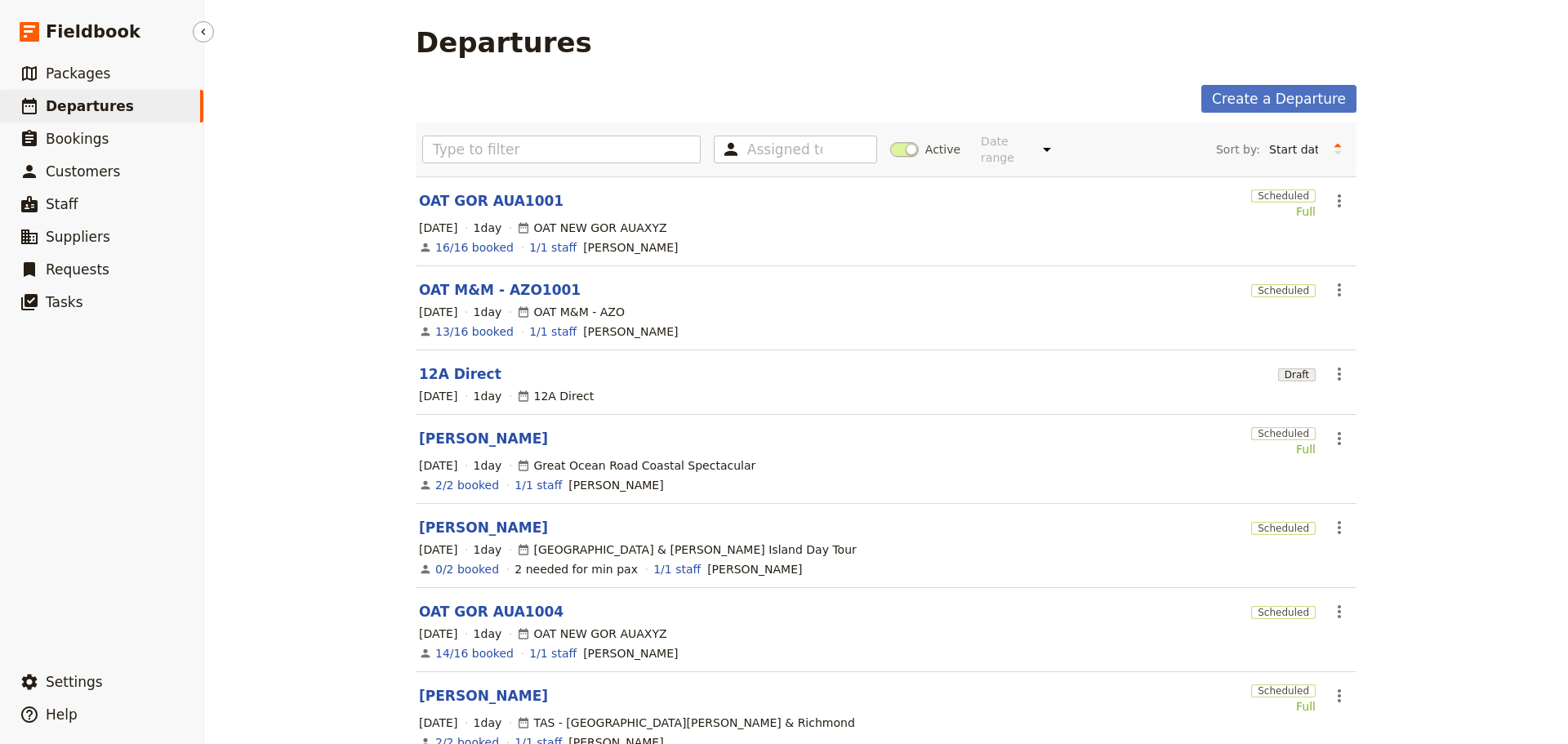
click at [72, 102] on span "Departures" at bounding box center [90, 106] width 88 height 16
click at [423, 428] on link "[PERSON_NAME]" at bounding box center [483, 438] width 129 height 20
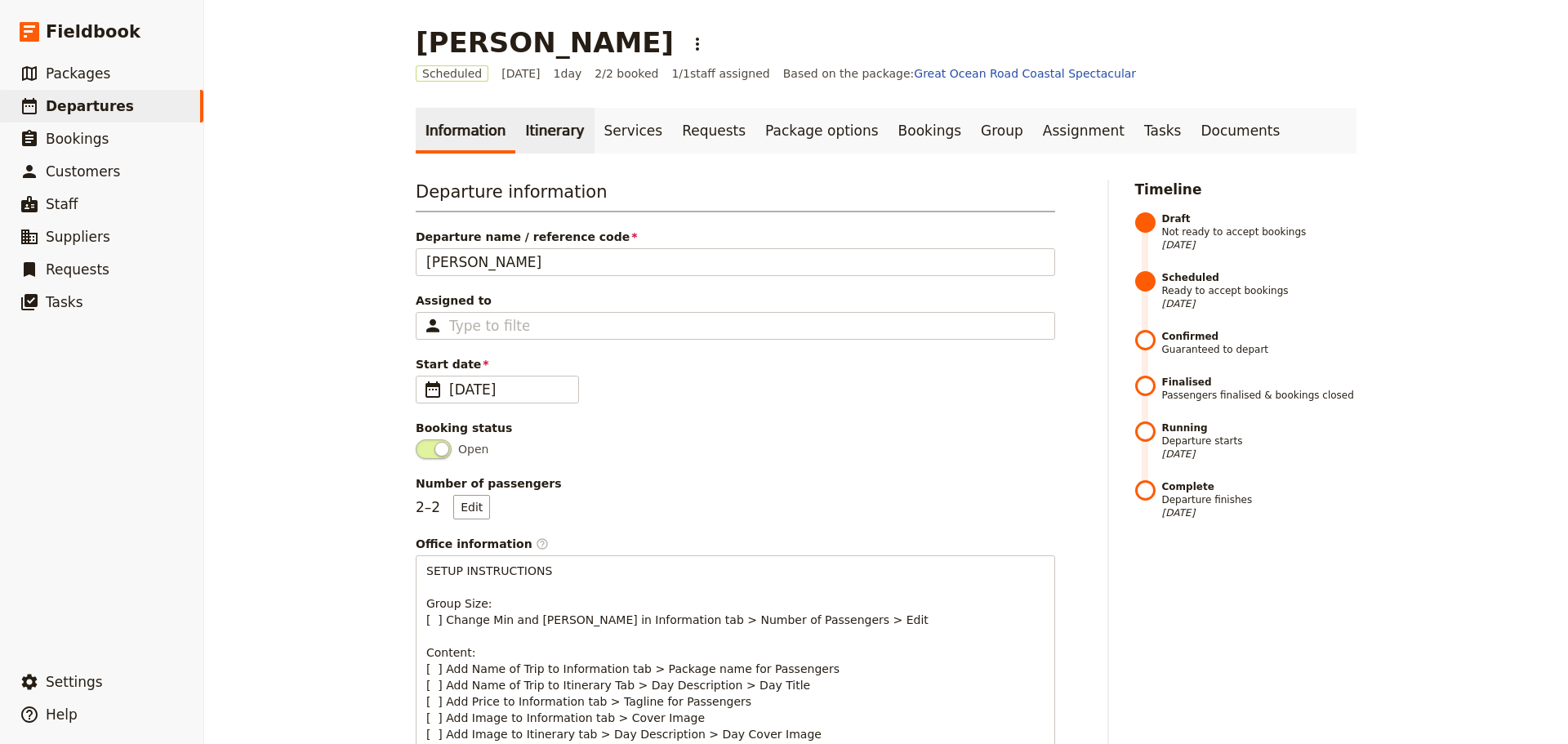
click at [547, 139] on link "Itinerary" at bounding box center [554, 131] width 78 height 46
